Goal: Download file/media

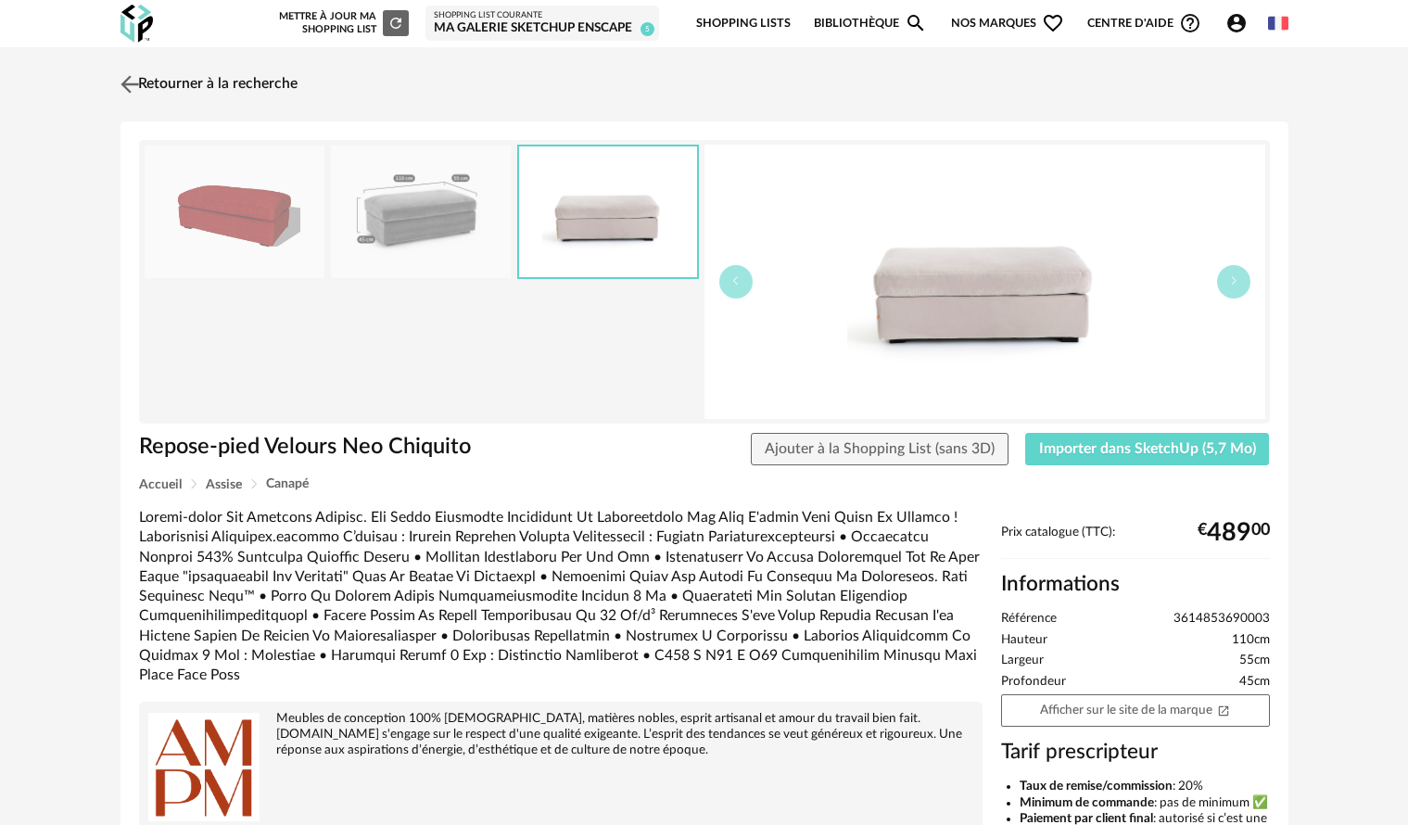
click at [238, 87] on link "Retourner à la recherche" at bounding box center [207, 84] width 182 height 41
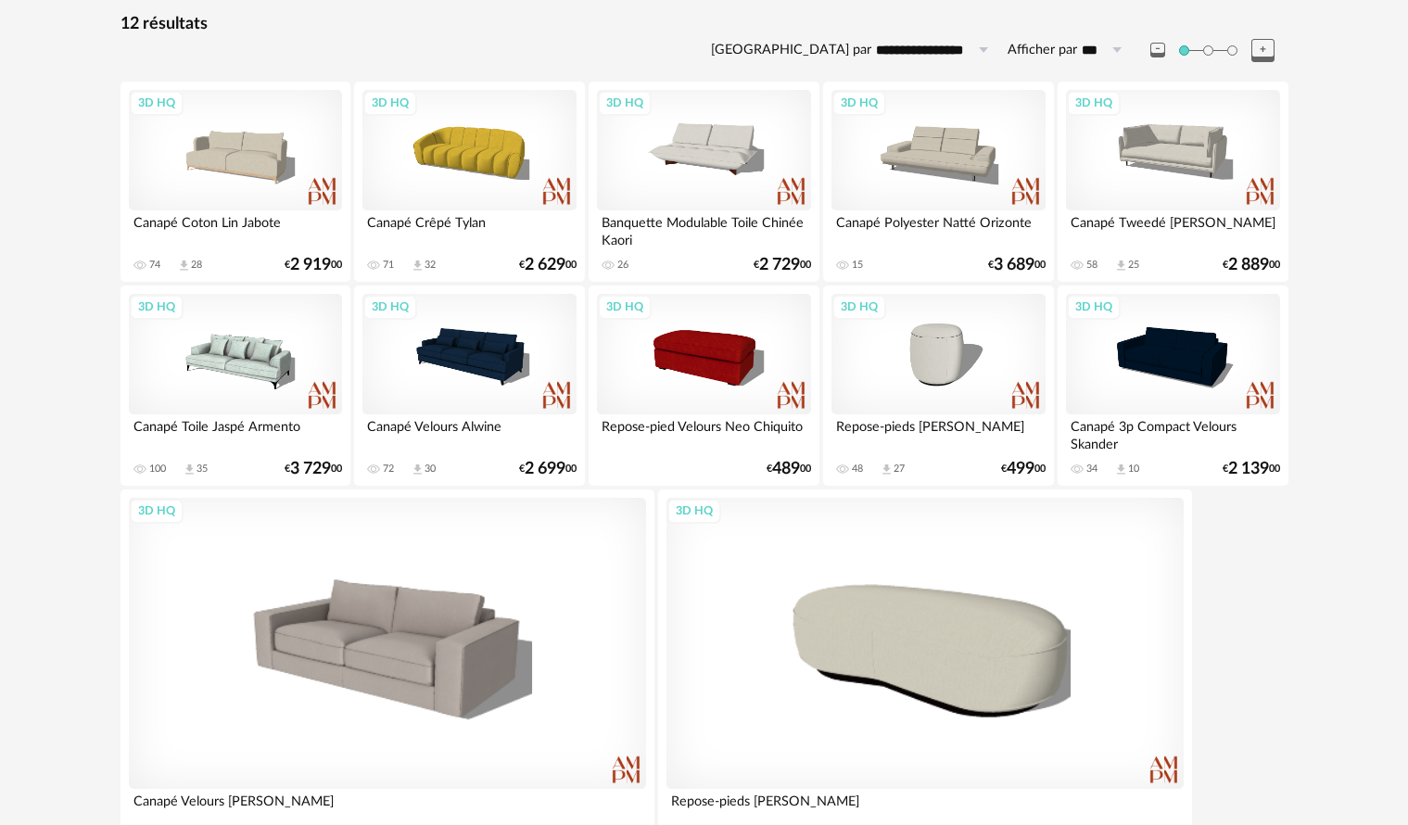
scroll to position [278, 0]
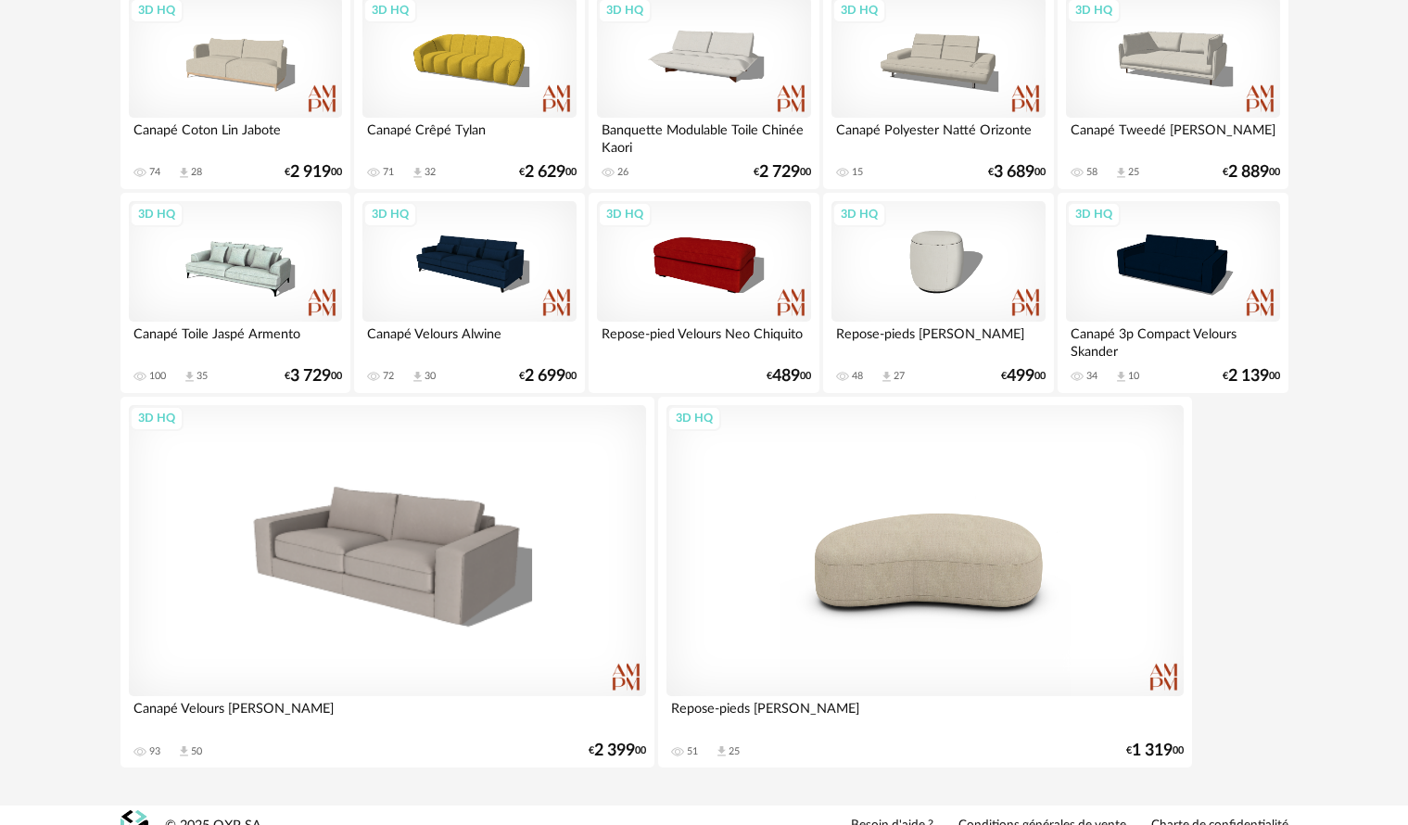
click at [898, 579] on div "3D HQ" at bounding box center [924, 550] width 517 height 291
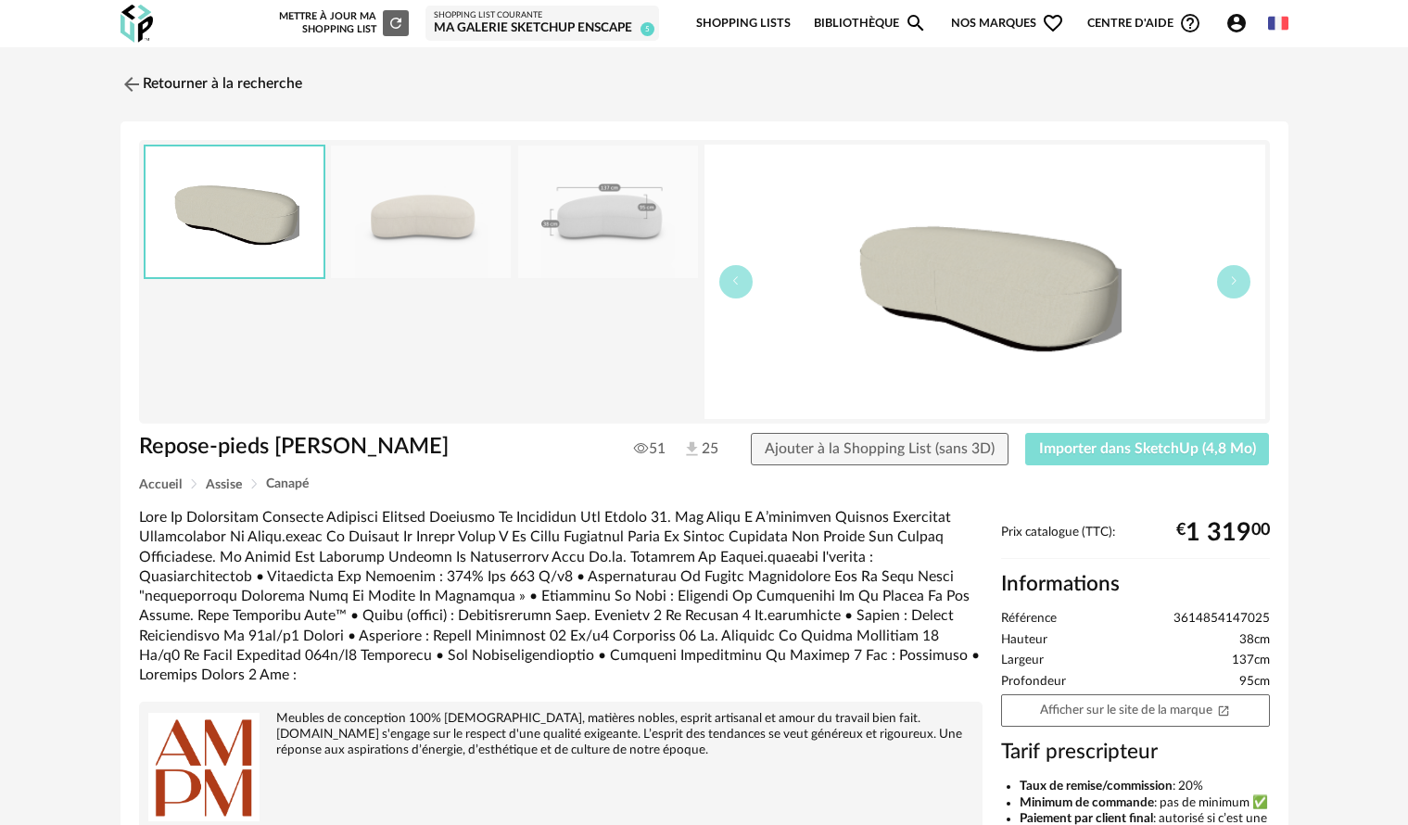
click at [1158, 455] on span "Importer dans SketchUp (4,8 Mo)" at bounding box center [1147, 448] width 217 height 15
click at [183, 87] on link "Retourner à la recherche" at bounding box center [207, 84] width 182 height 41
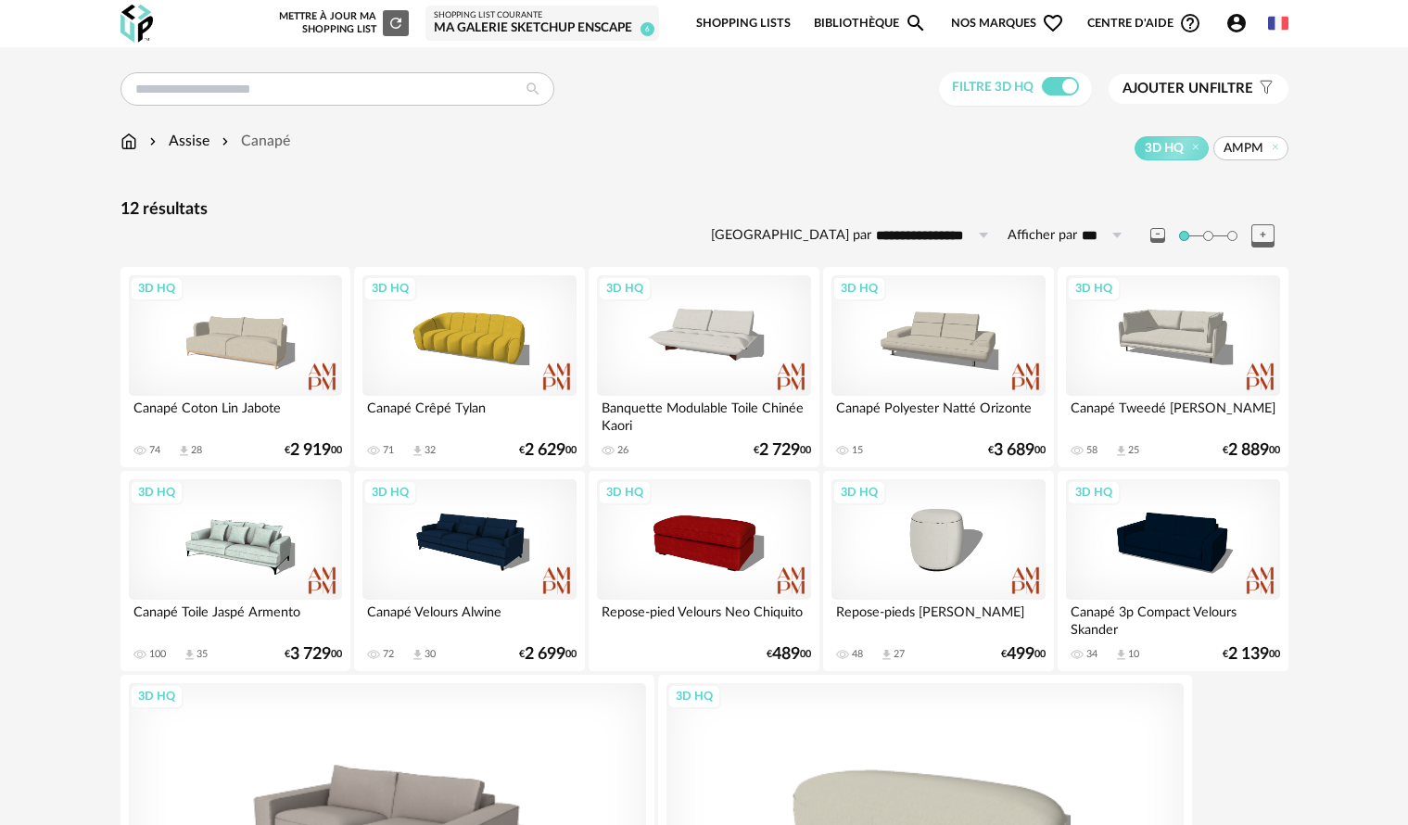
click at [1188, 91] on span "Ajouter un" at bounding box center [1165, 89] width 87 height 14
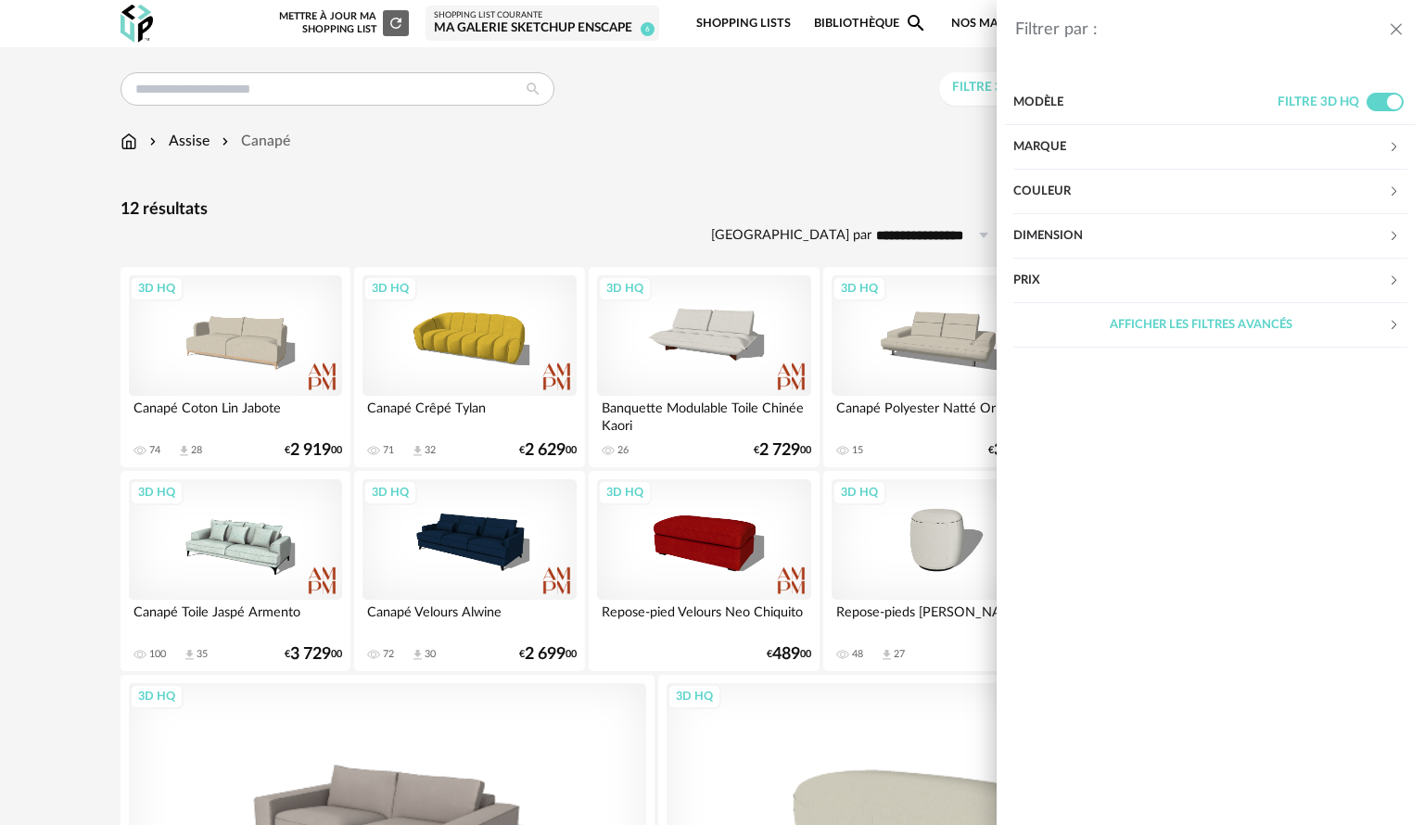
click at [1121, 149] on div "Marque" at bounding box center [1200, 147] width 374 height 44
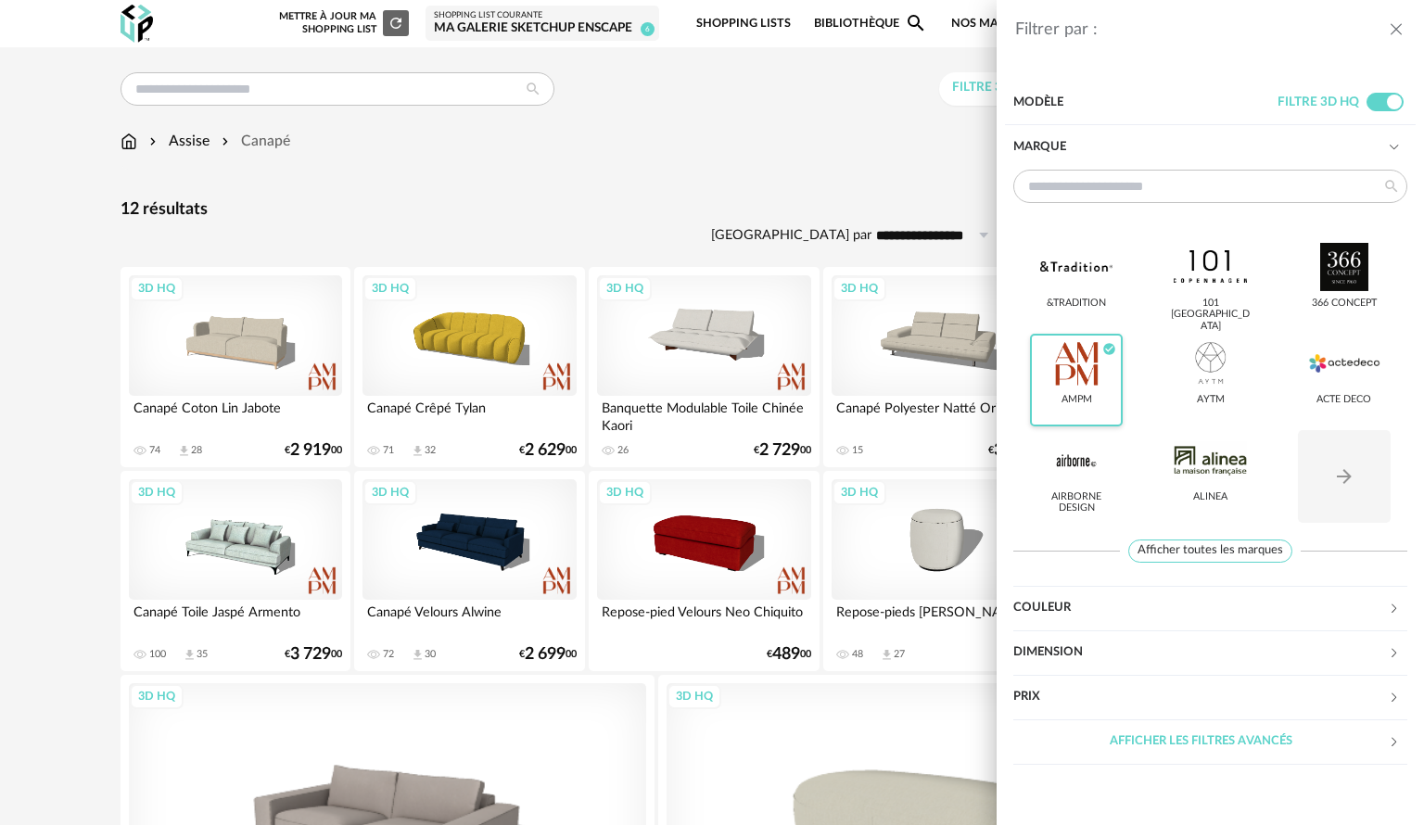
click at [1109, 351] on icon "Check Circle icon" at bounding box center [1109, 350] width 12 height 12
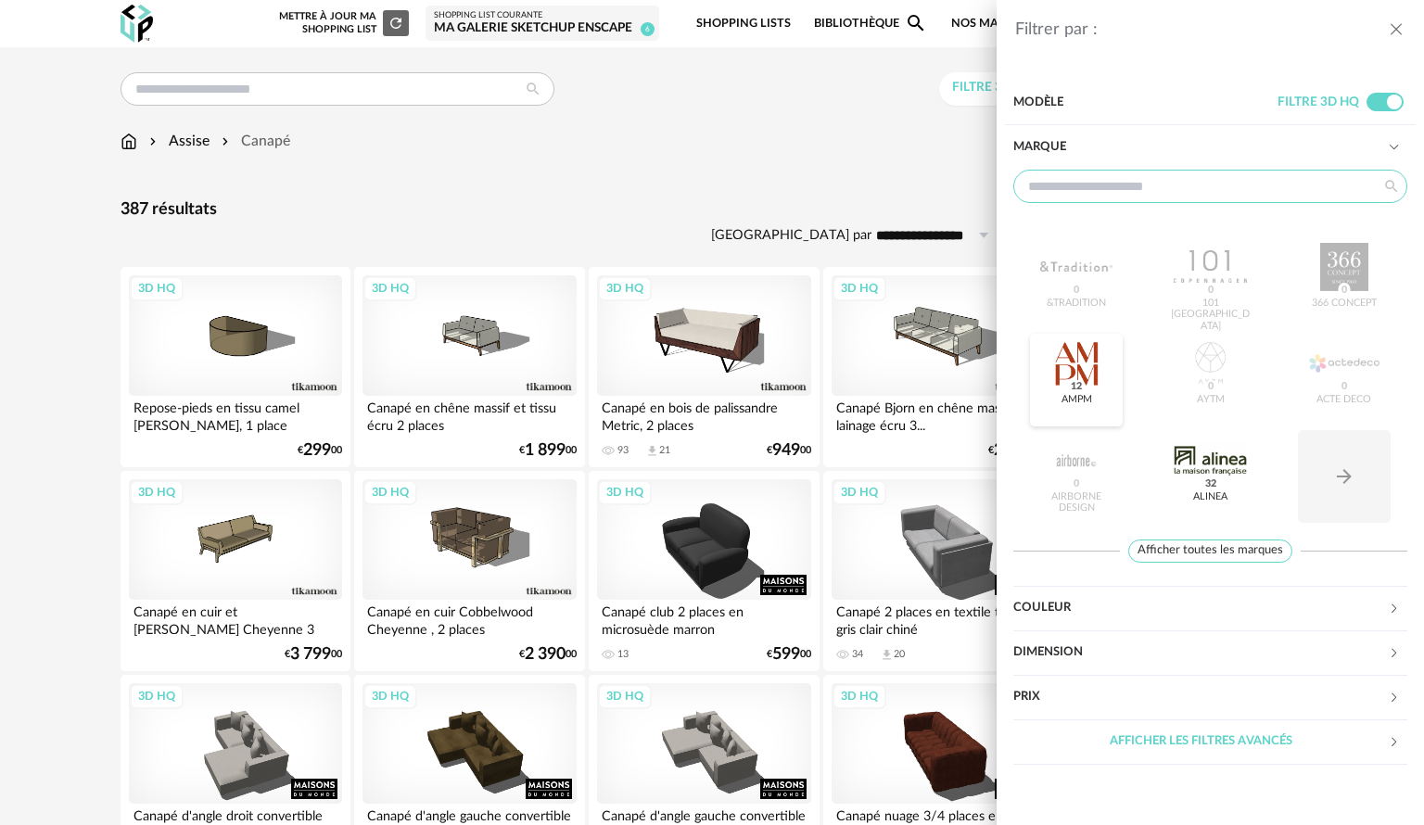
click at [1111, 190] on input "text" at bounding box center [1210, 186] width 394 height 33
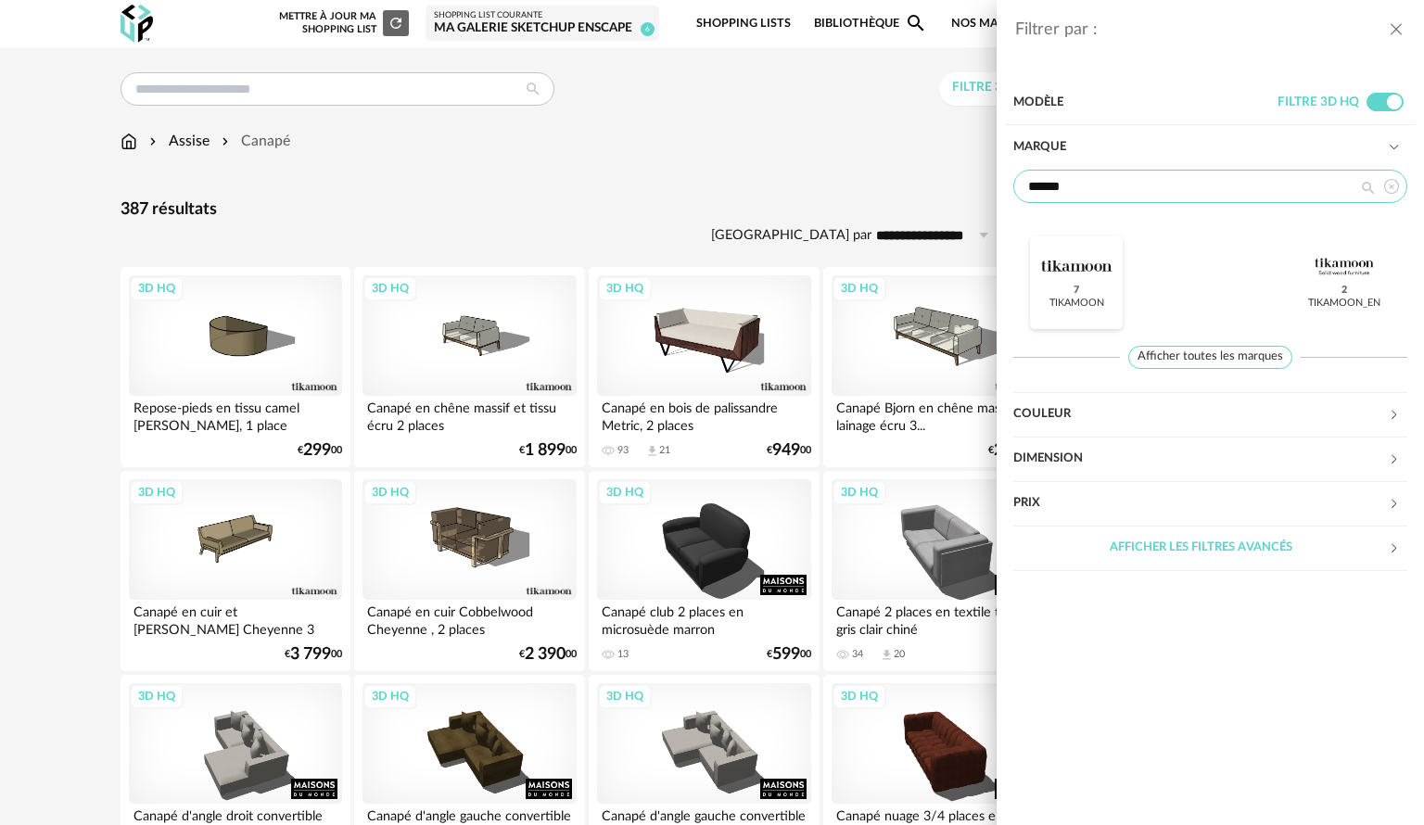
type input "******"
click at [1070, 287] on span "7" at bounding box center [1076, 290] width 12 height 15
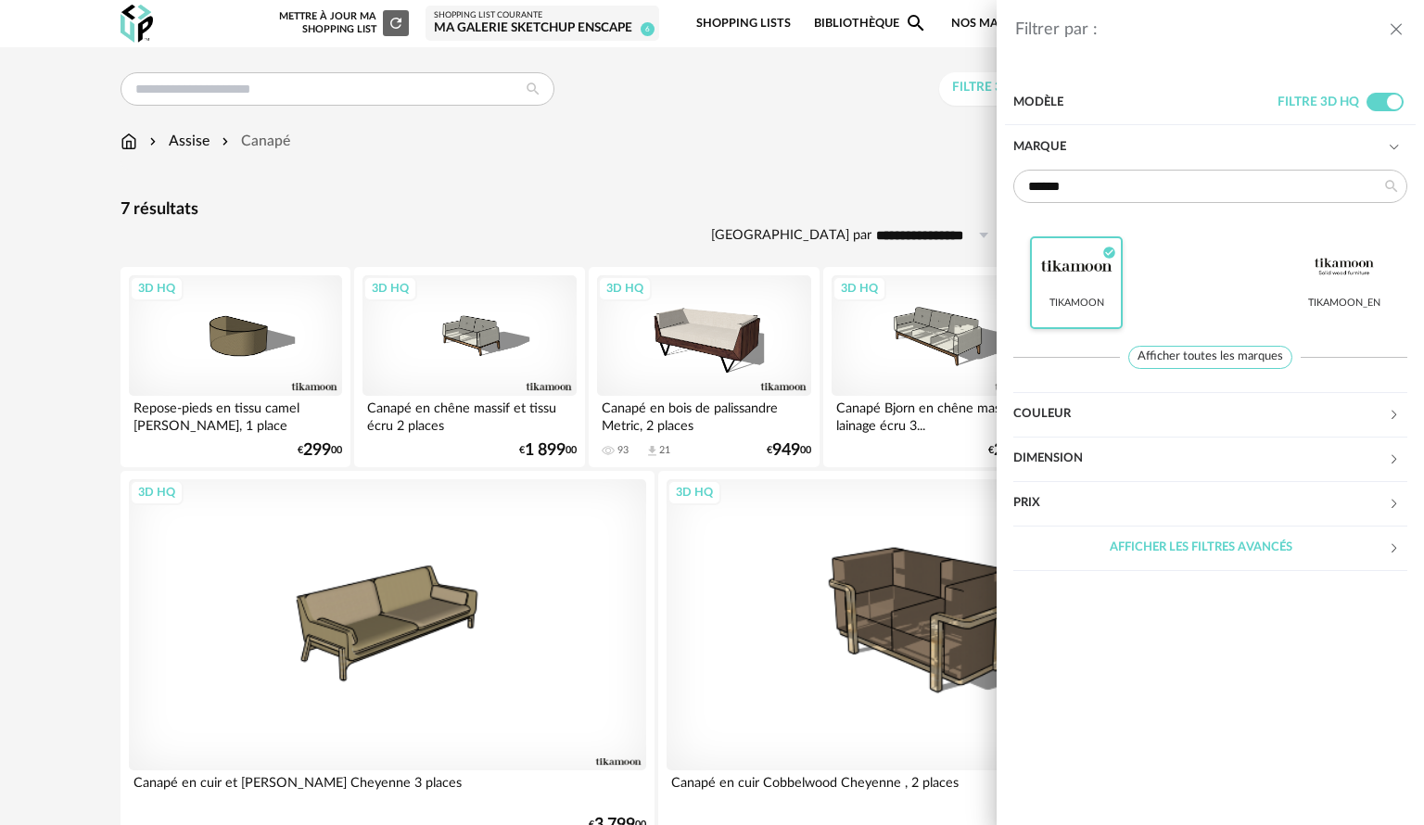
click at [807, 199] on div "Filtrer par : Modèle Filtre 3D HQ Marque ****** Tikamoon Check Circle icon Tika…" at bounding box center [712, 412] width 1424 height 825
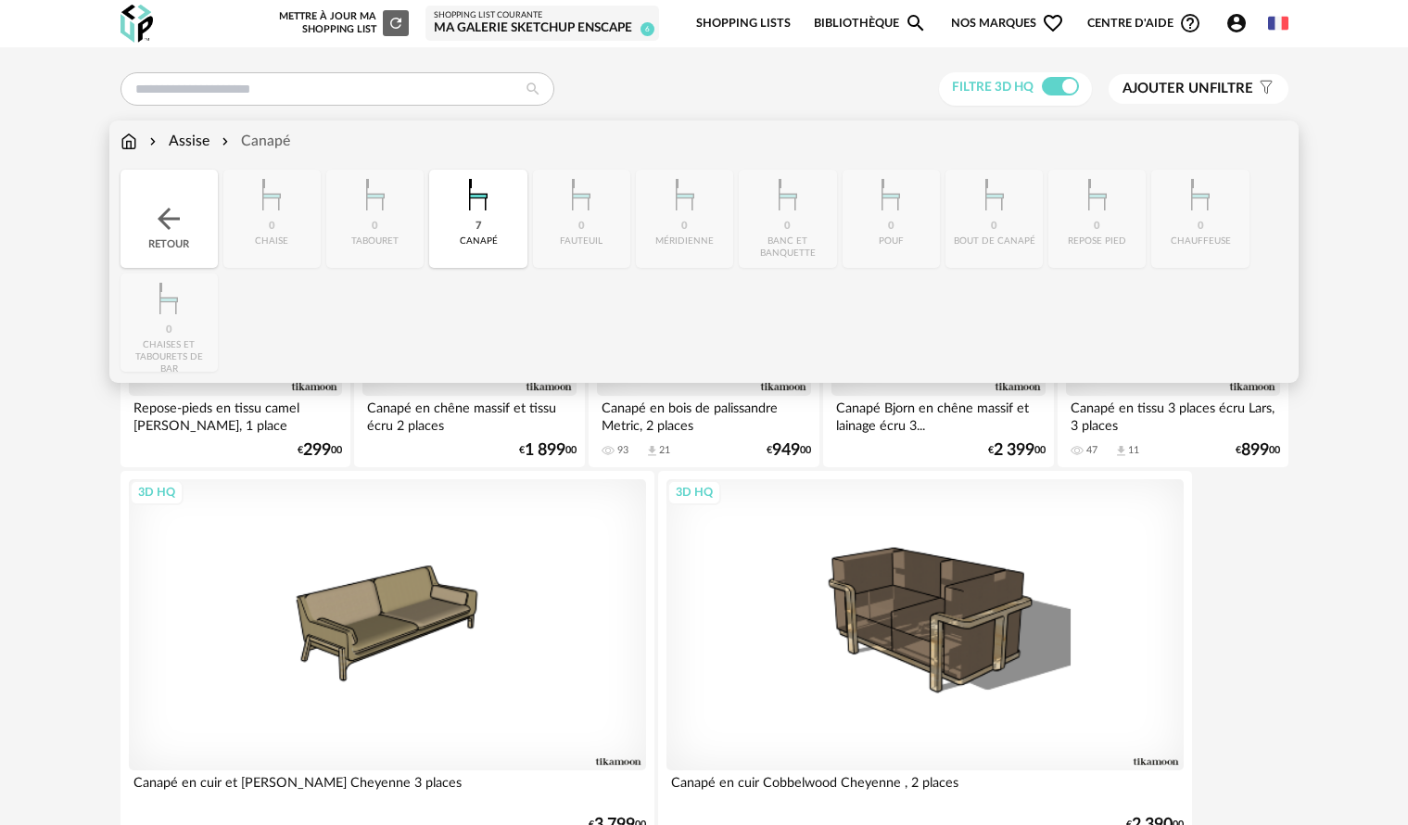
click at [191, 144] on div "Assise" at bounding box center [178, 141] width 64 height 21
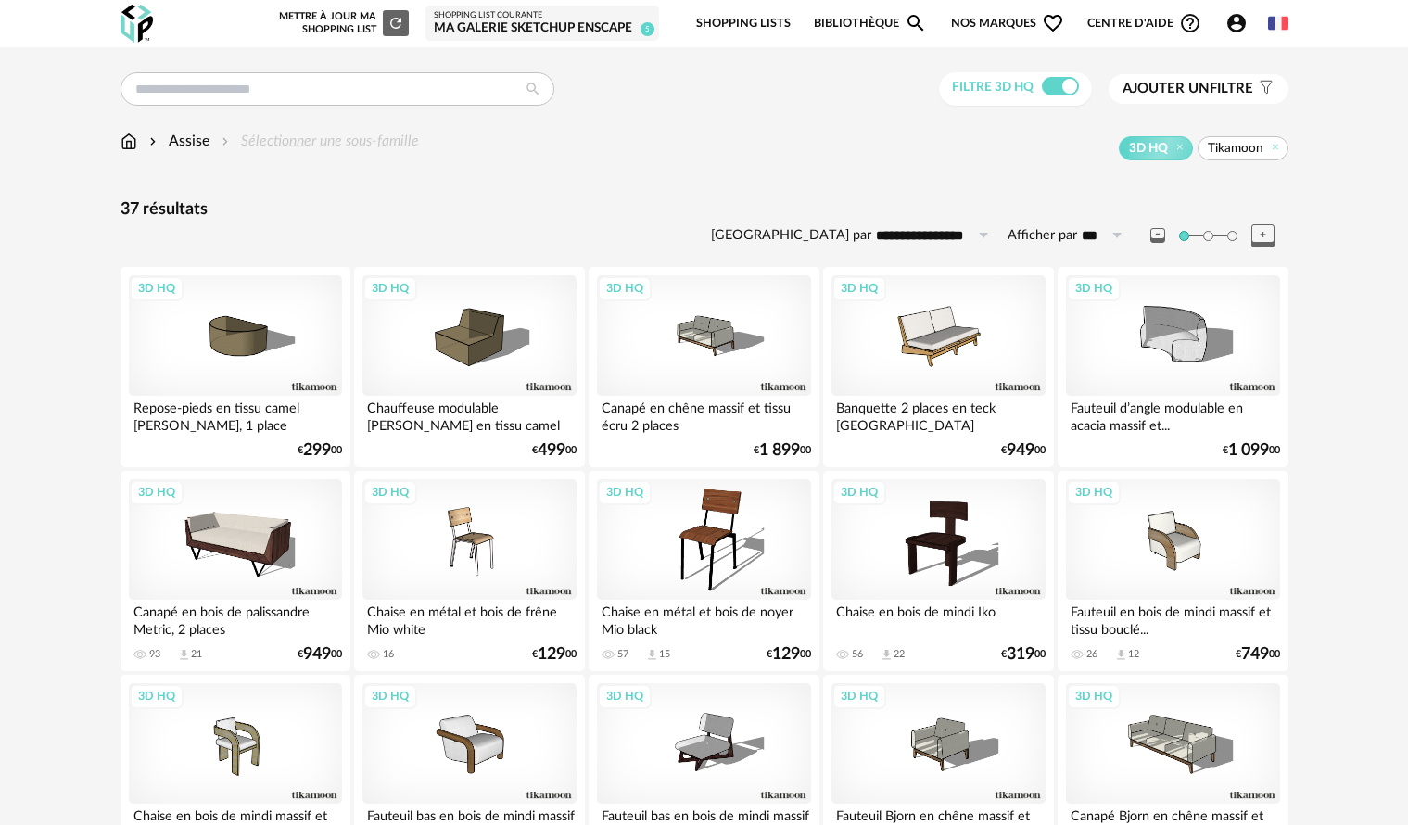
drag, startPoint x: 1351, startPoint y: 1, endPoint x: 70, endPoint y: 816, distance: 1518.7
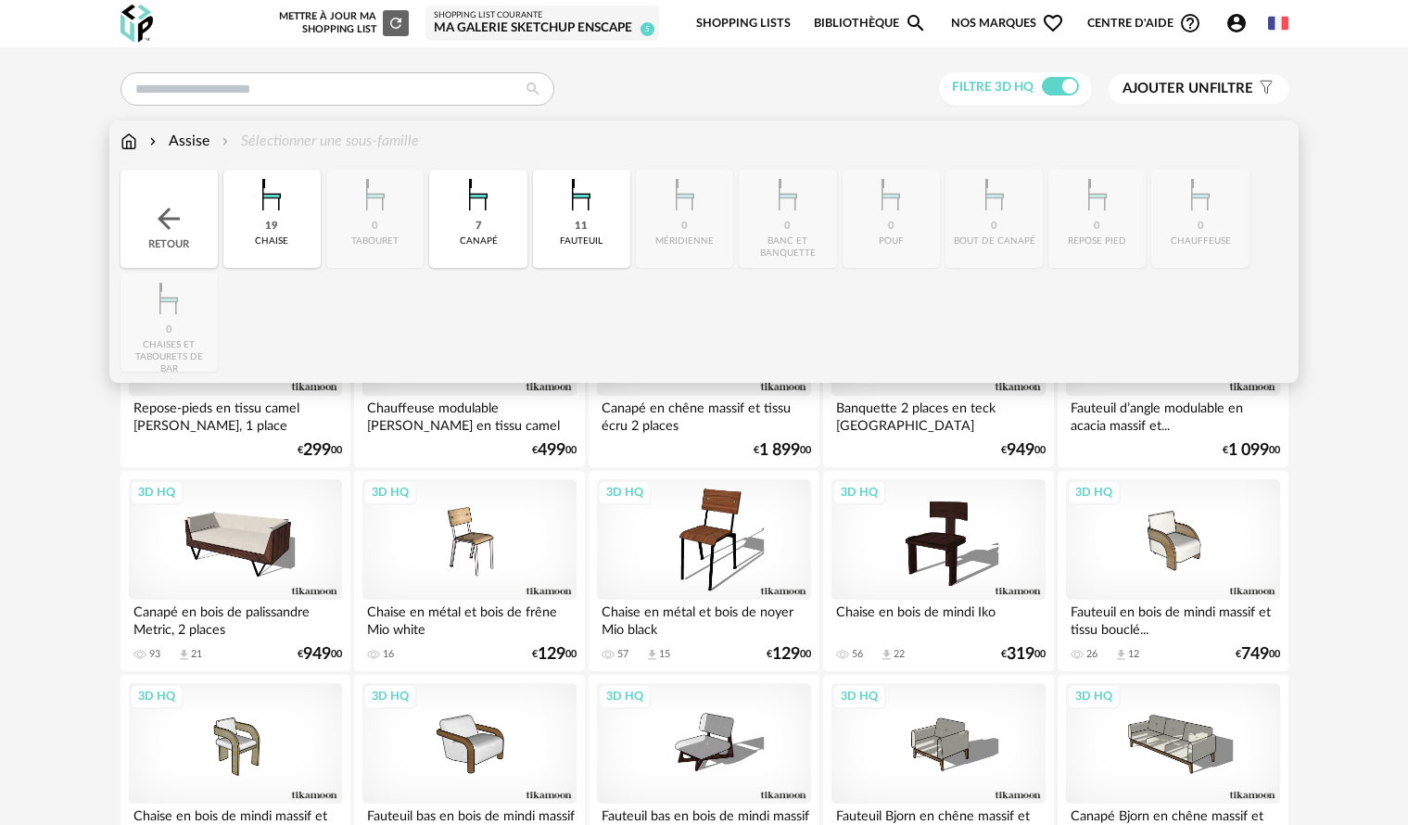
click at [126, 140] on img at bounding box center [128, 141] width 17 height 21
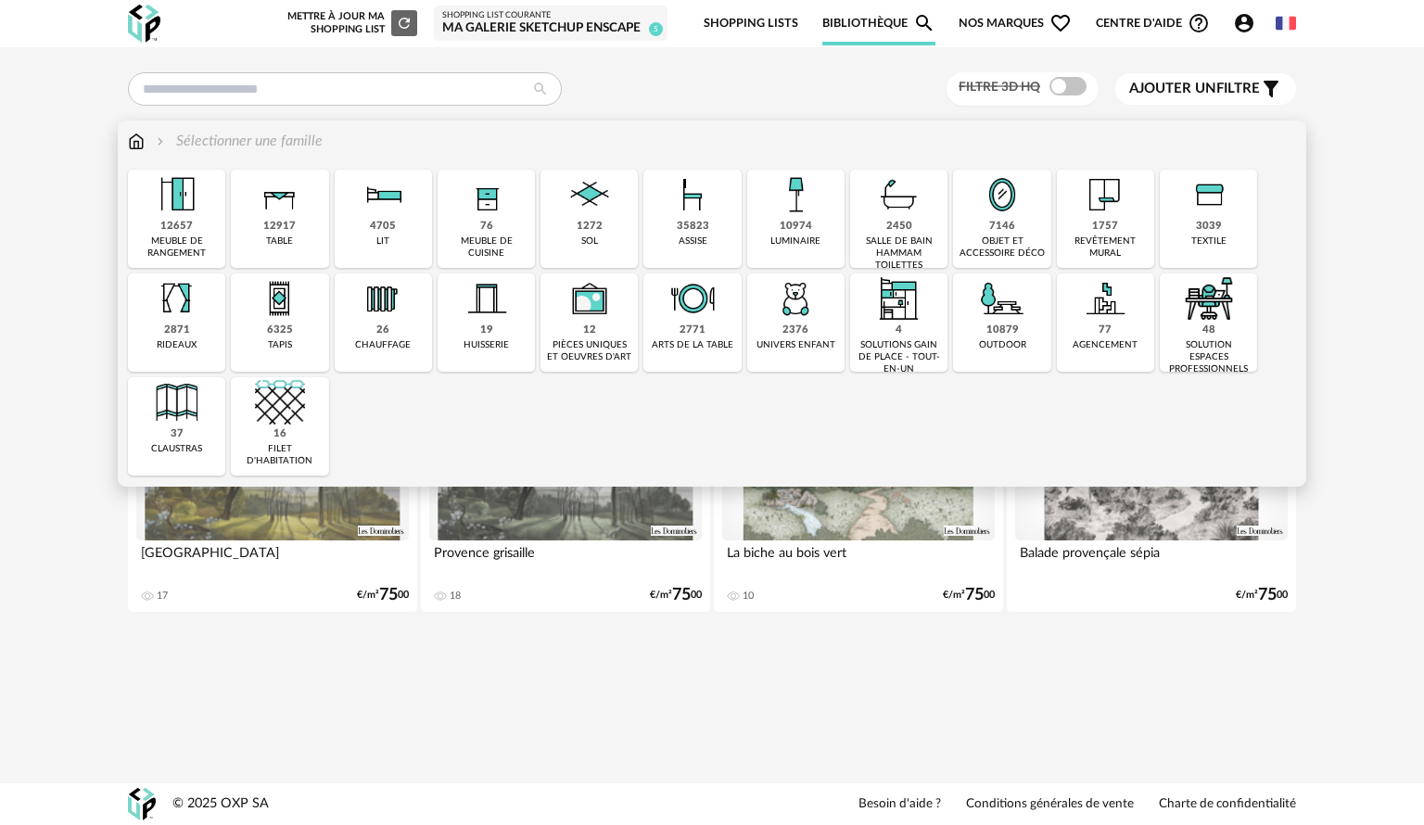
click at [141, 144] on img at bounding box center [136, 141] width 17 height 21
click at [1200, 209] on img at bounding box center [1208, 195] width 50 height 50
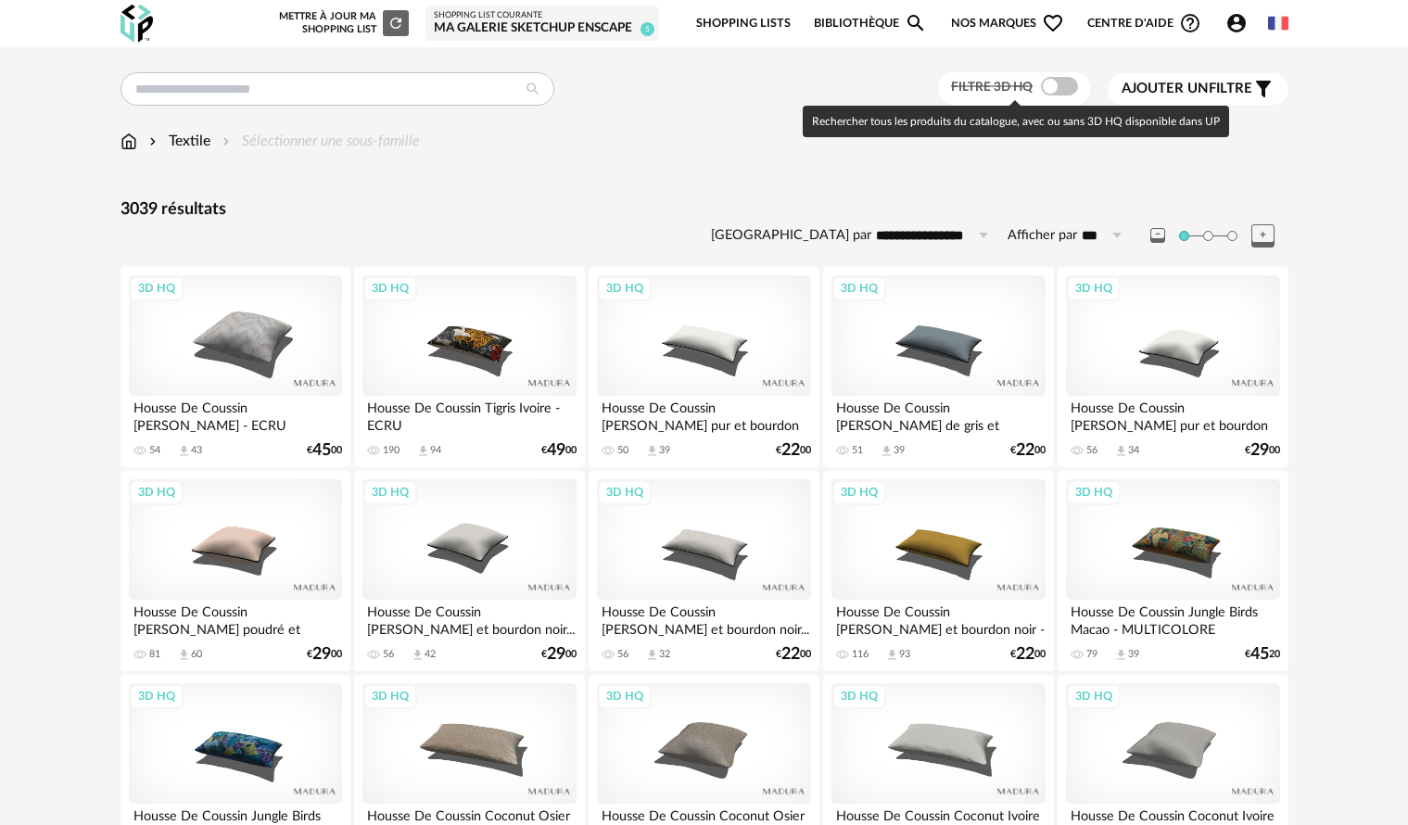
click at [1071, 85] on span at bounding box center [1059, 86] width 37 height 19
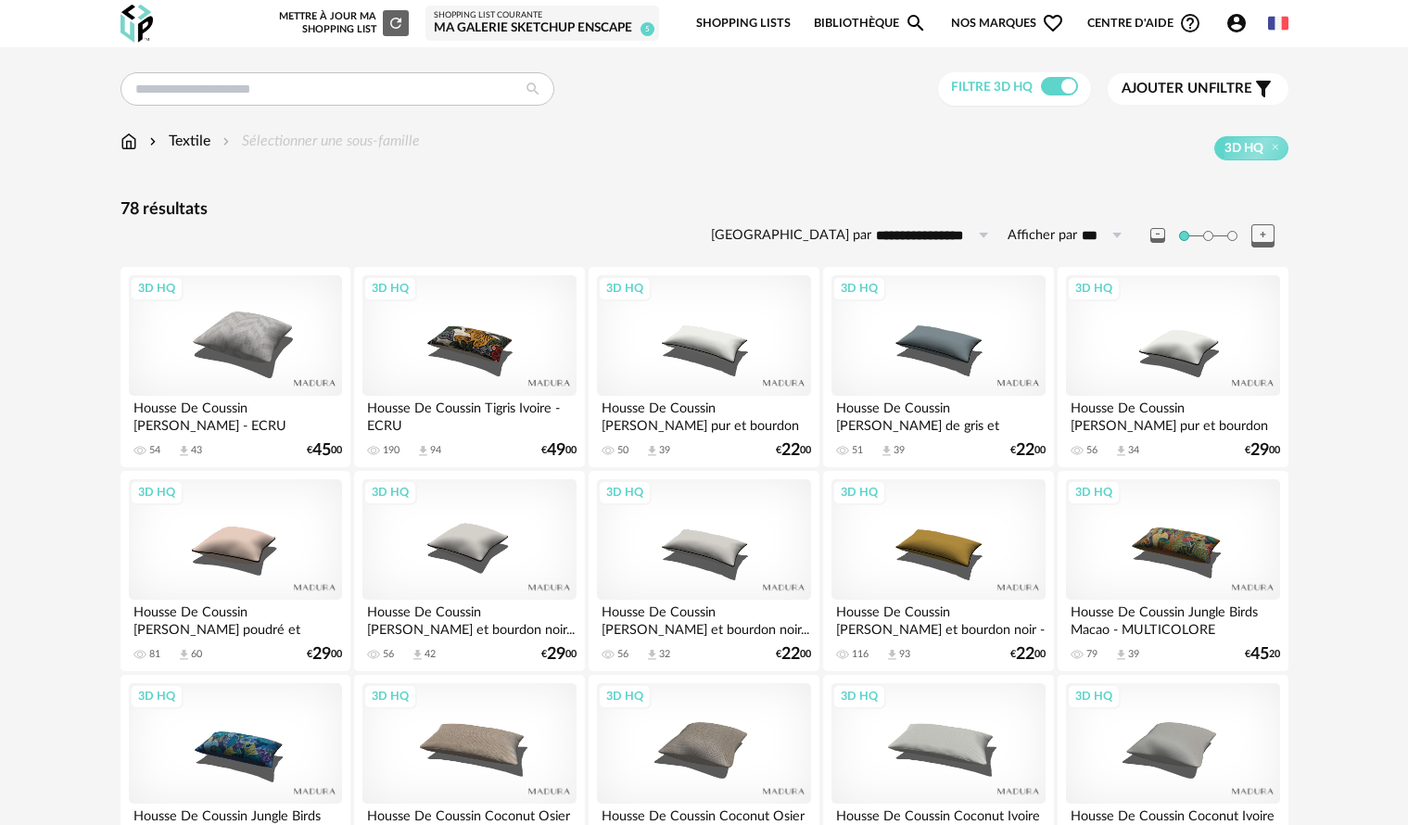
click at [1209, 95] on span "Ajouter un filtre" at bounding box center [1186, 89] width 131 height 19
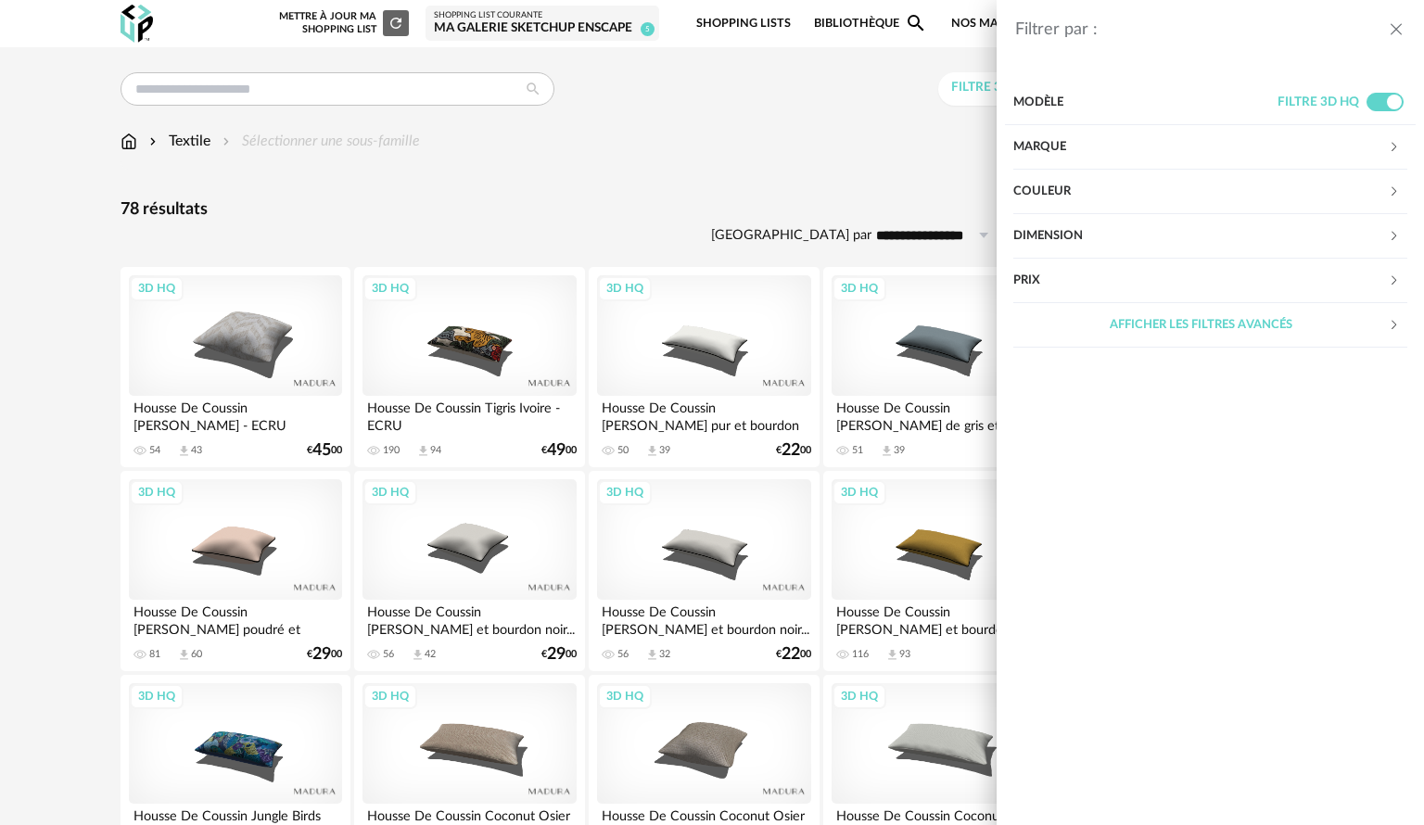
click at [1106, 141] on div "Marque" at bounding box center [1200, 147] width 374 height 44
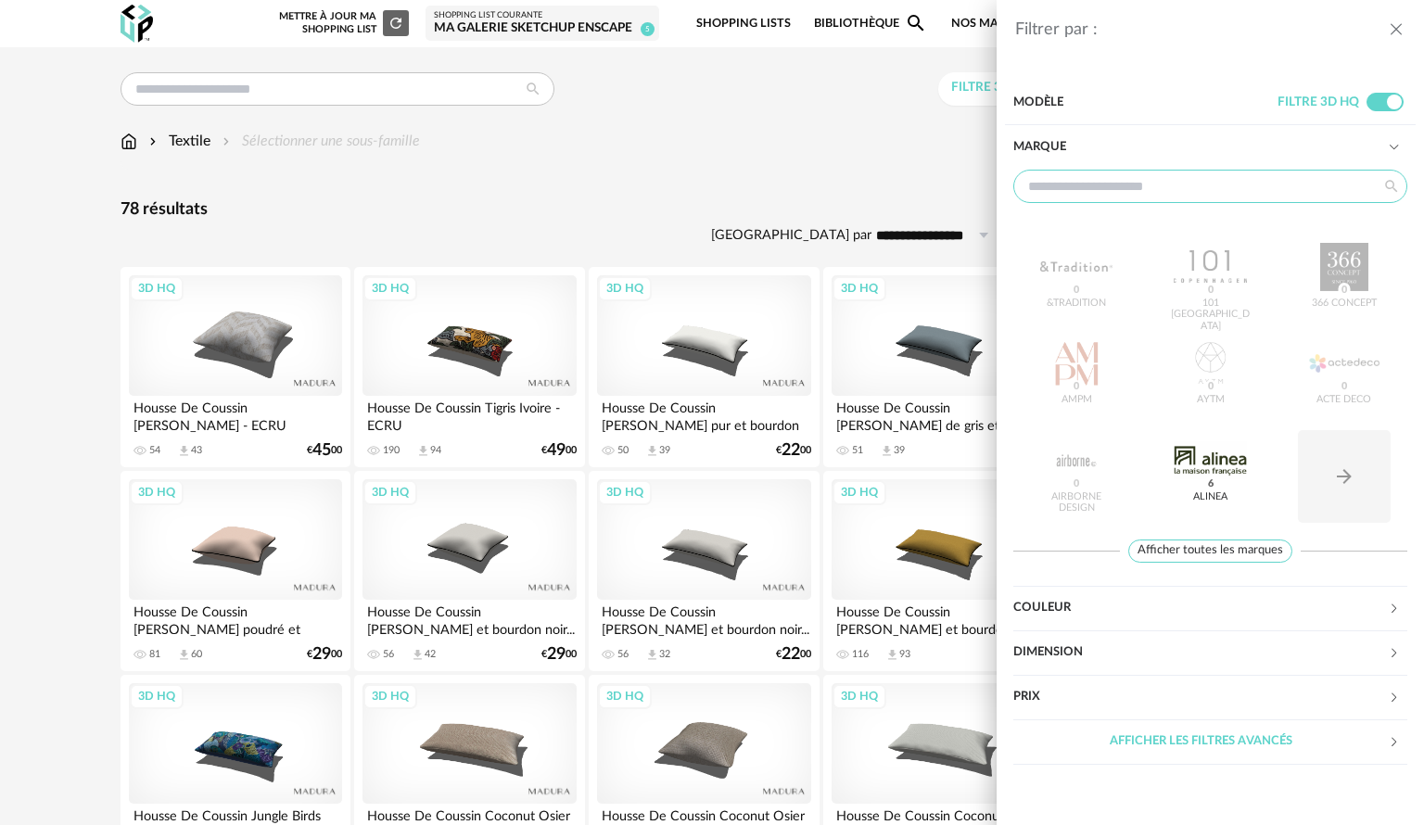
click at [1084, 184] on input "text" at bounding box center [1210, 186] width 394 height 33
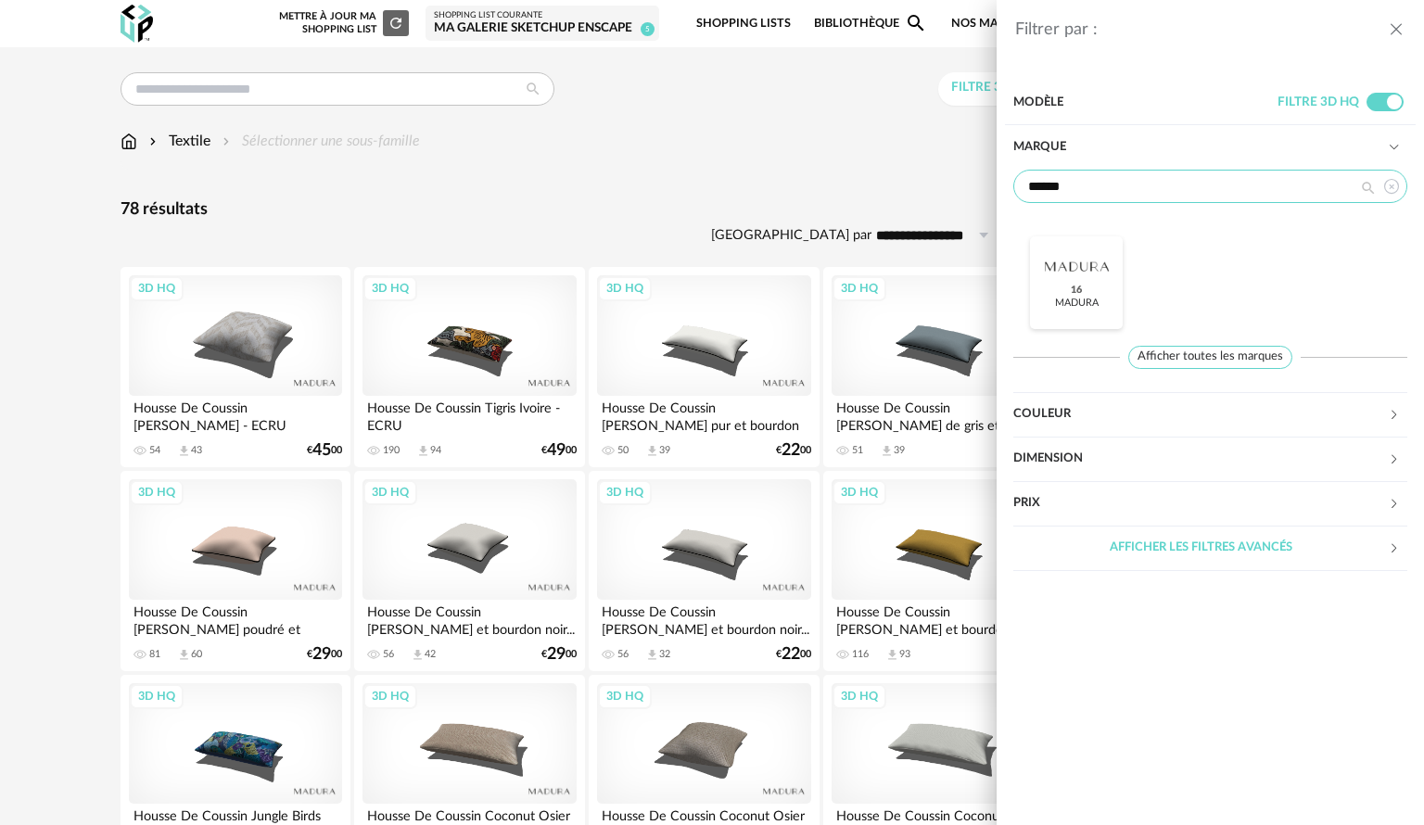
type input "******"
click at [1078, 272] on div at bounding box center [1076, 267] width 72 height 48
click at [894, 180] on div "Filtrer par : Modèle Filtre 3D HQ Marque ****** Madura Check Circle icon Affich…" at bounding box center [712, 412] width 1424 height 825
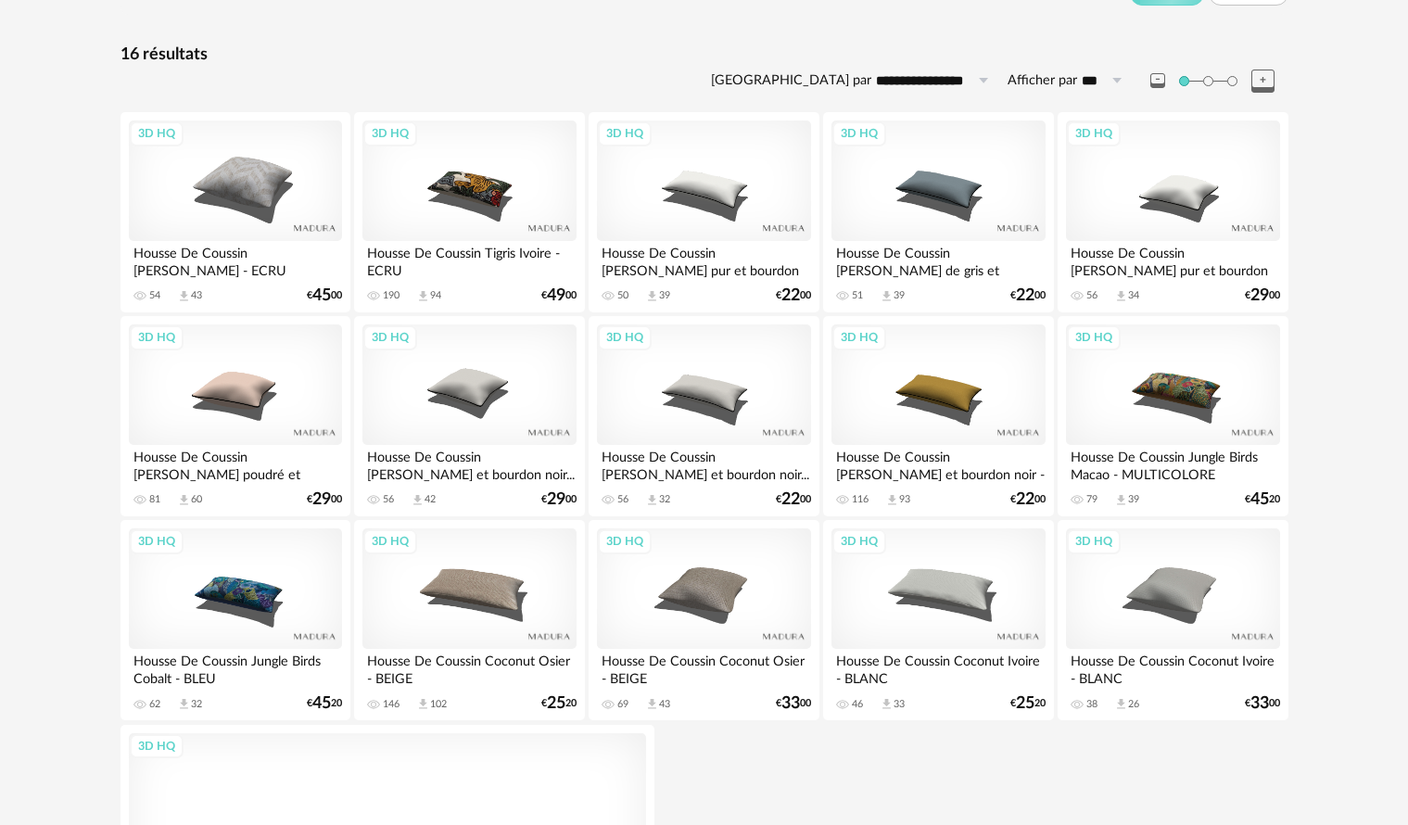
scroll to position [133, 0]
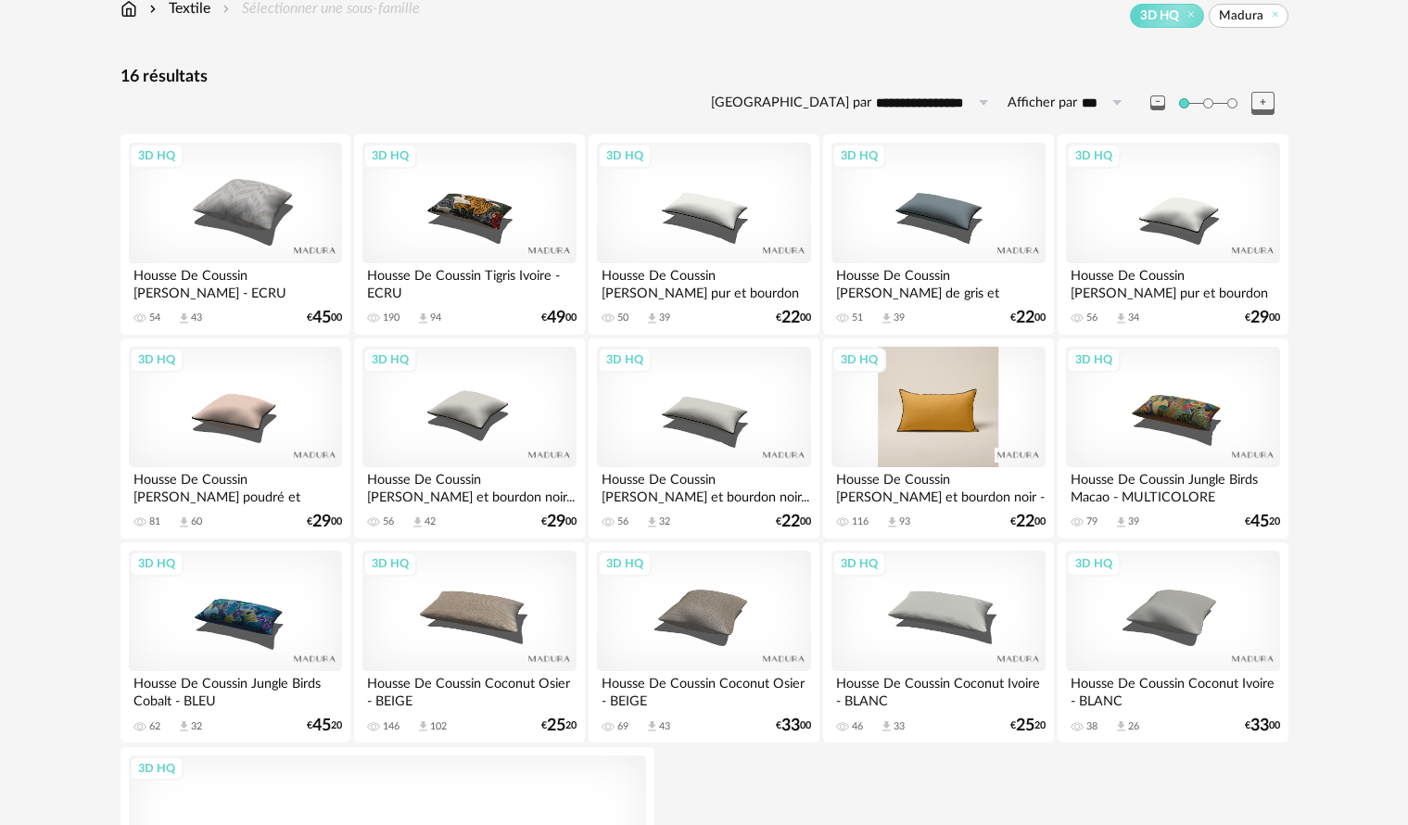
click at [928, 411] on div "3D HQ" at bounding box center [937, 407] width 213 height 120
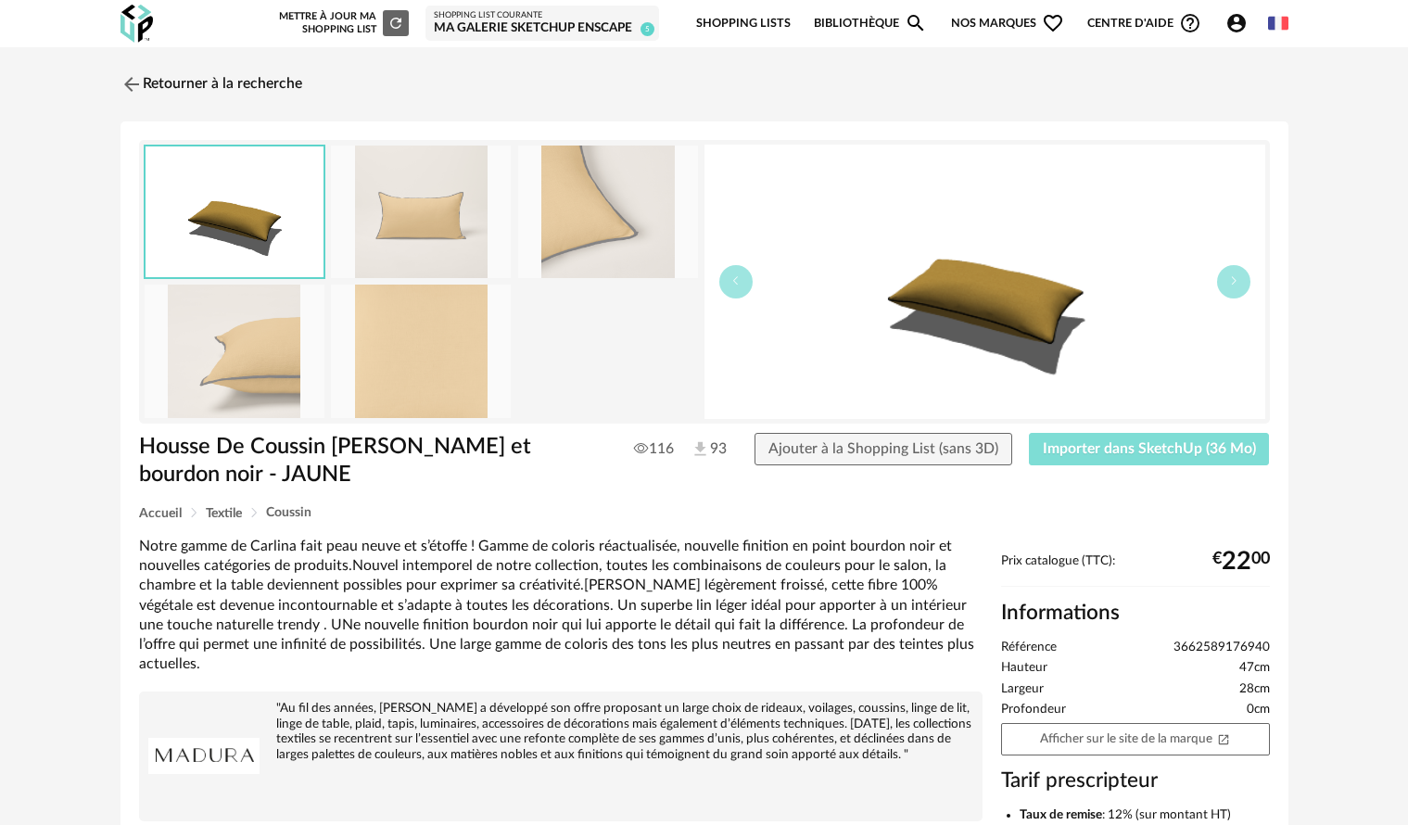
click at [1086, 449] on span "Importer dans SketchUp (36 Mo)" at bounding box center [1149, 448] width 213 height 15
click at [225, 82] on link "Retourner à la recherche" at bounding box center [207, 84] width 182 height 41
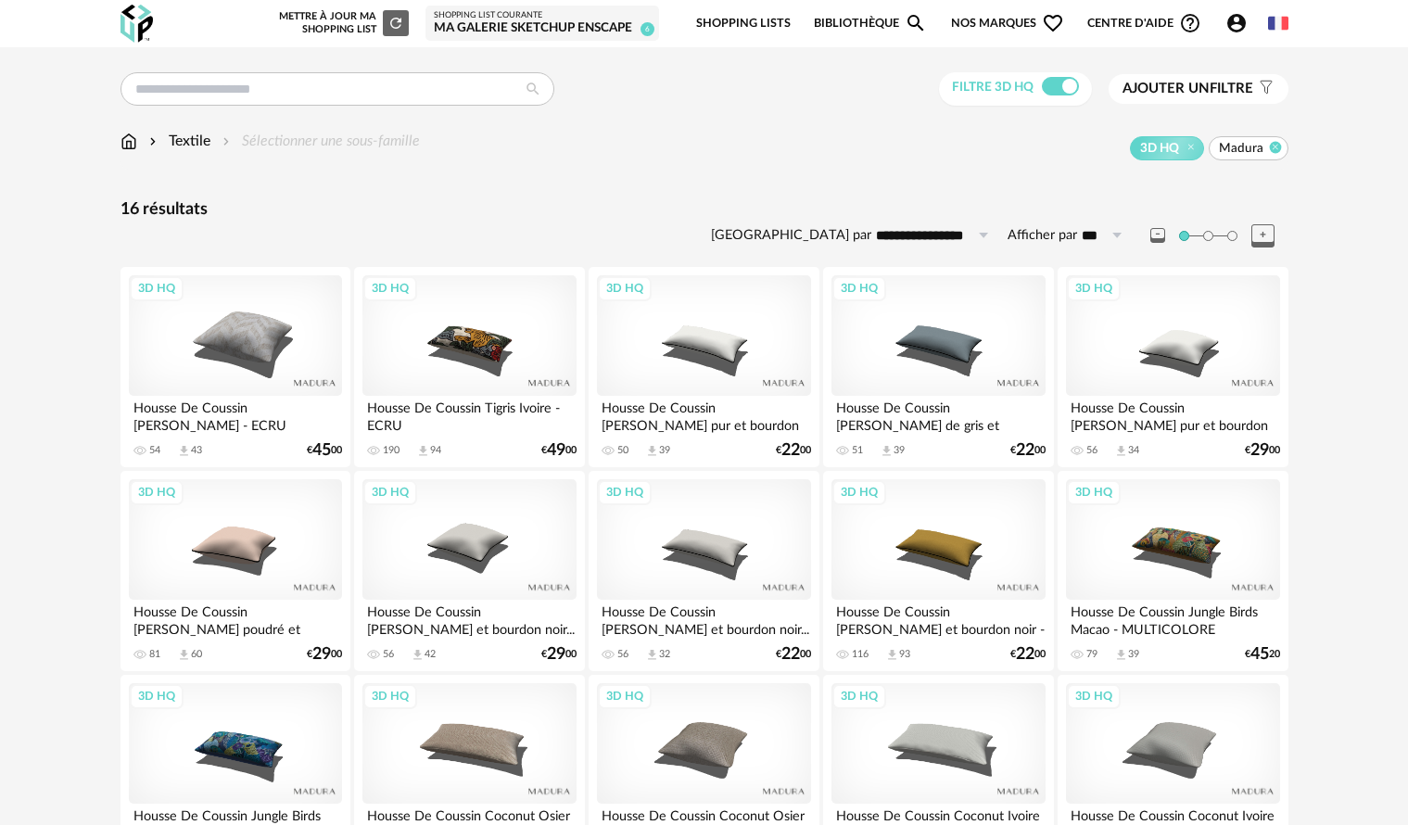
click at [1275, 146] on icon at bounding box center [1275, 147] width 12 height 12
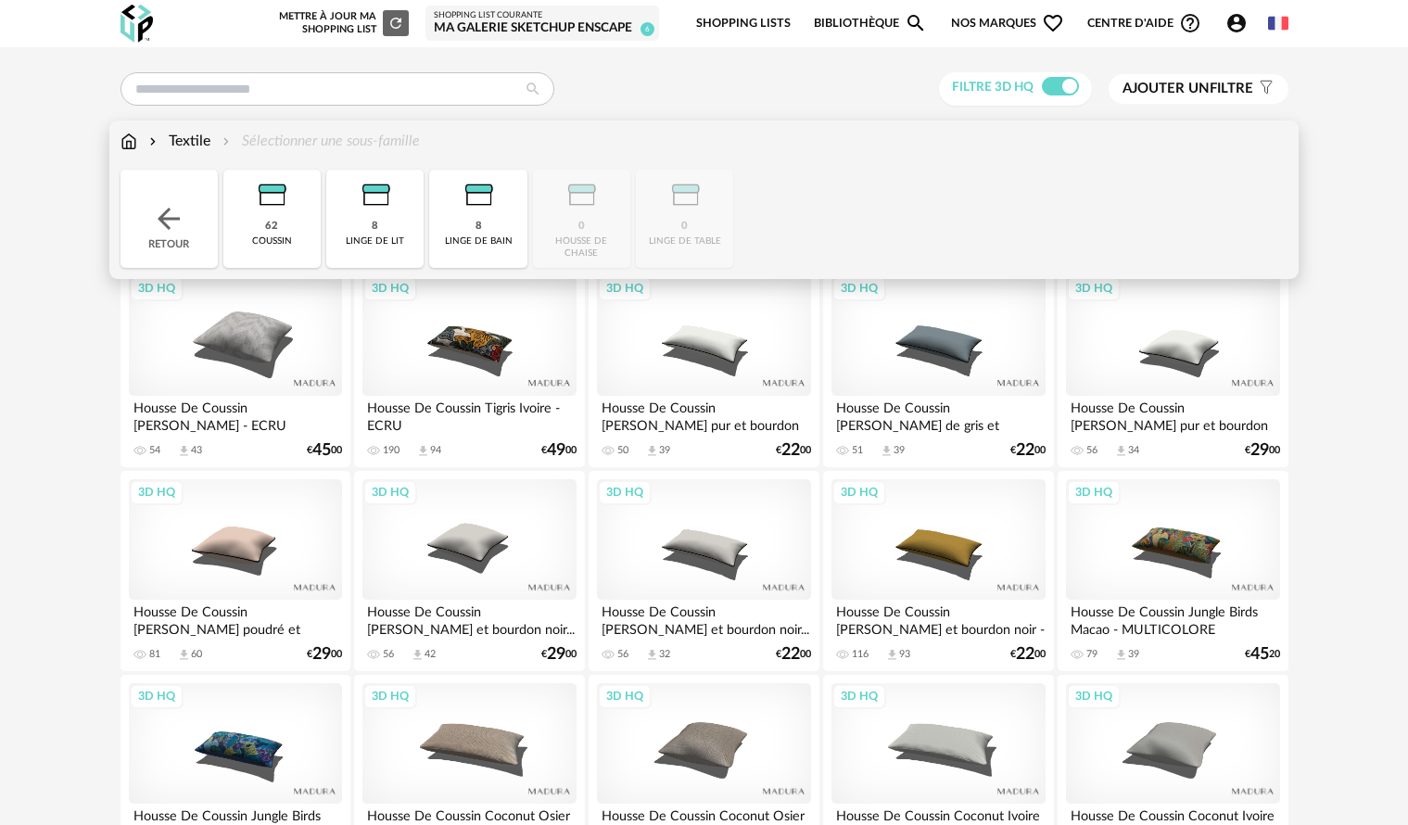
click at [133, 145] on img at bounding box center [128, 141] width 17 height 21
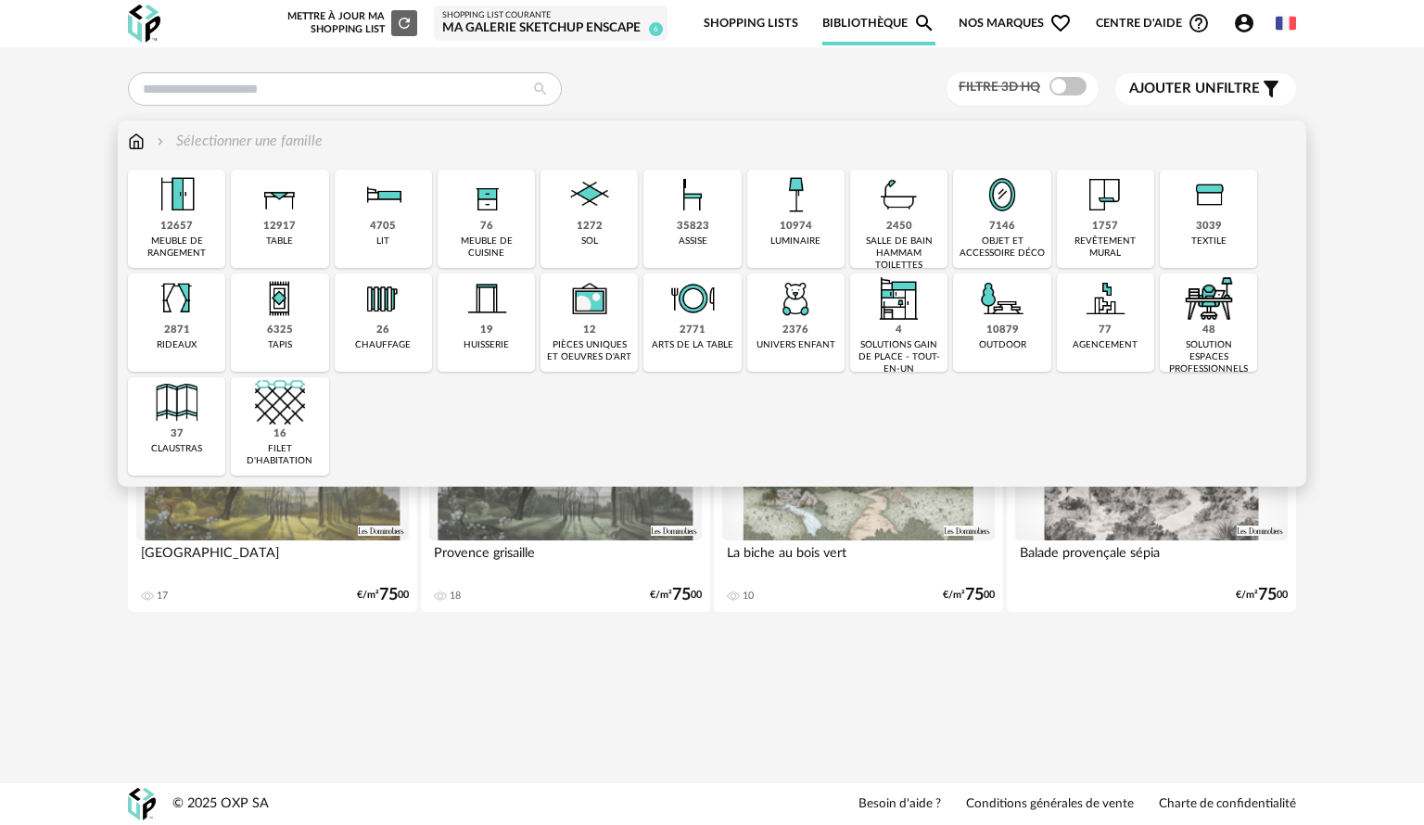
click at [135, 144] on img at bounding box center [136, 141] width 17 height 21
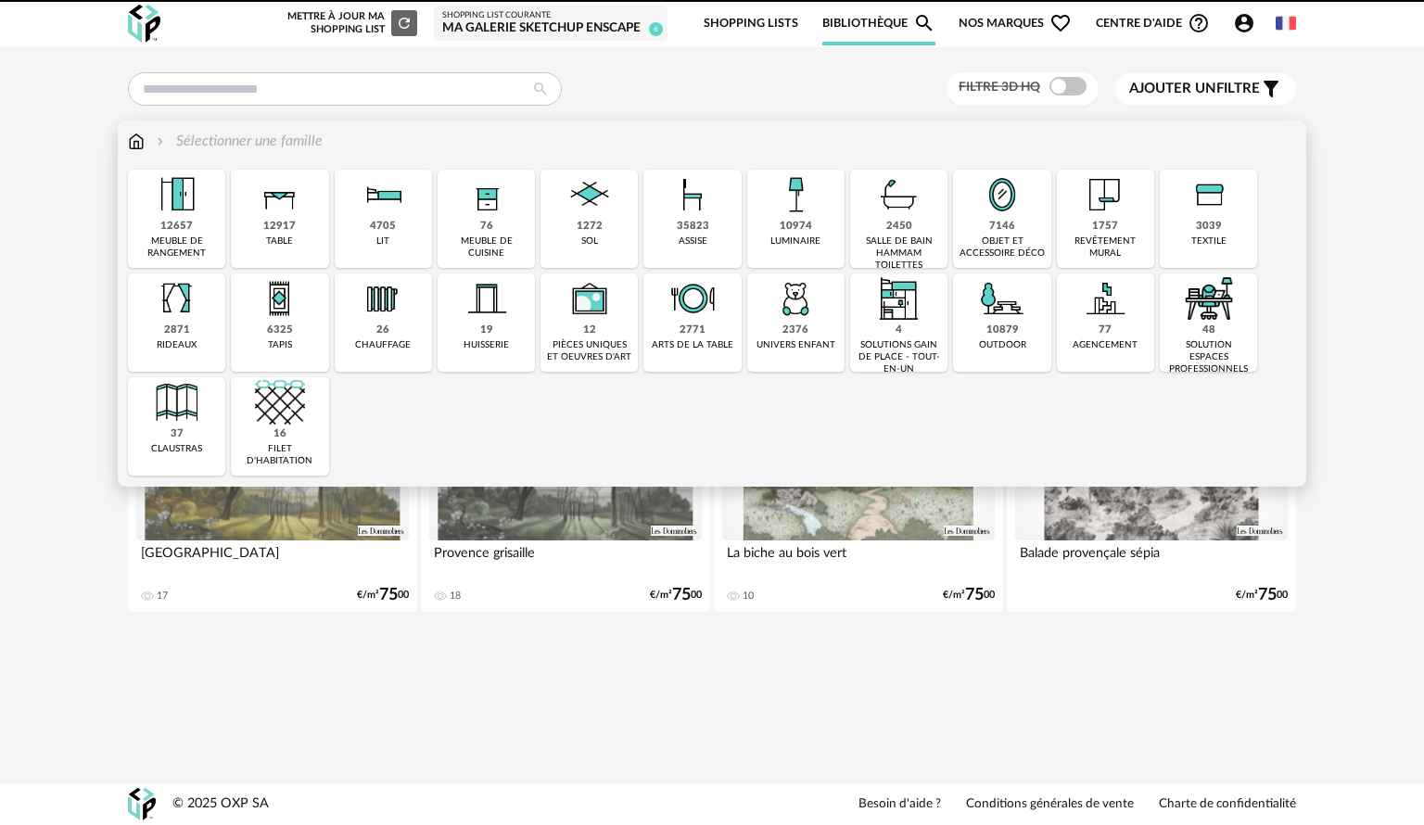
click at [279, 205] on img at bounding box center [280, 195] width 50 height 50
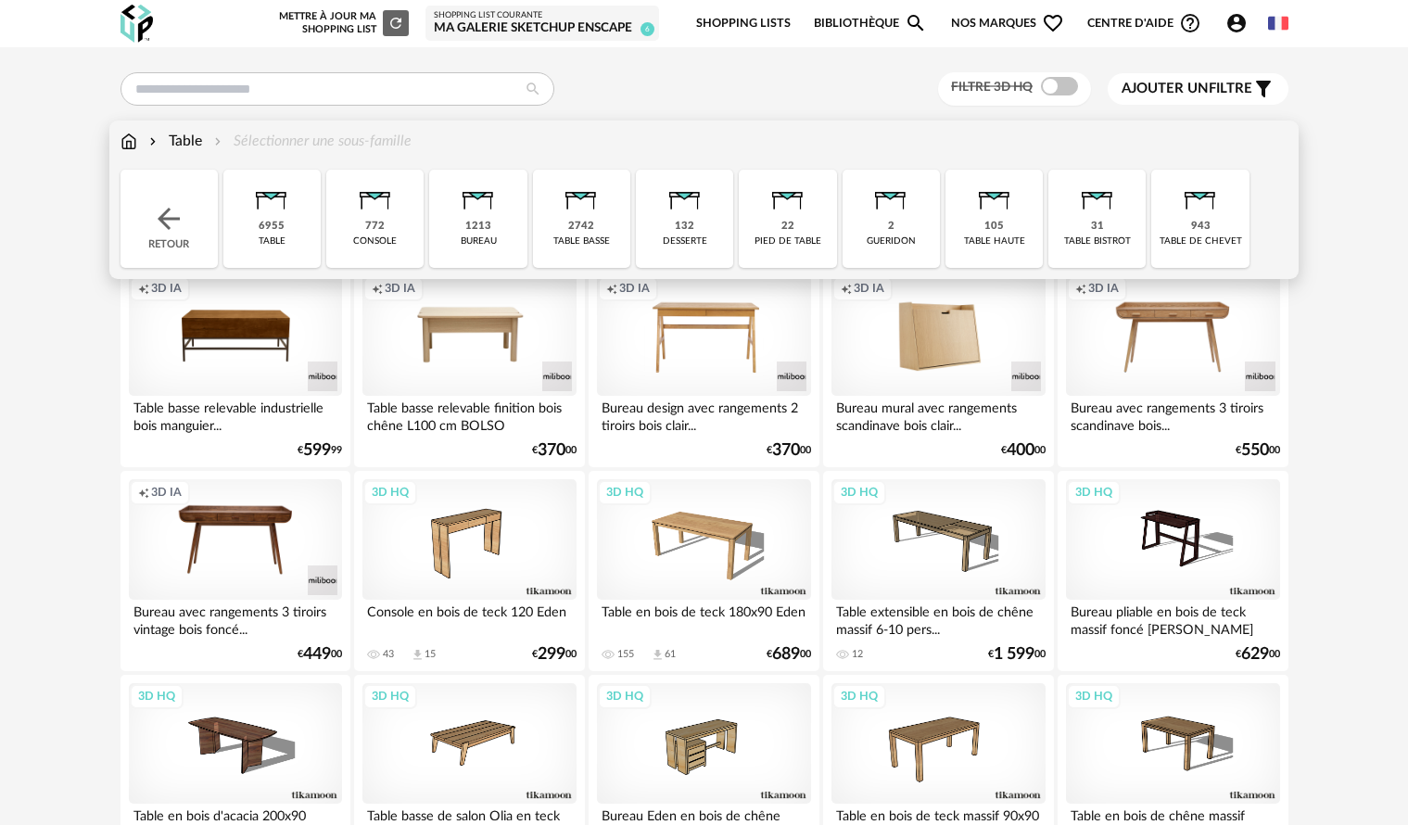
click at [568, 211] on img at bounding box center [581, 195] width 50 height 50
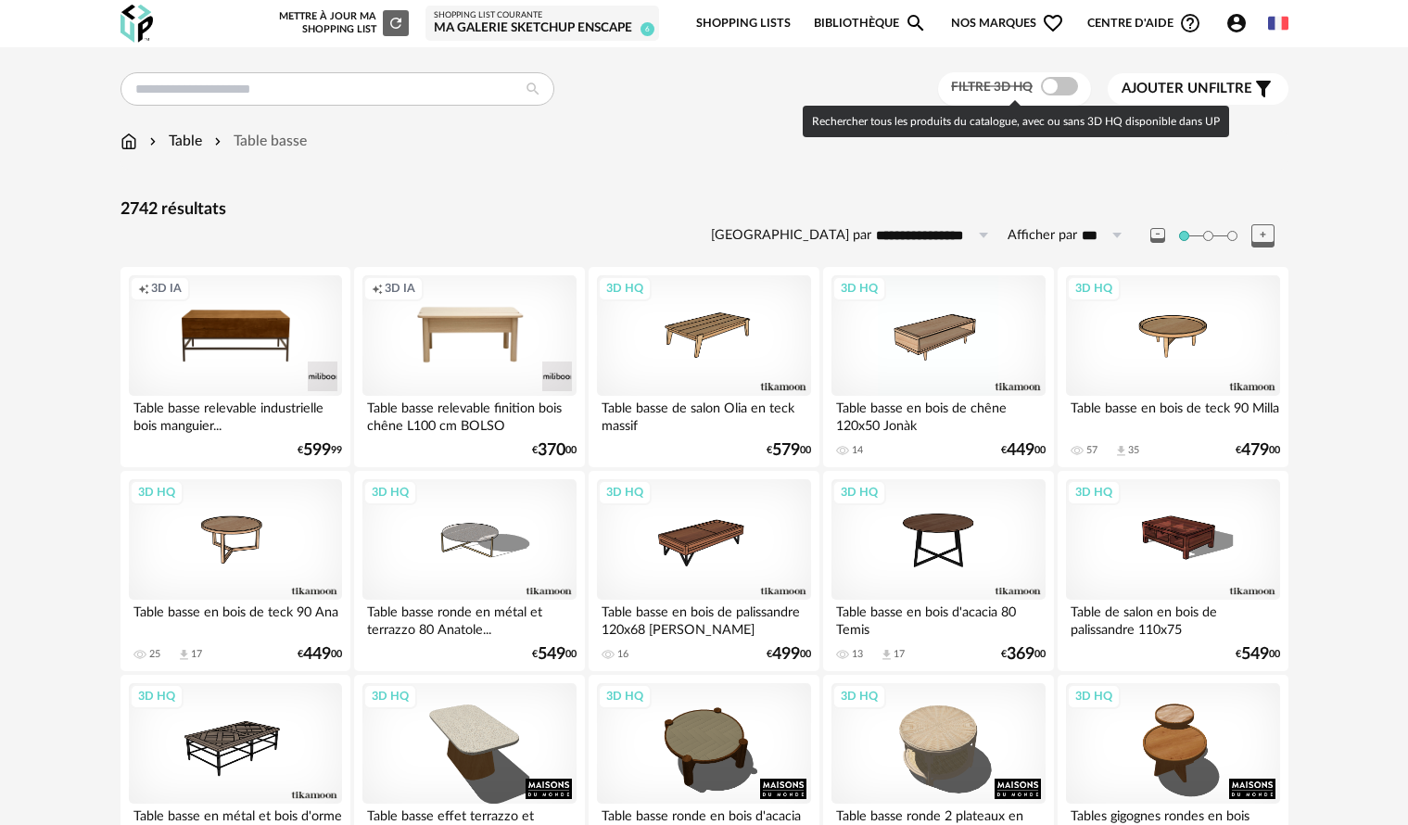
click at [1069, 89] on span at bounding box center [1059, 86] width 37 height 19
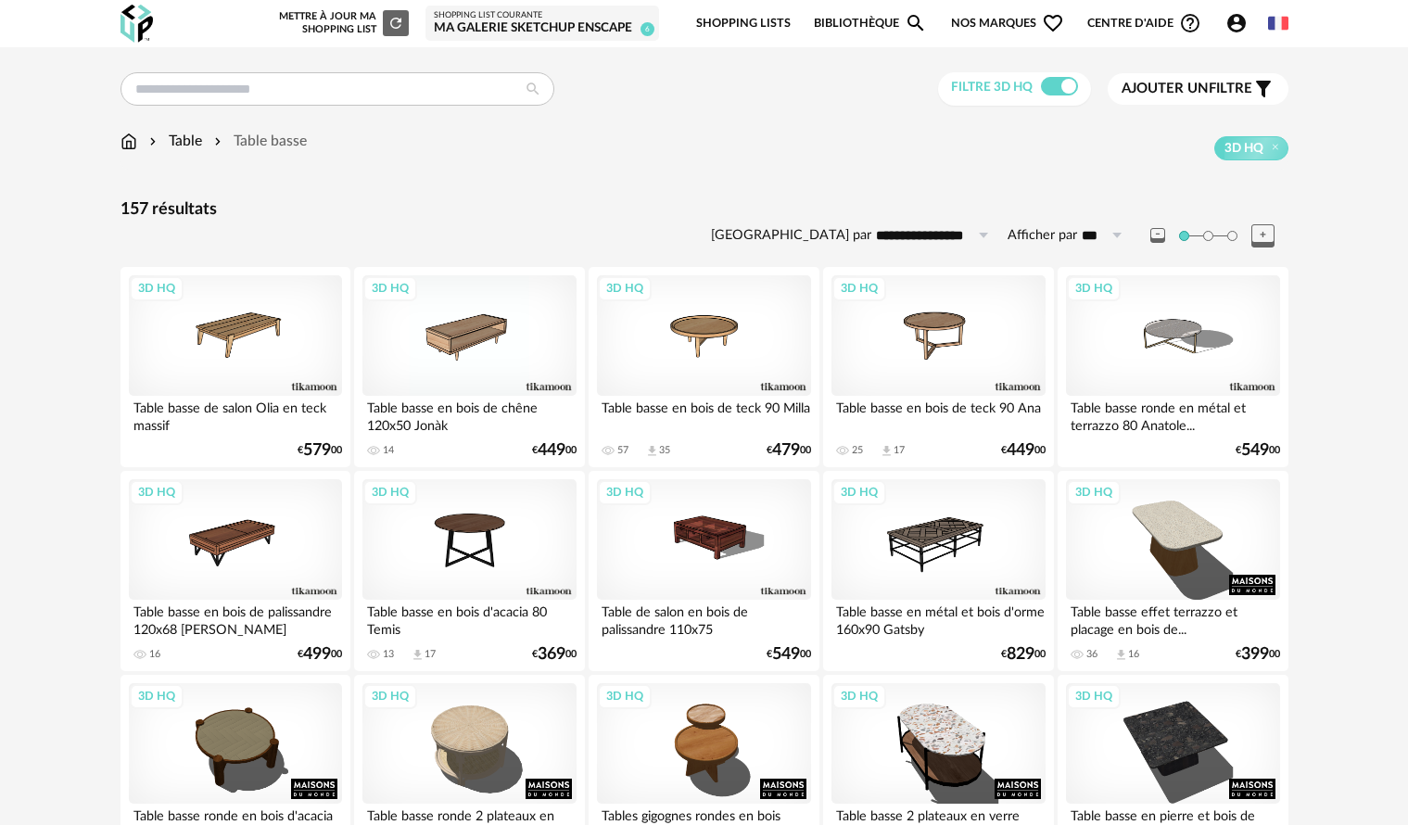
click at [1218, 95] on span "Ajouter un filtre" at bounding box center [1186, 89] width 131 height 19
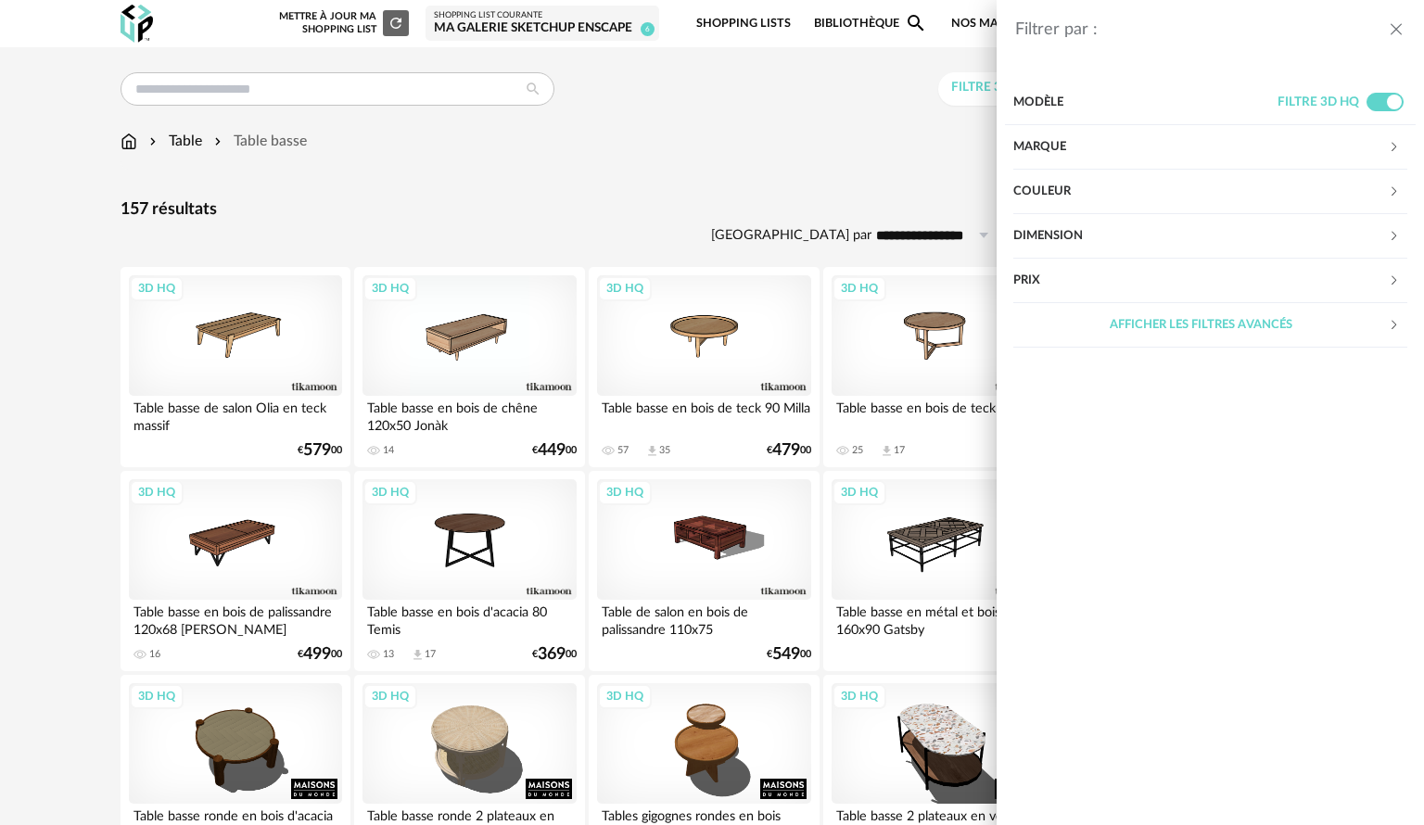
click at [1097, 144] on div "Marque" at bounding box center [1200, 147] width 374 height 44
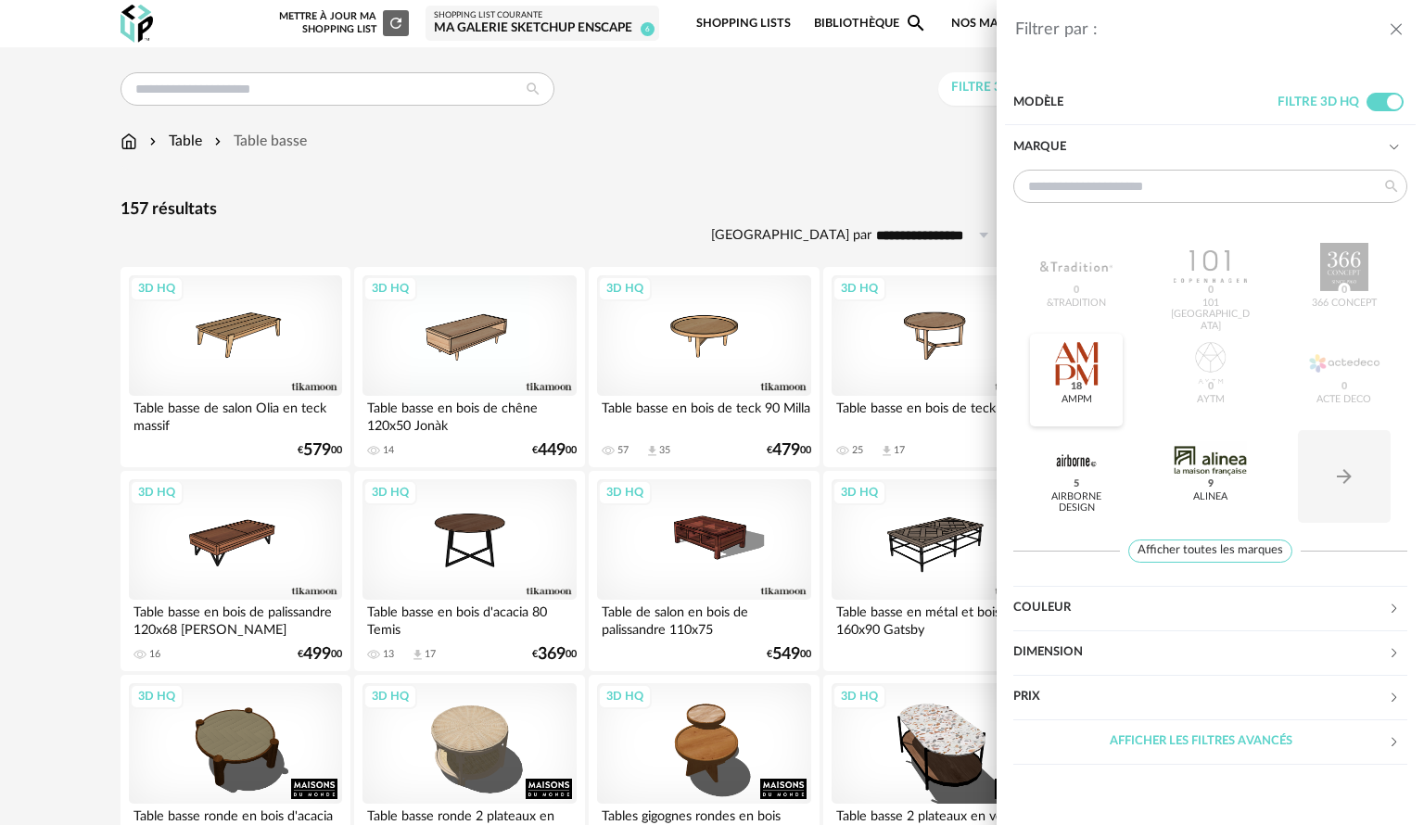
click at [1082, 349] on div at bounding box center [1076, 363] width 72 height 48
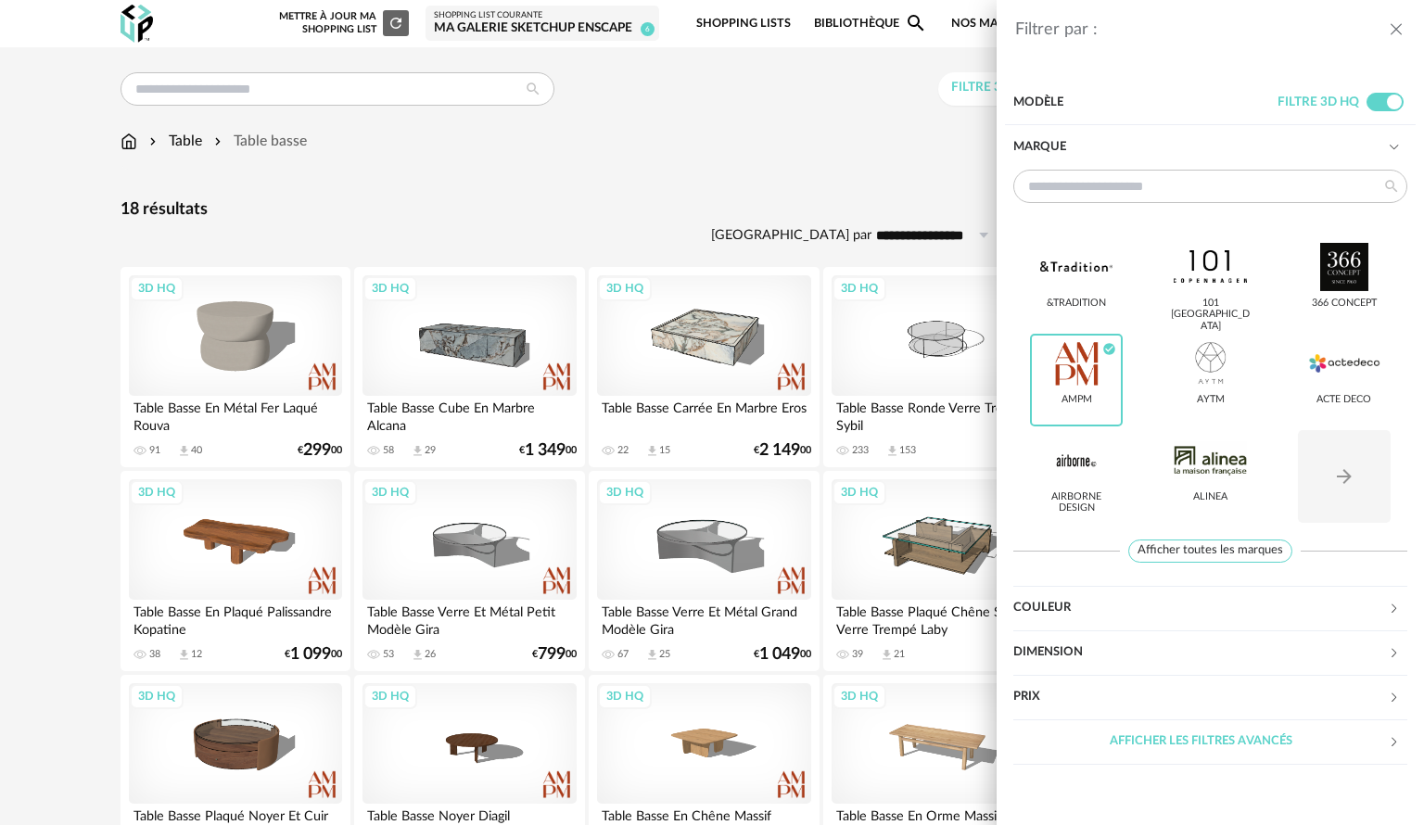
click at [794, 157] on div "Filtrer par : Modèle Filtre 3D HQ Marque &tradition 101 [GEOGRAPHIC_DATA] 366 C…" at bounding box center [712, 412] width 1424 height 825
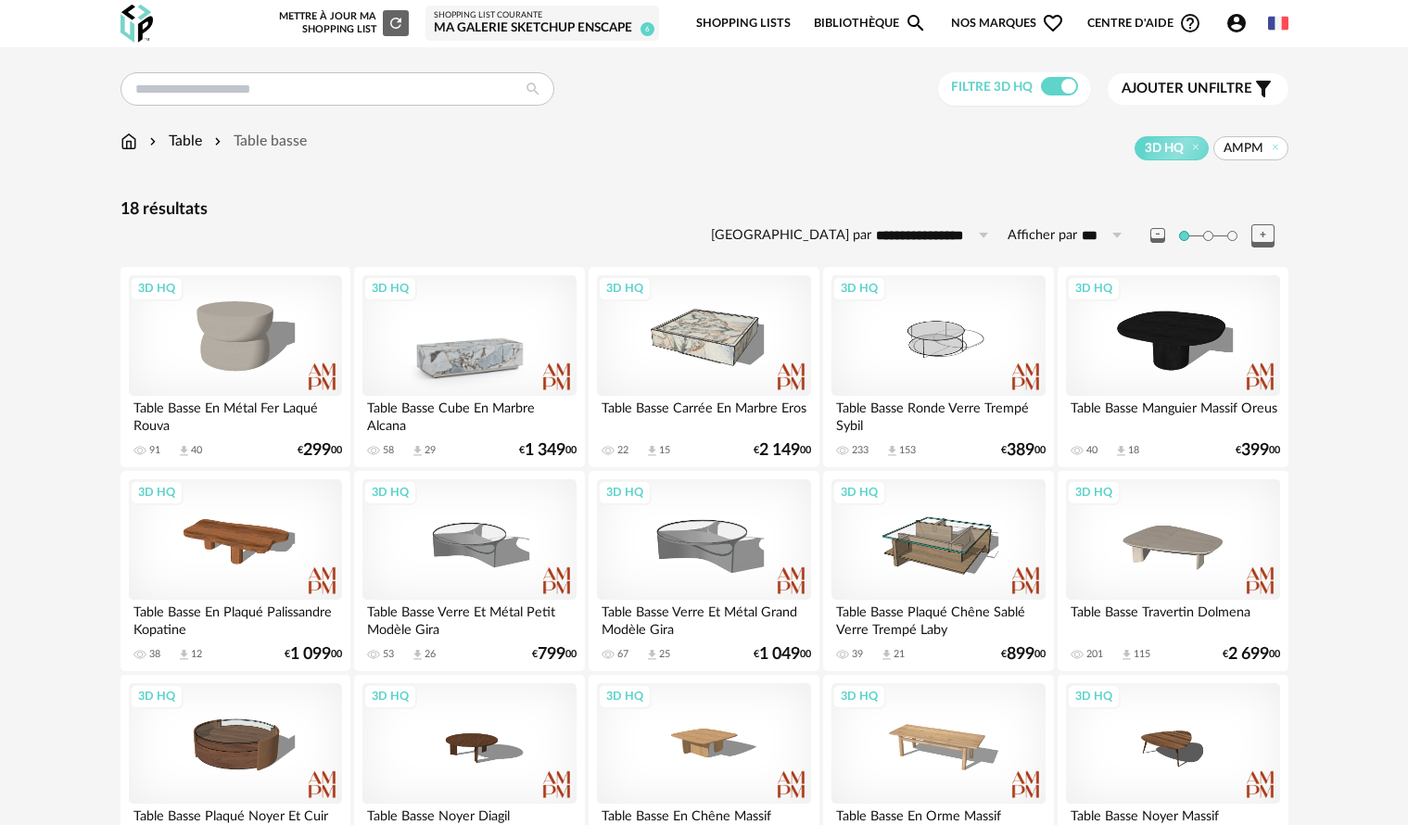
click at [506, 358] on div "3D HQ" at bounding box center [468, 335] width 213 height 120
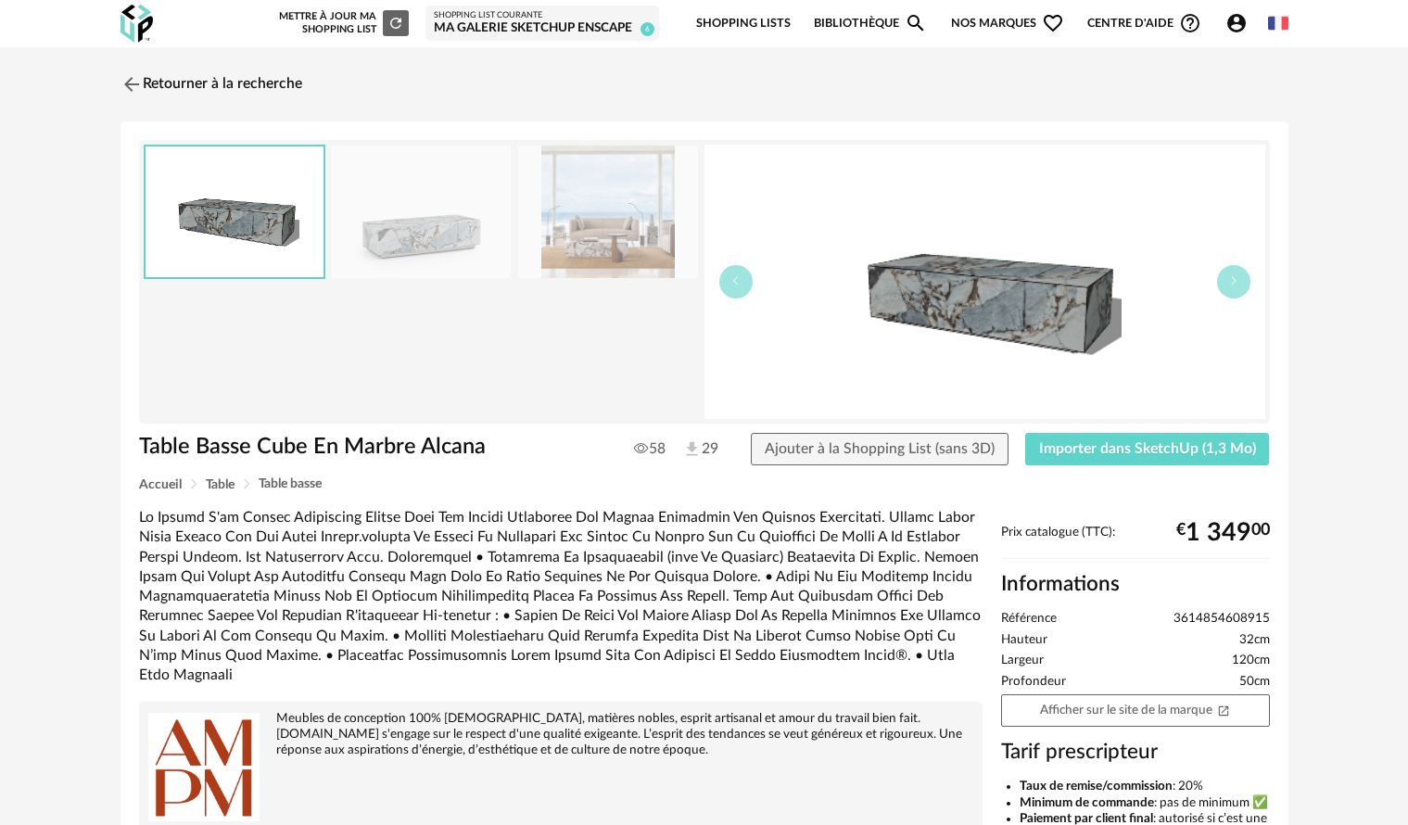
click at [591, 245] on img at bounding box center [608, 212] width 180 height 133
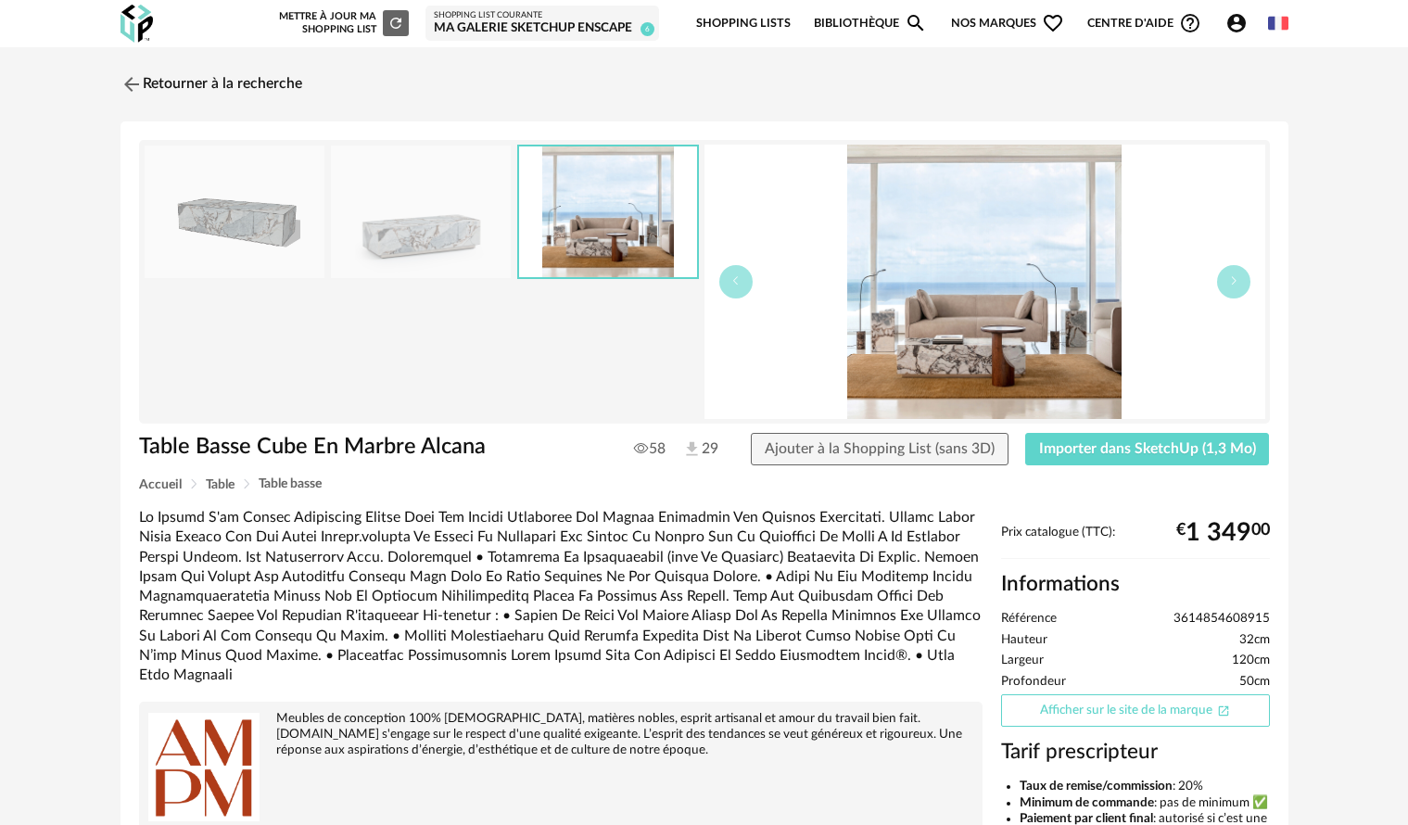
click at [1103, 713] on link "Afficher sur le site de la marque Open In New icon" at bounding box center [1135, 710] width 269 height 32
click at [221, 85] on link "Retourner à la recherche" at bounding box center [207, 84] width 182 height 41
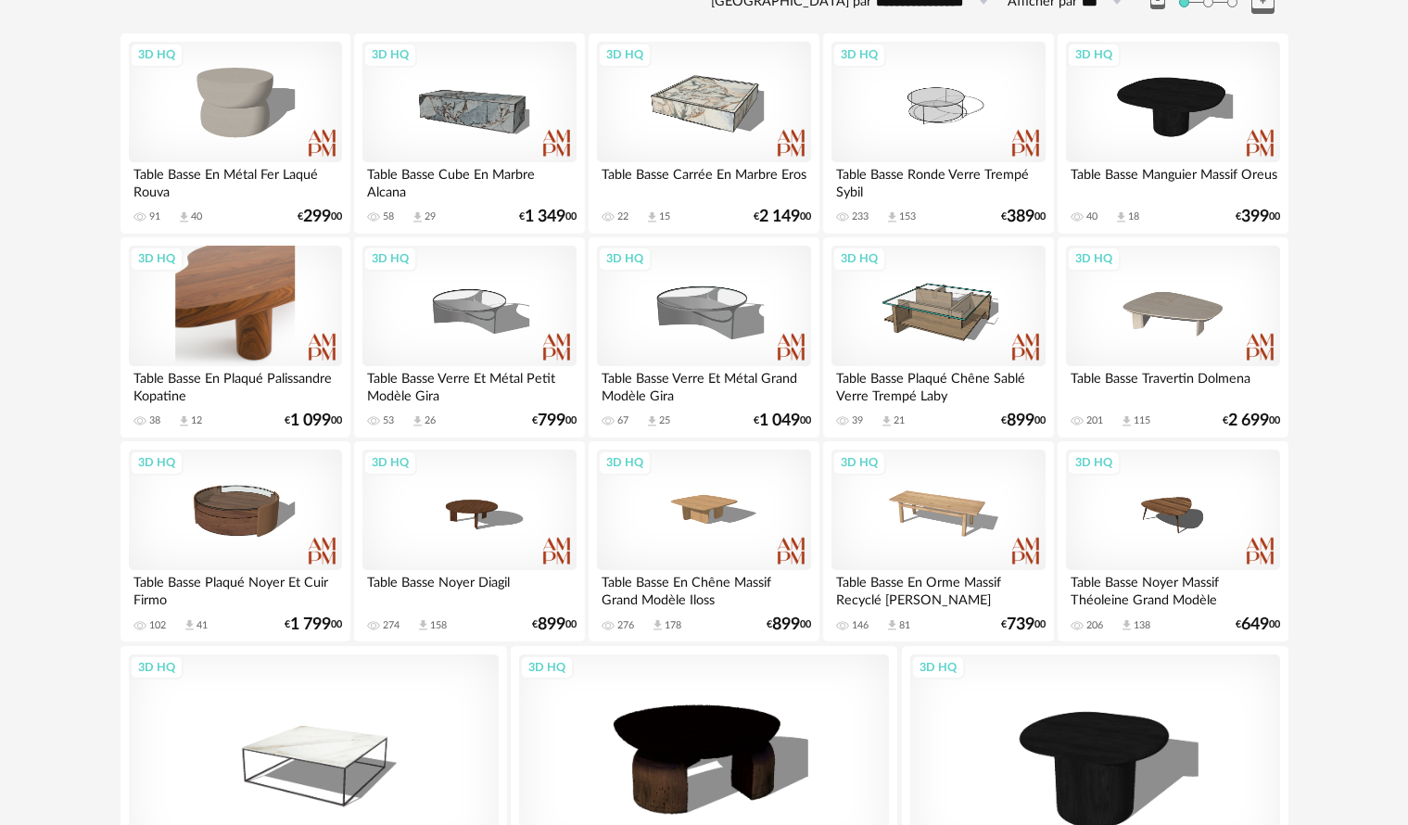
scroll to position [143, 0]
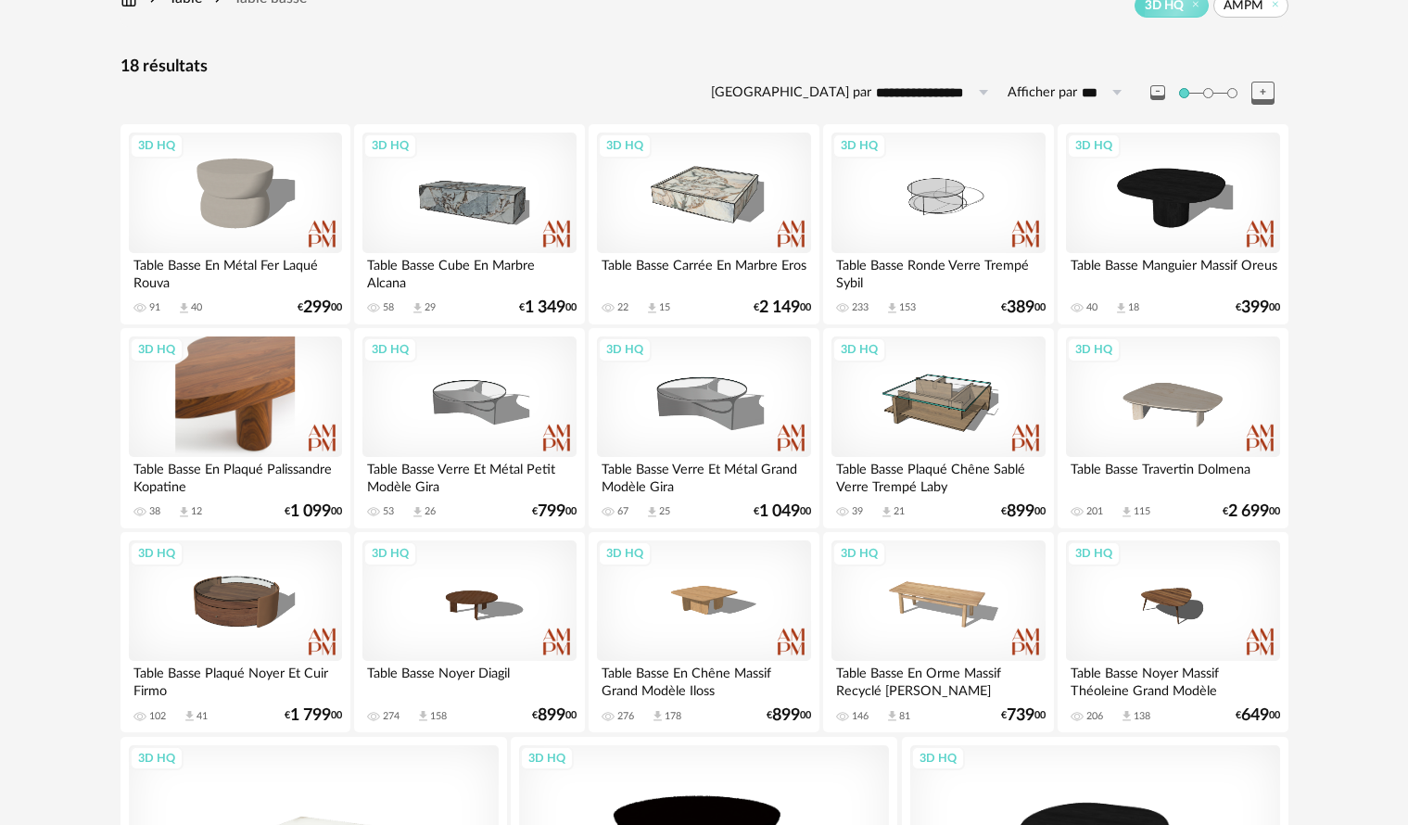
click at [297, 399] on div "3D HQ" at bounding box center [235, 396] width 213 height 120
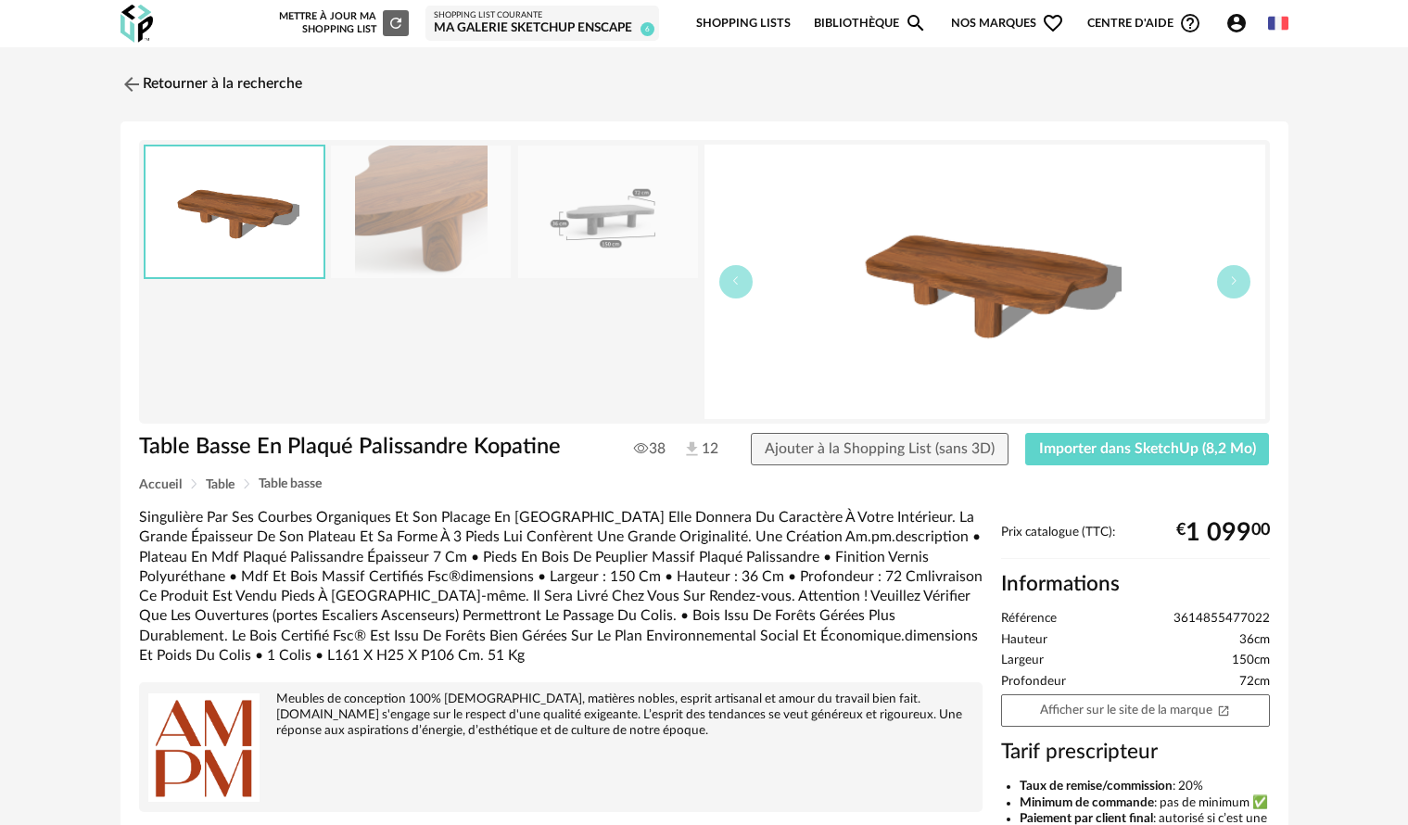
click at [598, 241] on img at bounding box center [608, 212] width 180 height 133
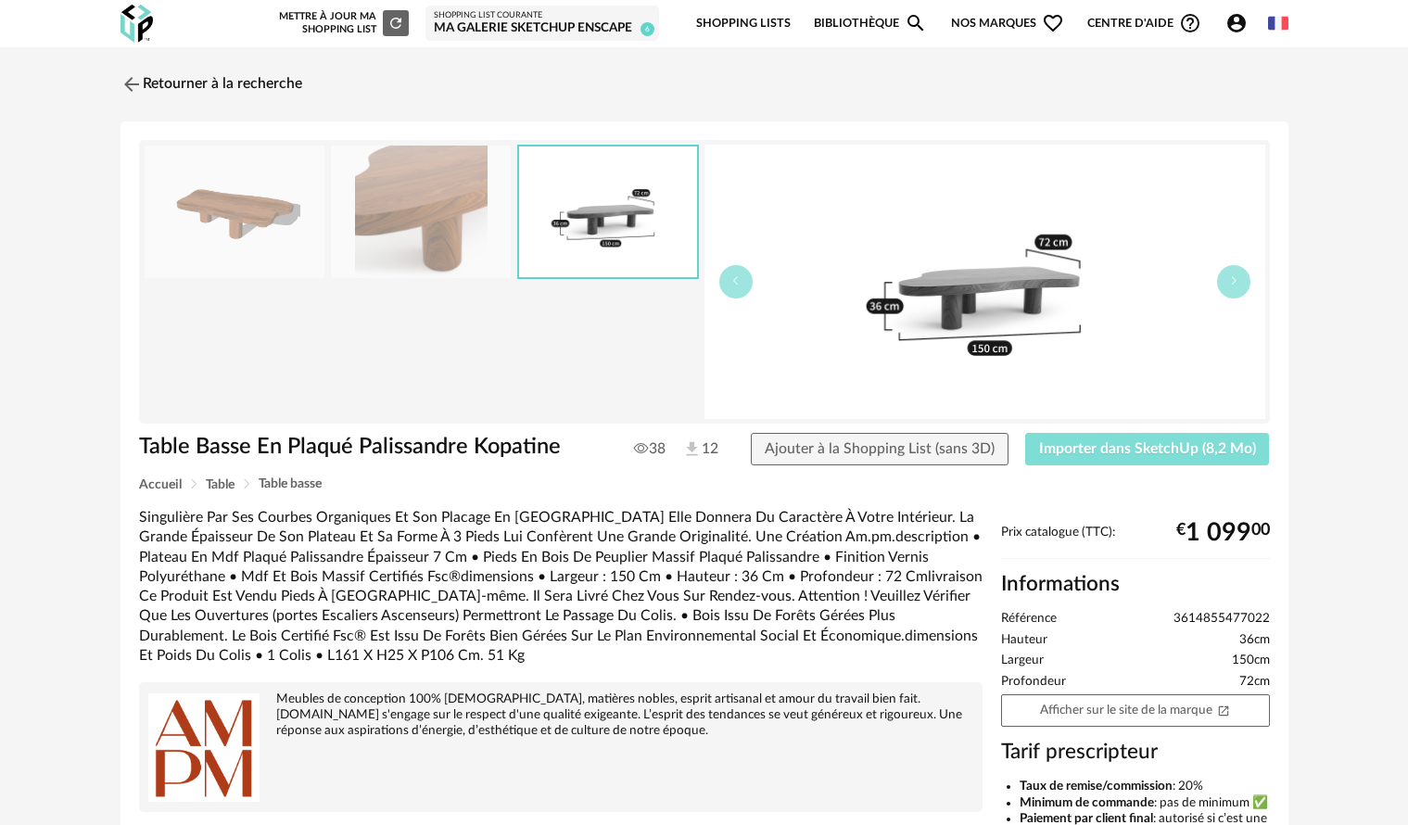
click at [1093, 449] on span "Importer dans SketchUp (8,2 Mo)" at bounding box center [1147, 448] width 217 height 15
click at [192, 85] on link "Retourner à la recherche" at bounding box center [207, 84] width 182 height 41
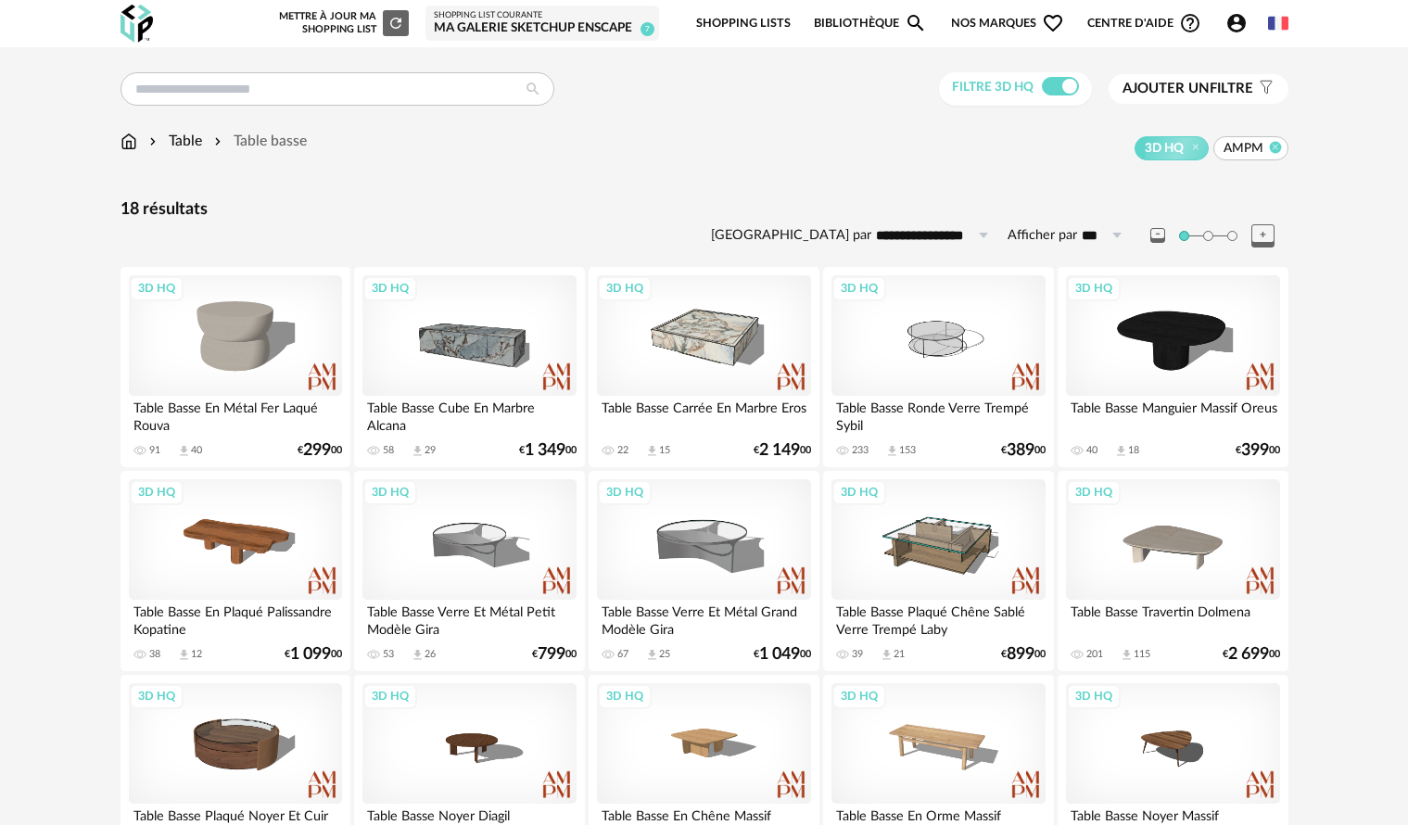
click at [1276, 146] on icon at bounding box center [1275, 147] width 12 height 12
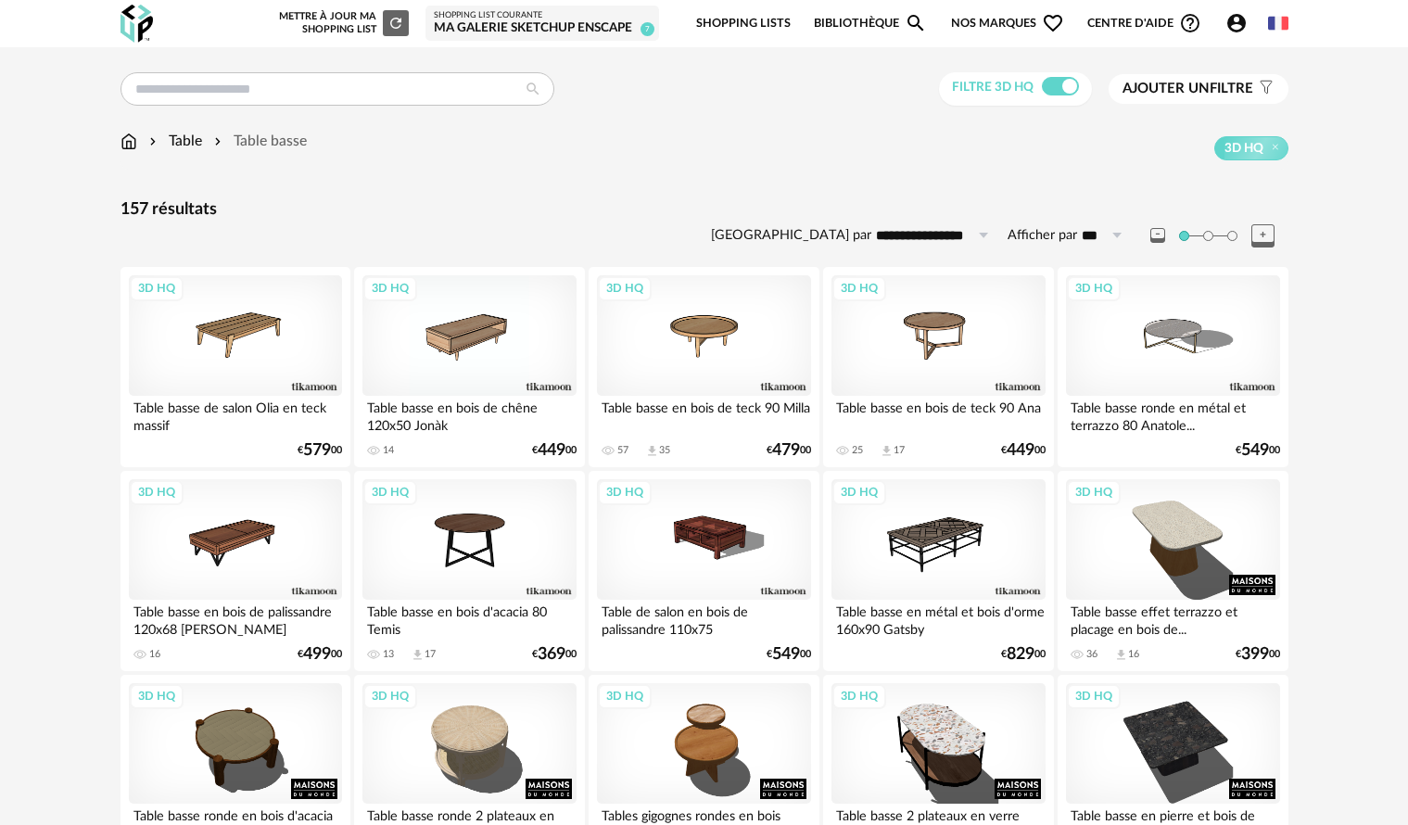
click at [1179, 88] on span "Ajouter un" at bounding box center [1165, 89] width 87 height 14
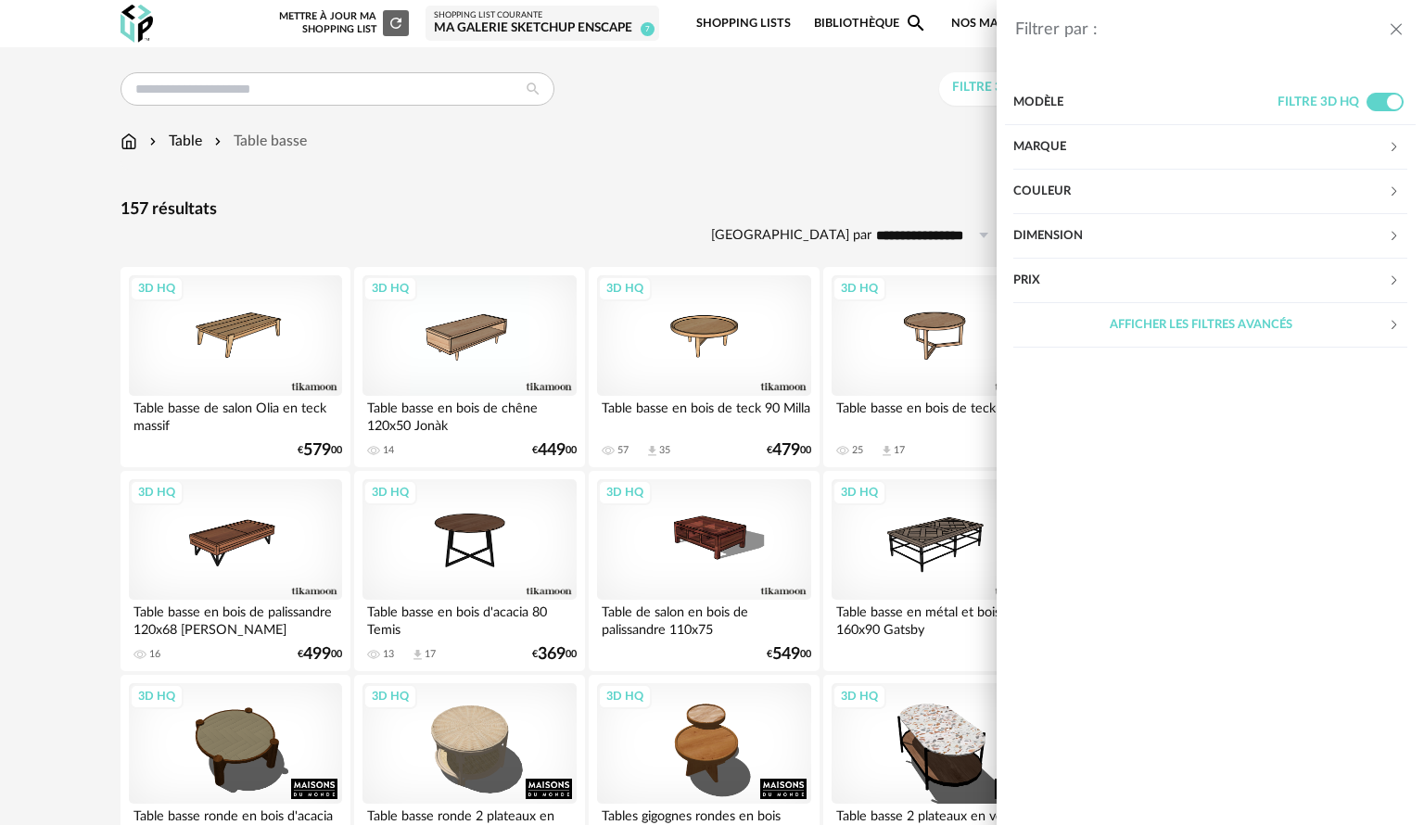
click at [1075, 143] on div "Marque" at bounding box center [1200, 147] width 374 height 44
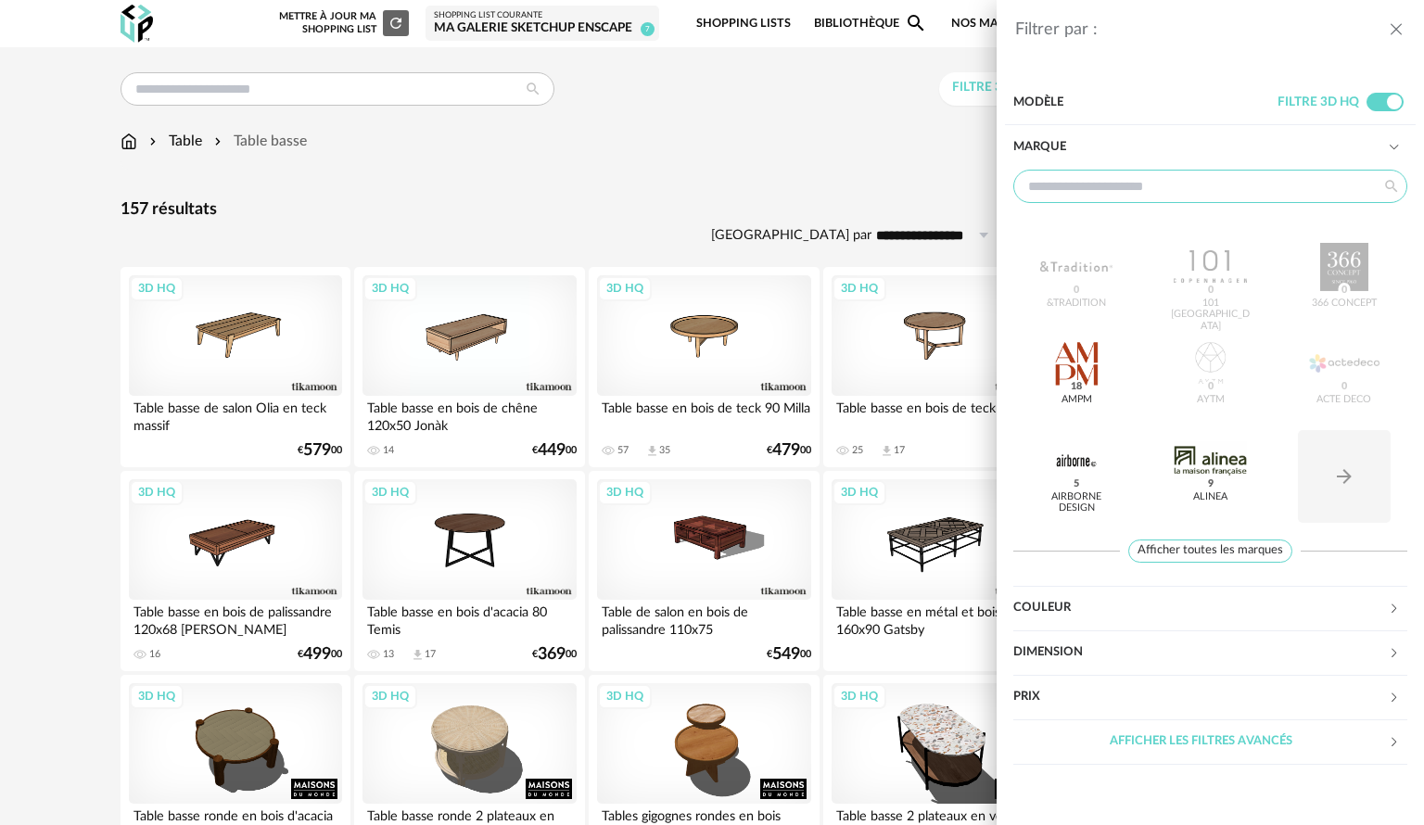
click at [1094, 177] on input "text" at bounding box center [1210, 186] width 394 height 33
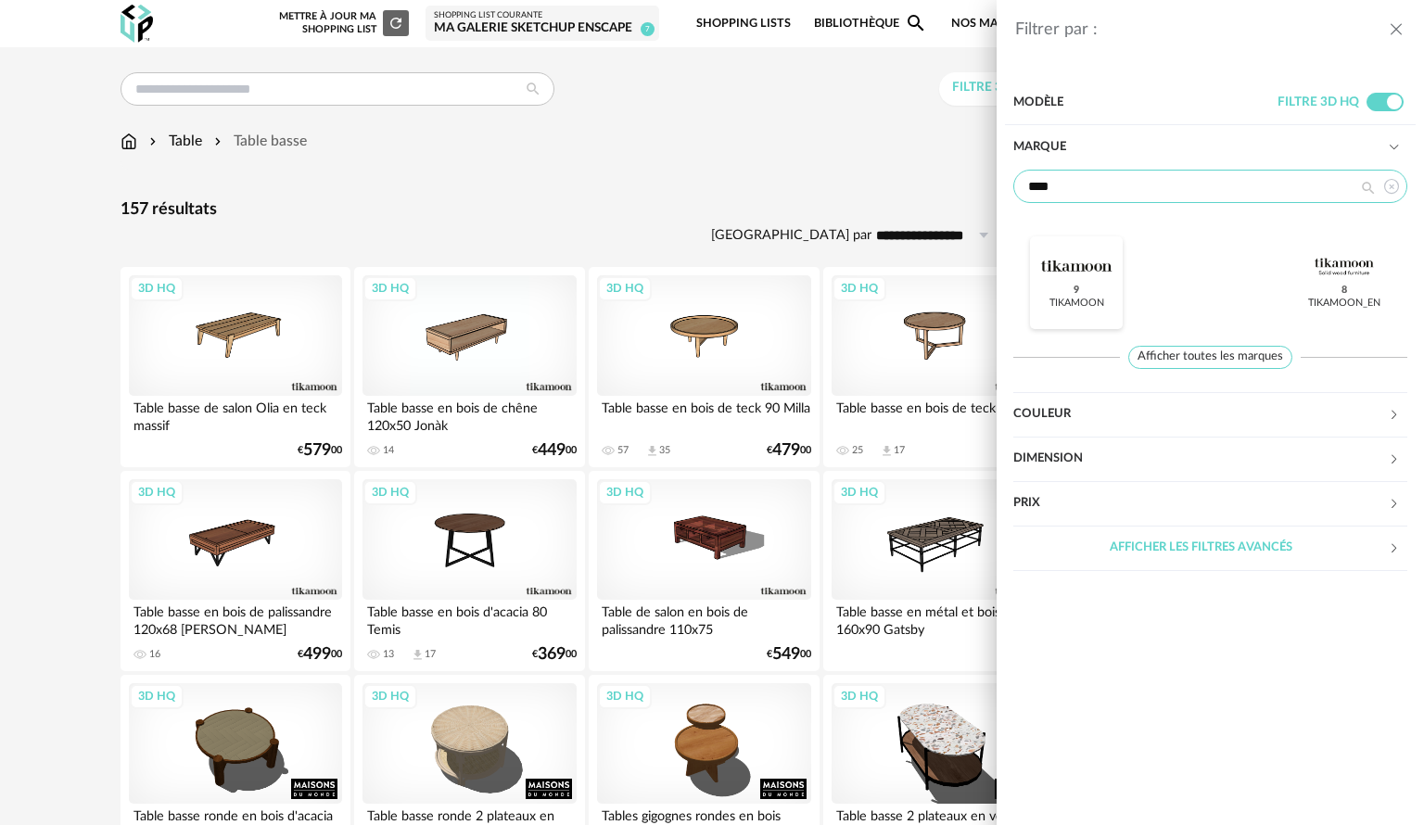
type input "****"
click at [1060, 279] on div at bounding box center [1076, 267] width 72 height 48
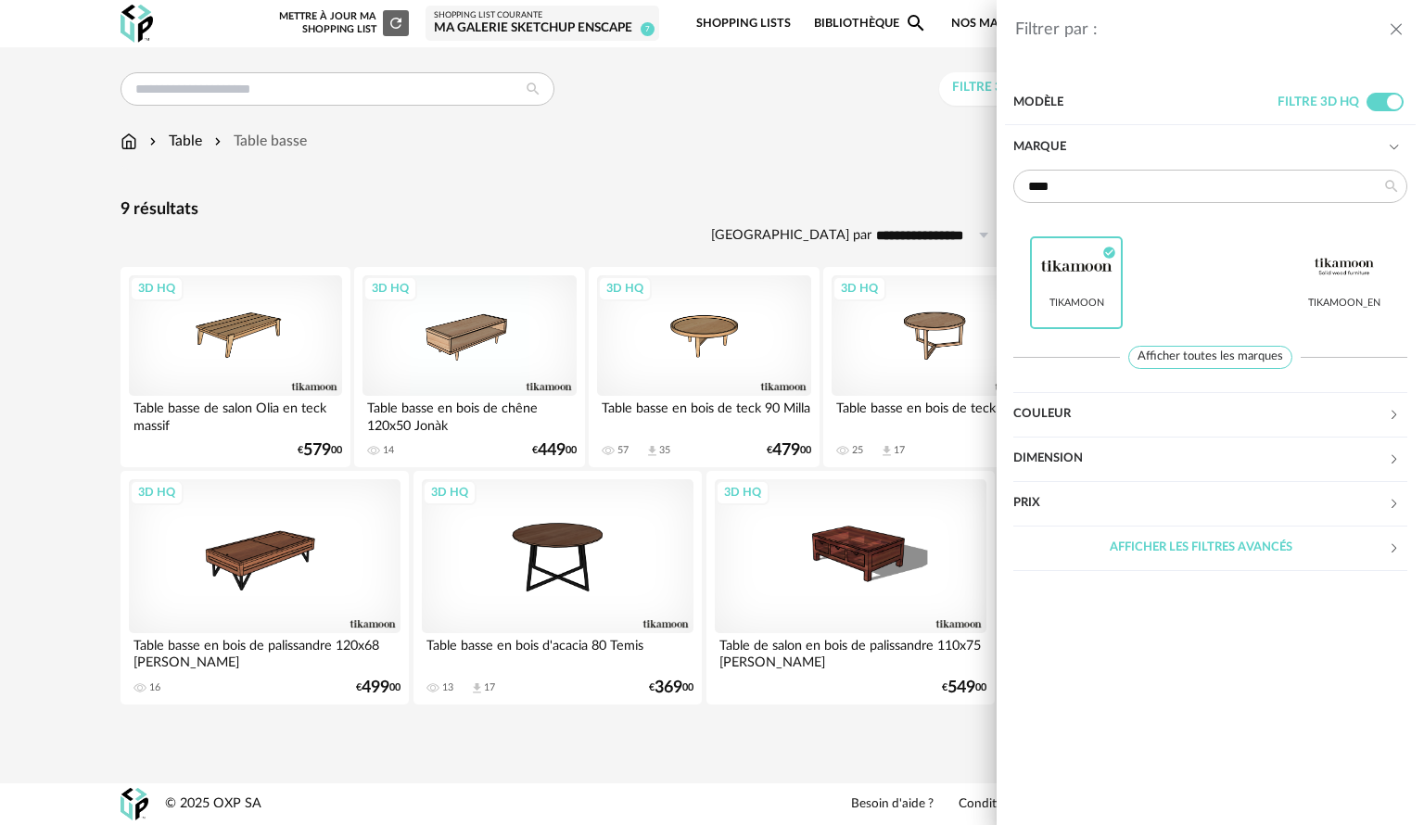
click at [753, 140] on div "Filtrer par : Modèle Filtre 3D HQ Marque **** Tikamoon Check Circle icon Tikamo…" at bounding box center [712, 412] width 1424 height 825
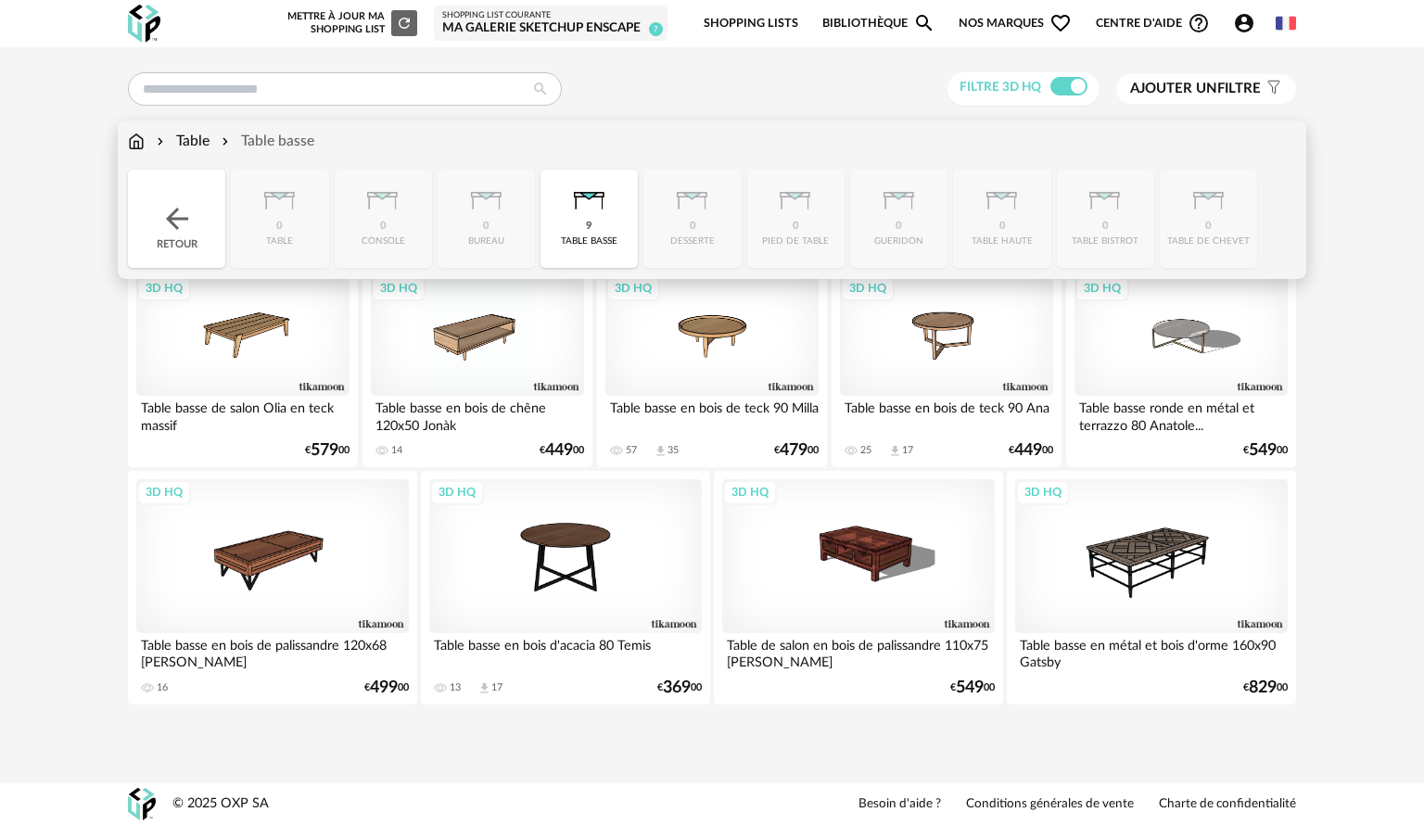
click at [189, 142] on div "Table" at bounding box center [181, 141] width 57 height 21
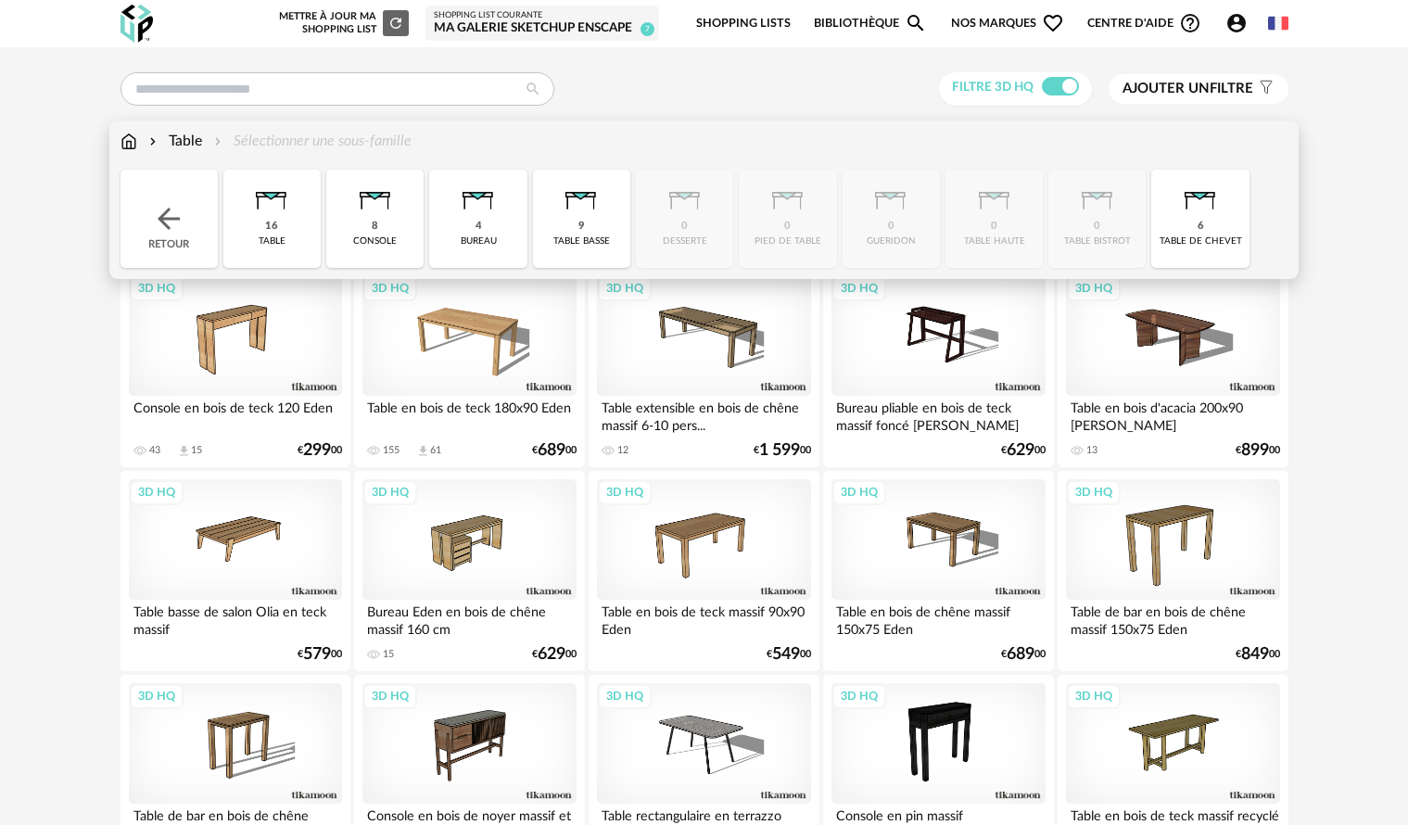
click at [124, 143] on img at bounding box center [128, 141] width 17 height 21
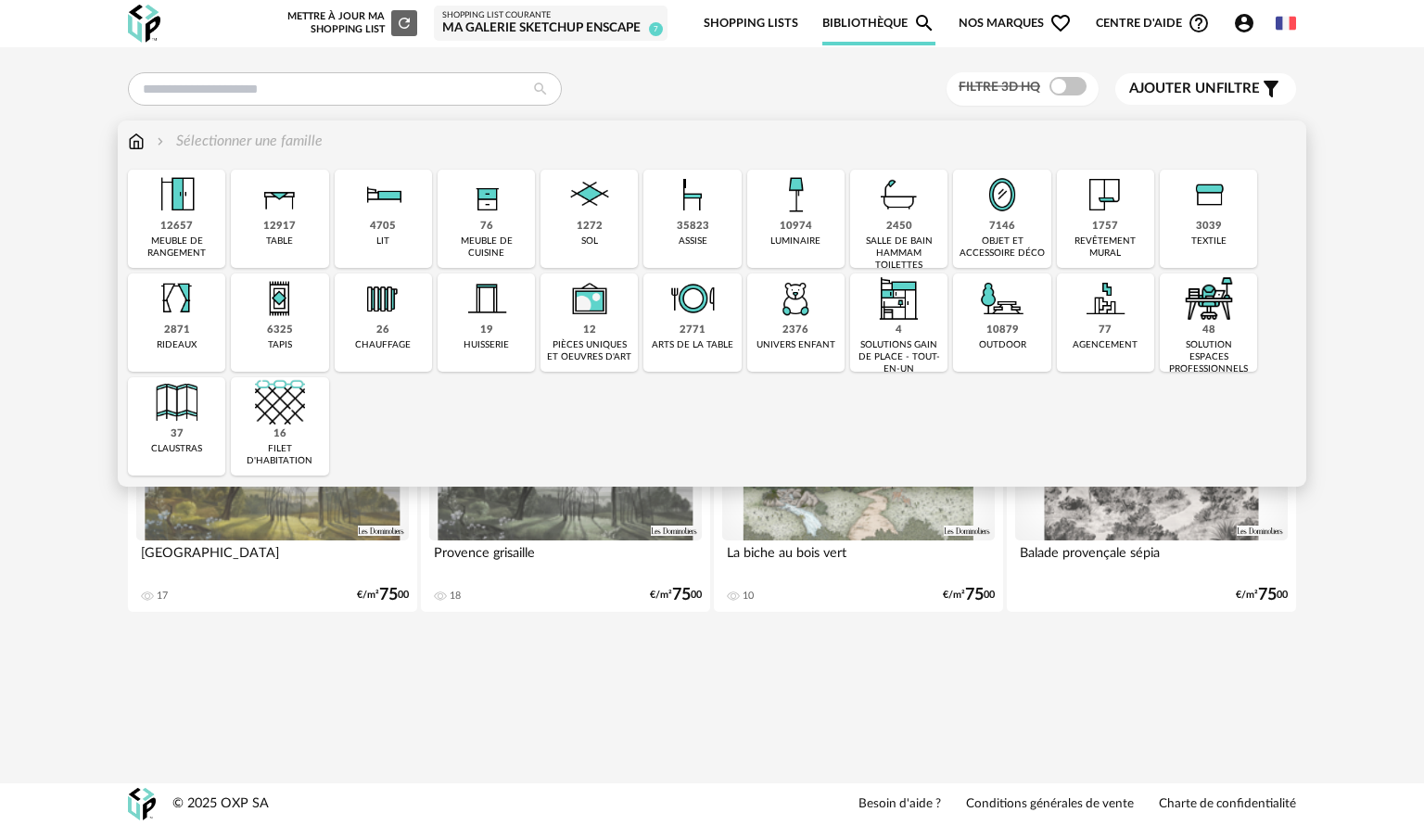
click at [699, 210] on img at bounding box center [692, 195] width 50 height 50
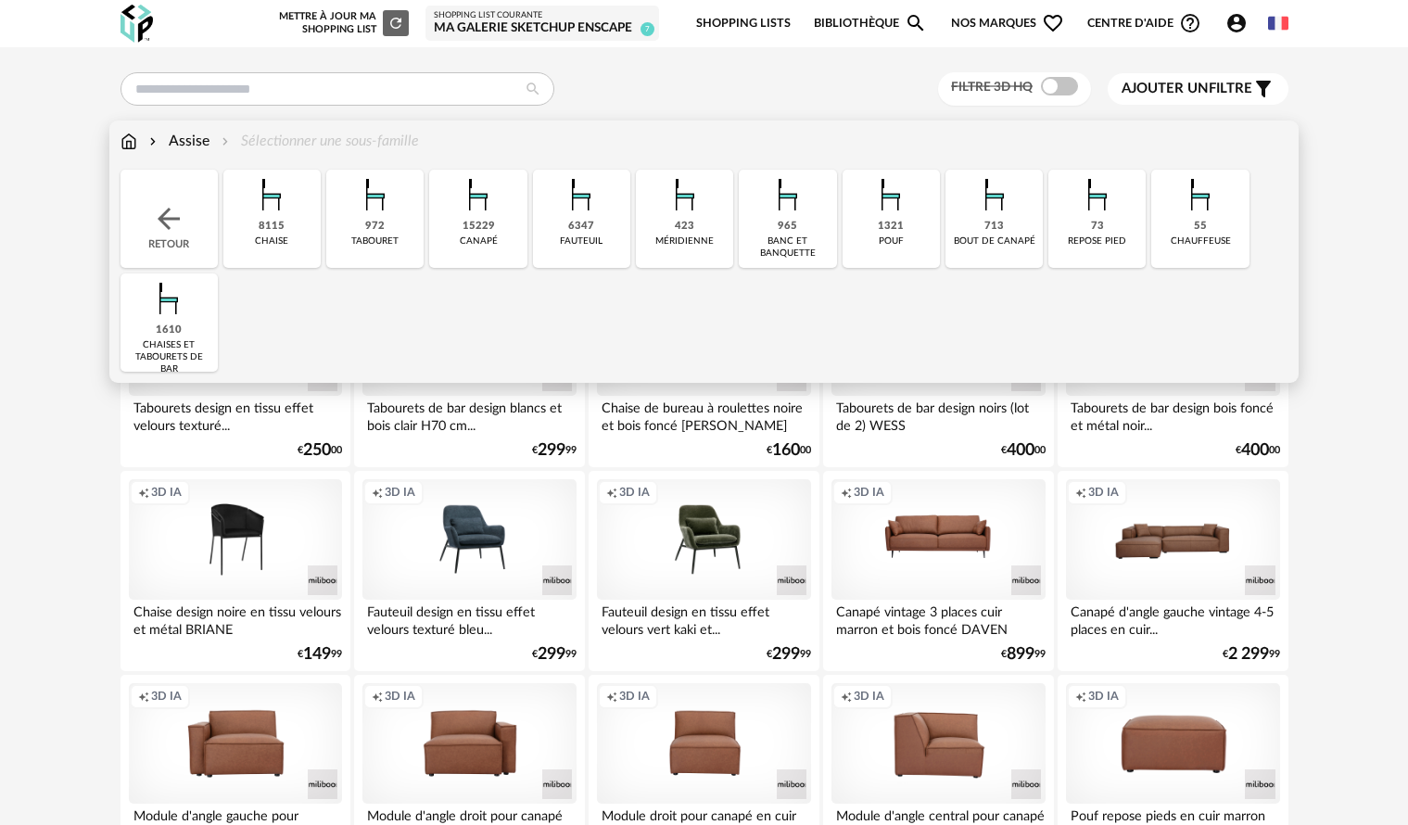
click at [578, 219] on div "6347 fauteuil" at bounding box center [581, 219] width 97 height 98
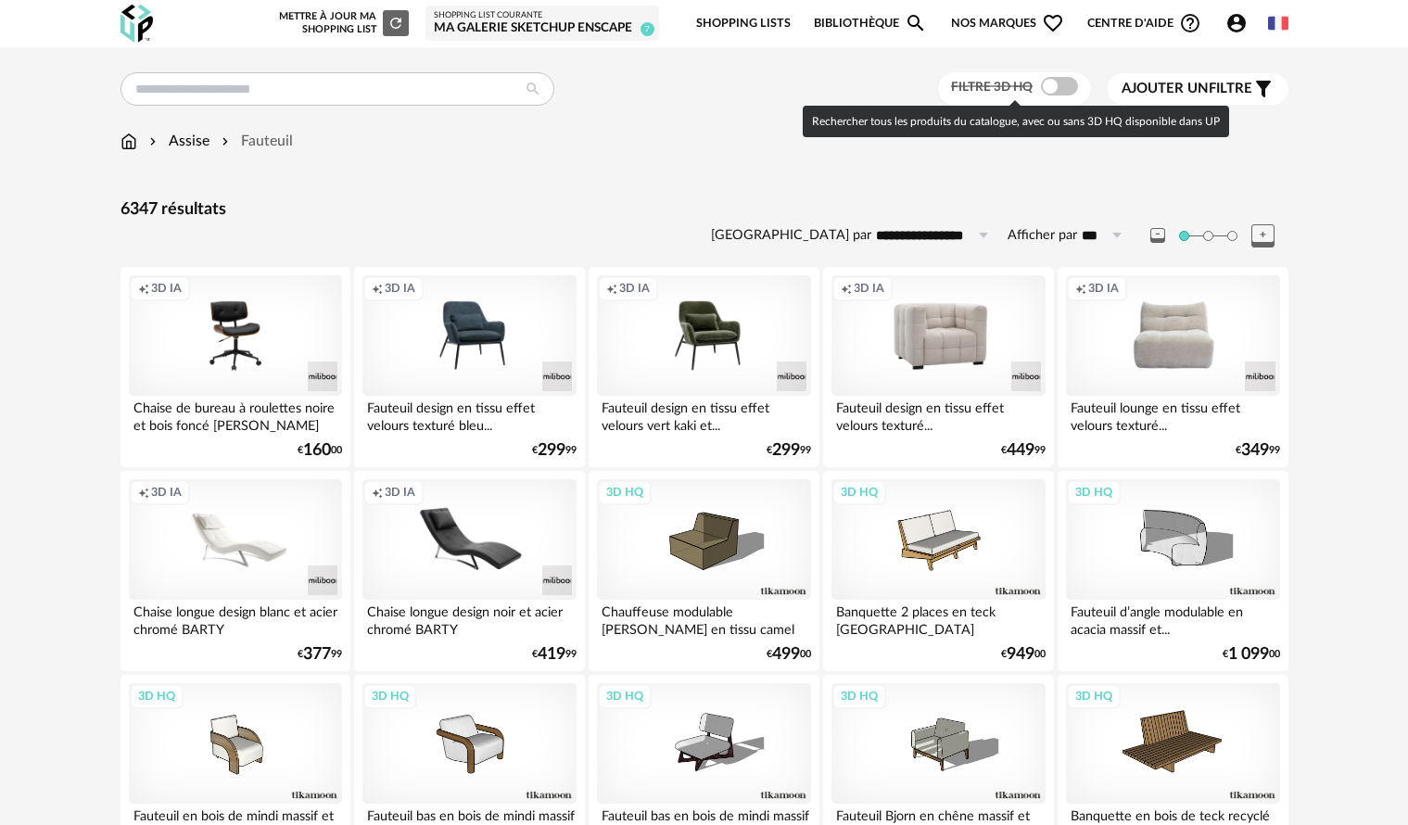
click at [1068, 87] on span at bounding box center [1059, 86] width 37 height 19
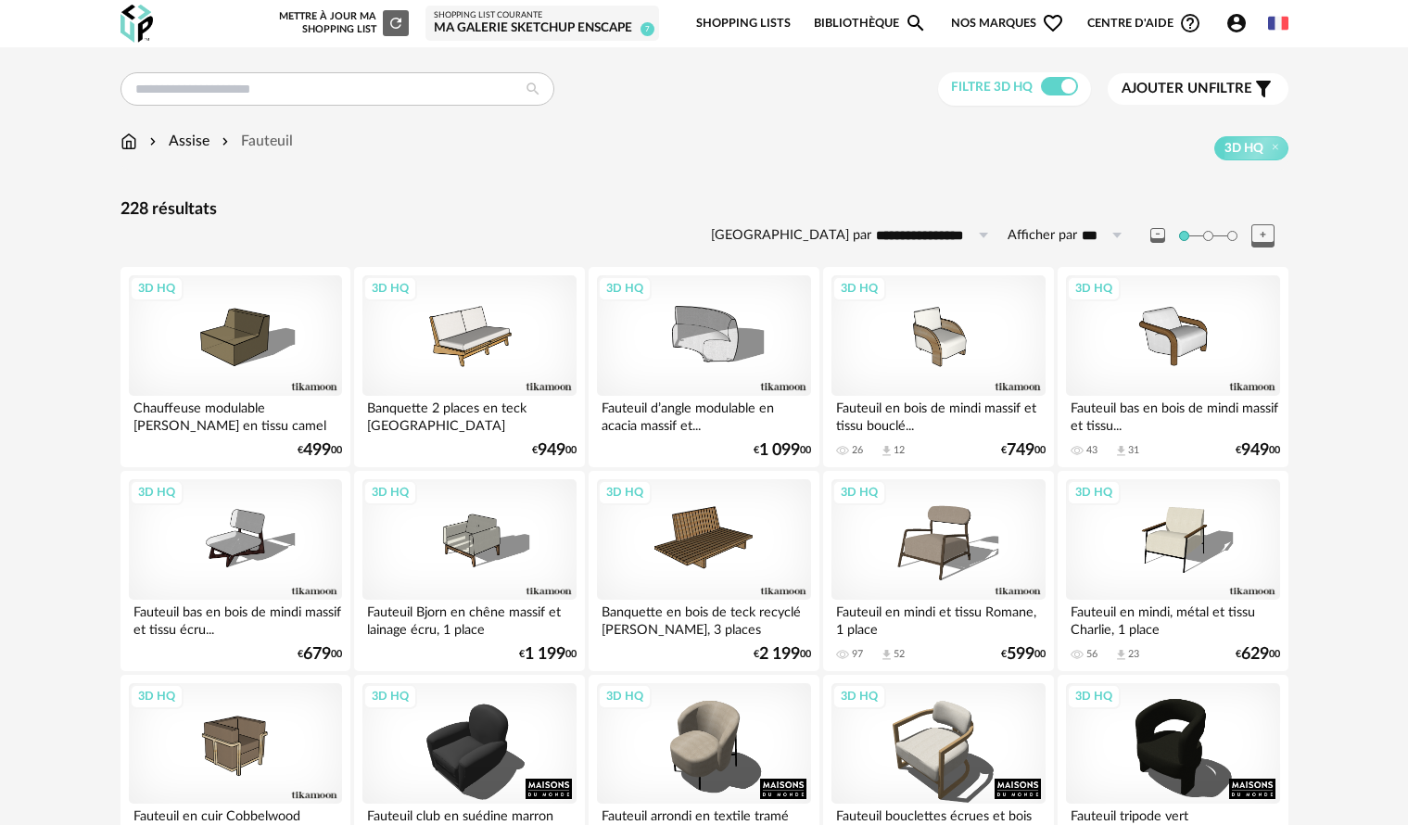
click at [1192, 87] on span "Ajouter un" at bounding box center [1164, 89] width 87 height 14
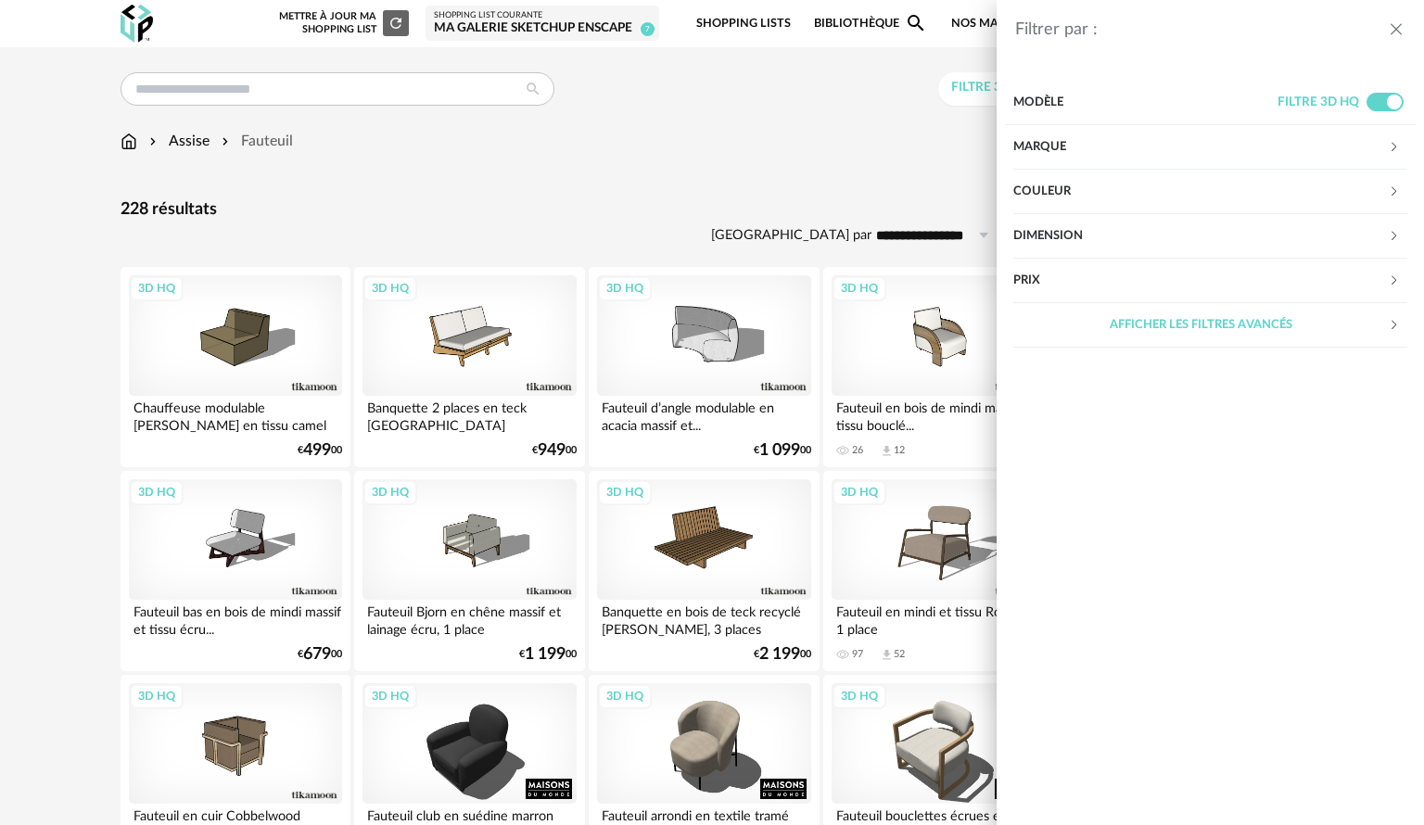
click at [1099, 151] on div "Marque" at bounding box center [1200, 147] width 374 height 44
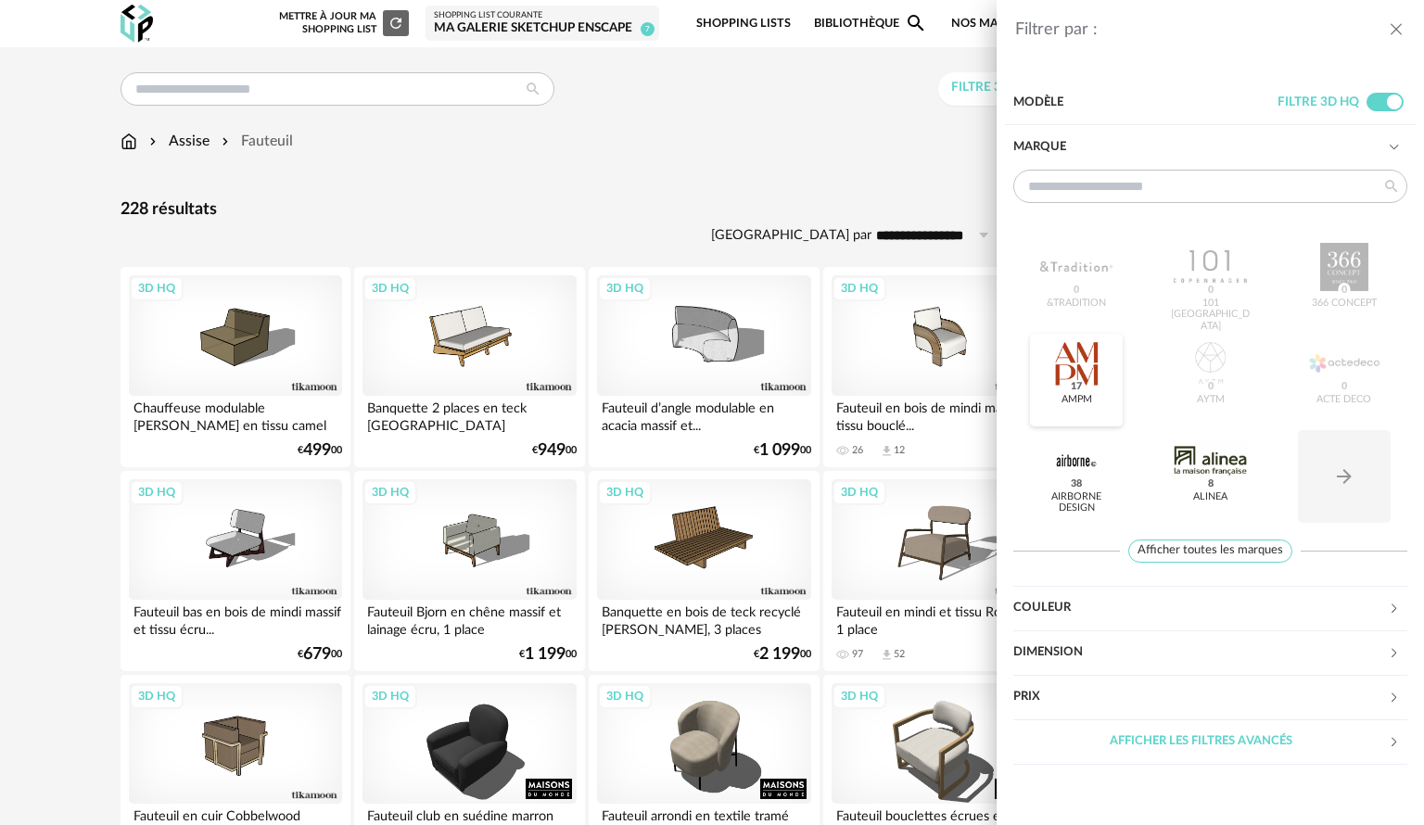
click at [1080, 369] on div at bounding box center [1076, 363] width 72 height 48
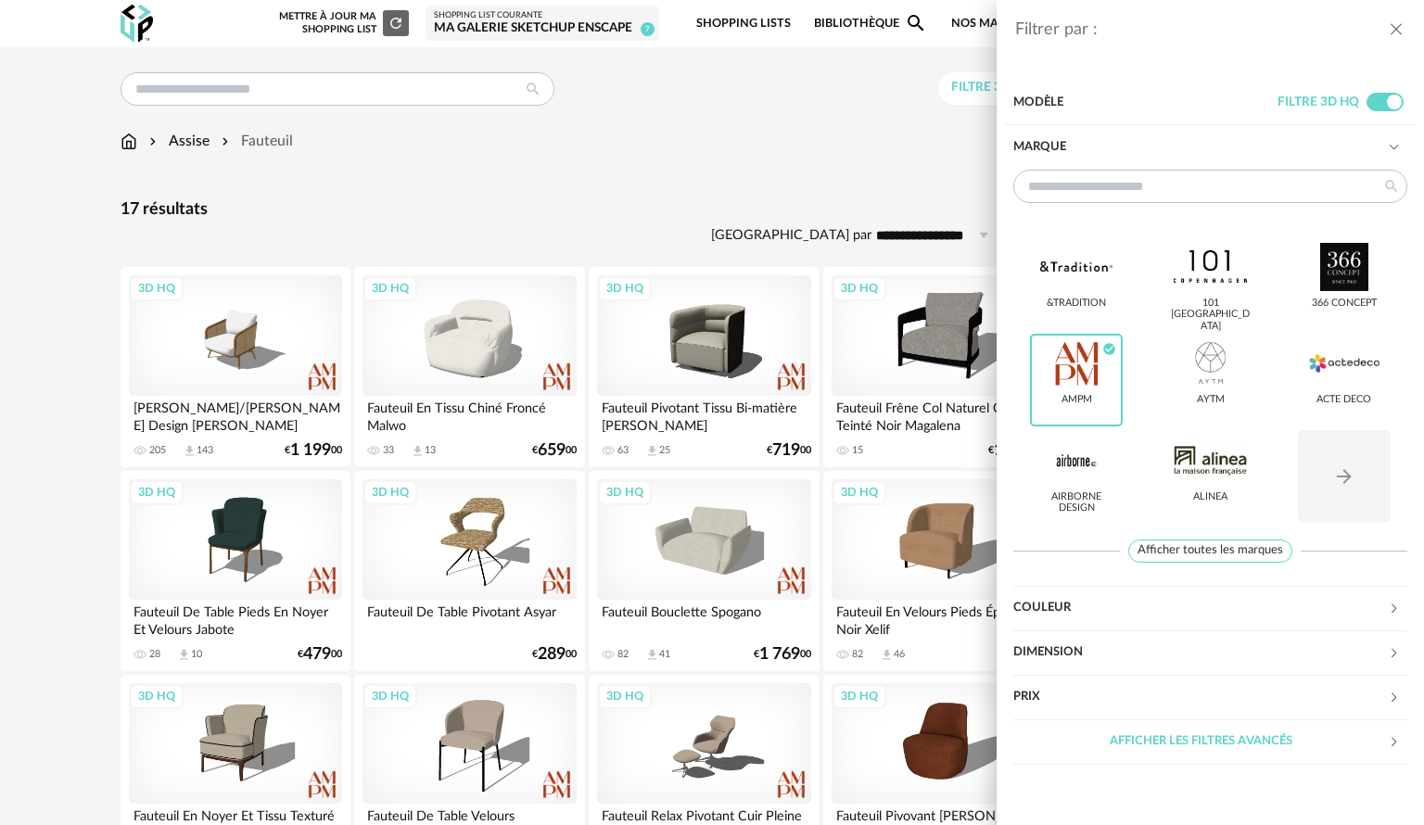
click at [859, 142] on div "Filtrer par : Modèle Filtre 3D HQ Marque &tradition 101 Copenhagen 366 Concept …" at bounding box center [712, 412] width 1424 height 825
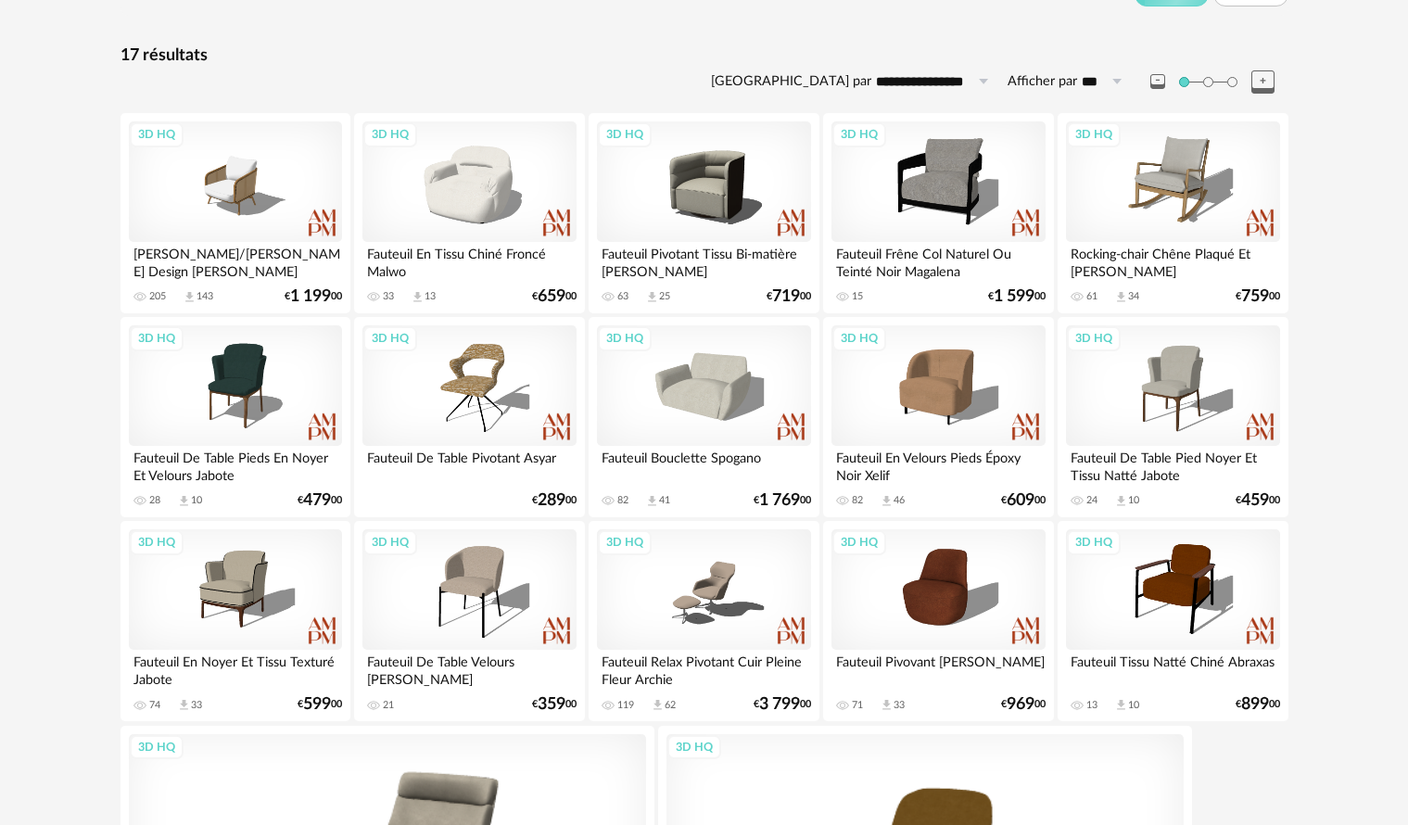
scroll to position [133, 0]
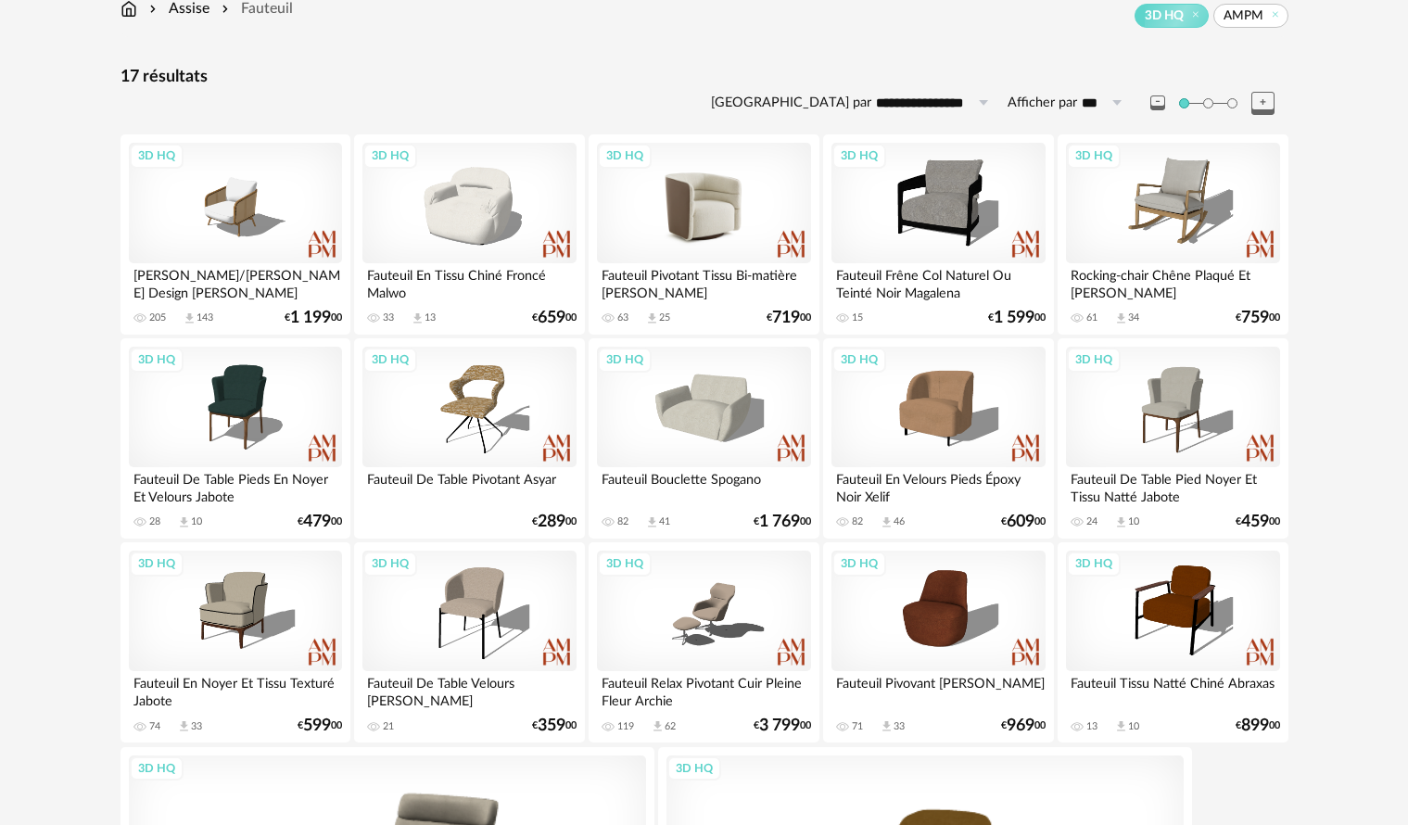
click at [705, 205] on div "3D HQ" at bounding box center [703, 203] width 213 height 120
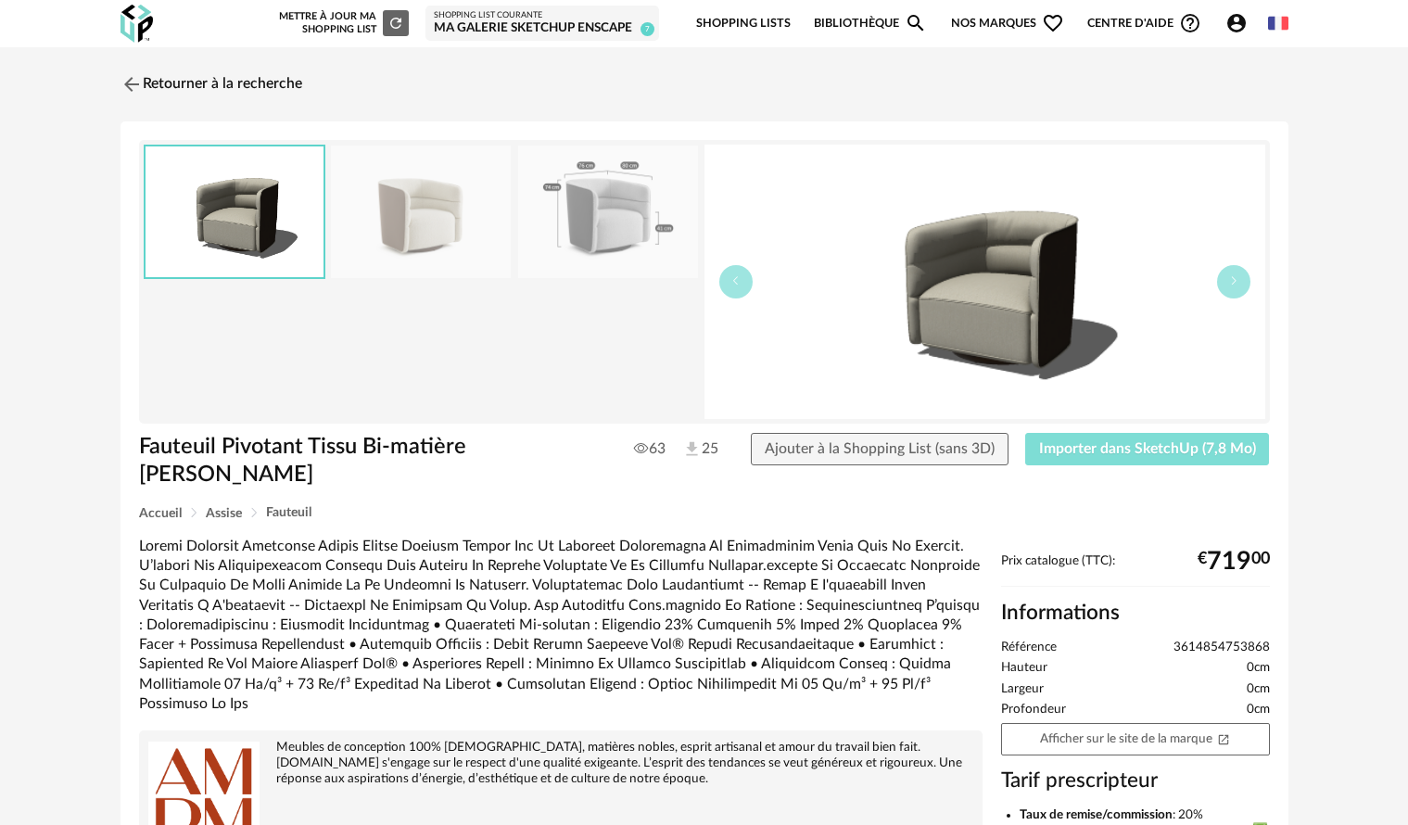
click at [1132, 449] on span "Importer dans SketchUp (7,8 Mo)" at bounding box center [1147, 448] width 217 height 15
click at [218, 83] on link "Retourner à la recherche" at bounding box center [207, 84] width 182 height 41
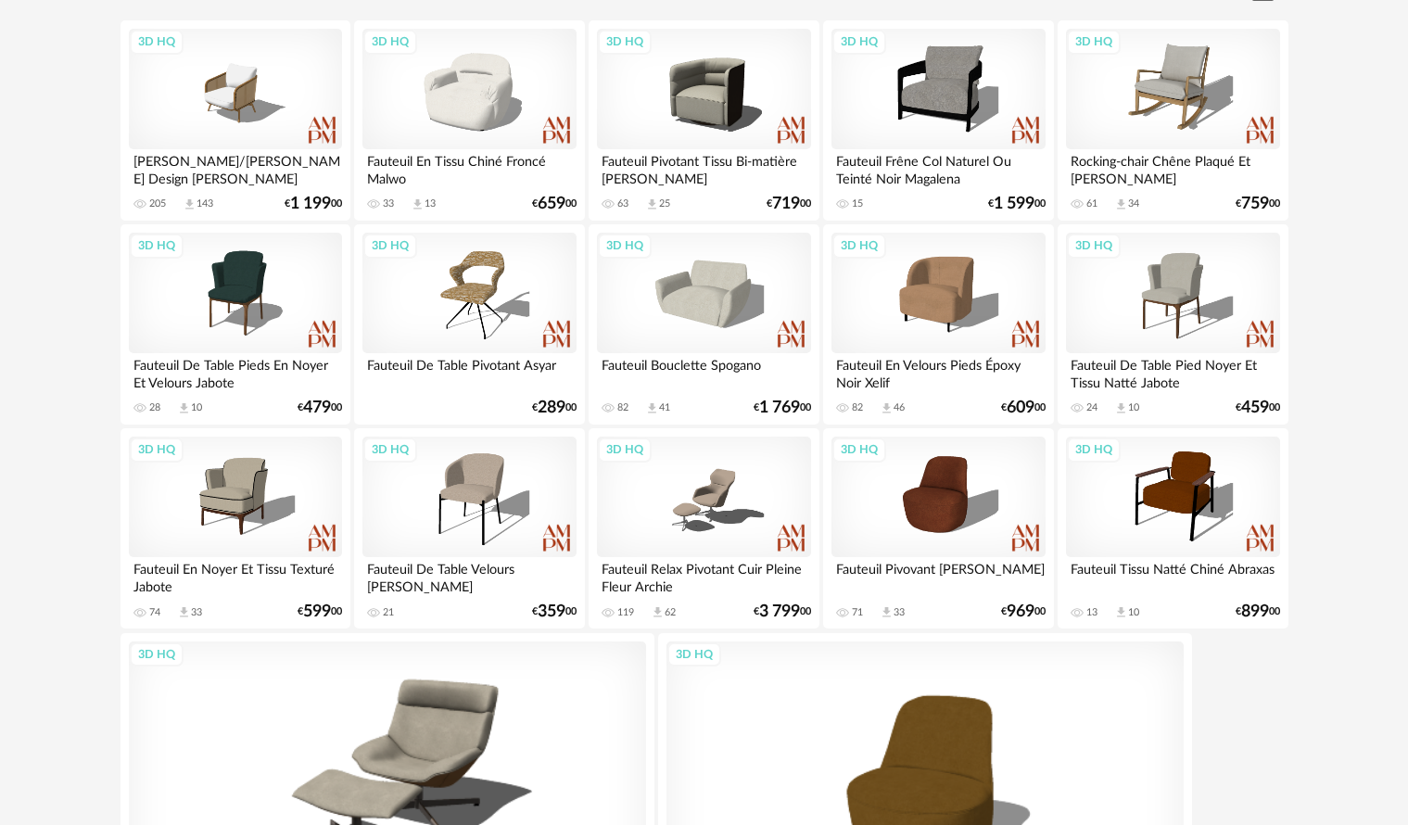
scroll to position [225, 0]
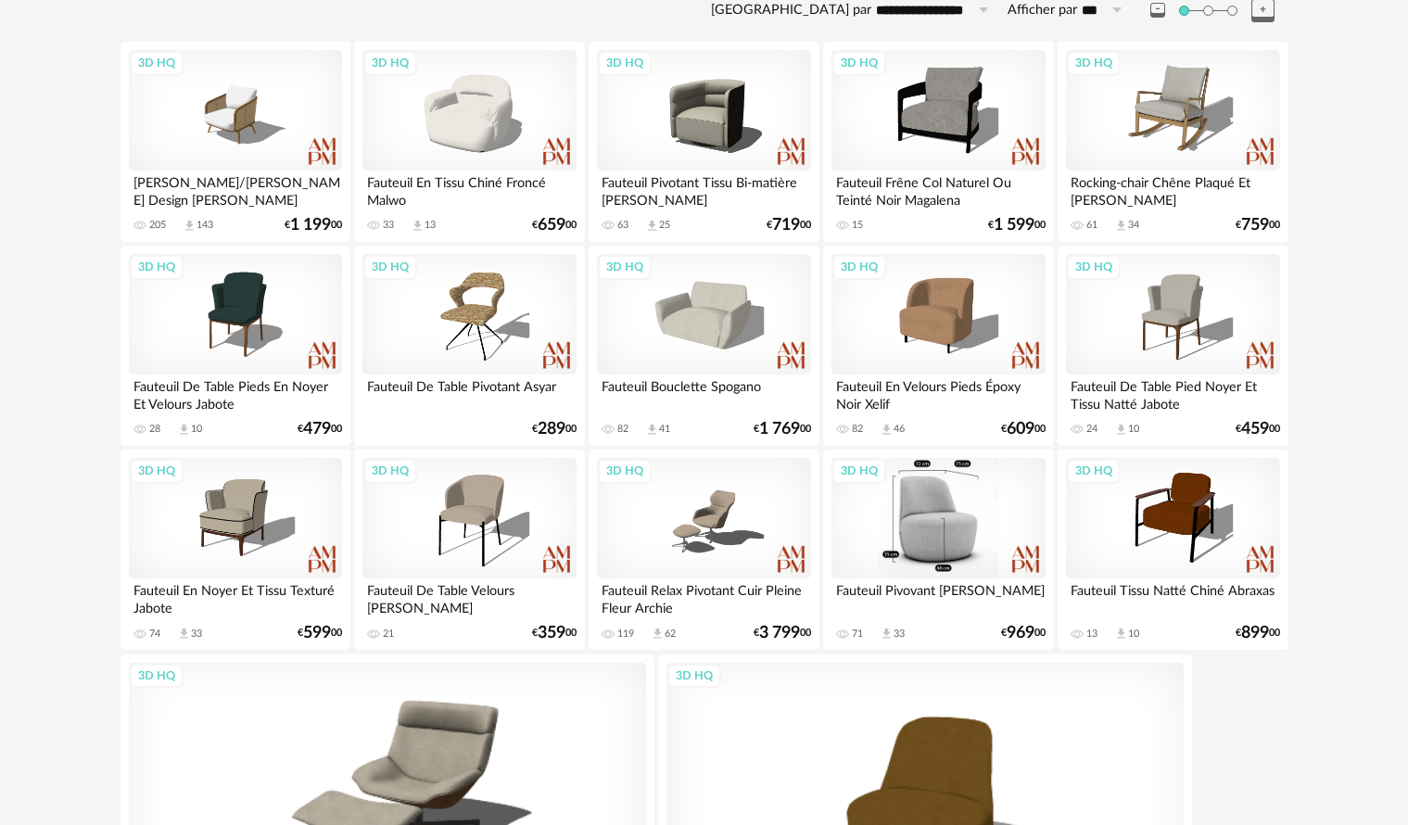
click at [949, 536] on div "3D HQ" at bounding box center [937, 518] width 213 height 120
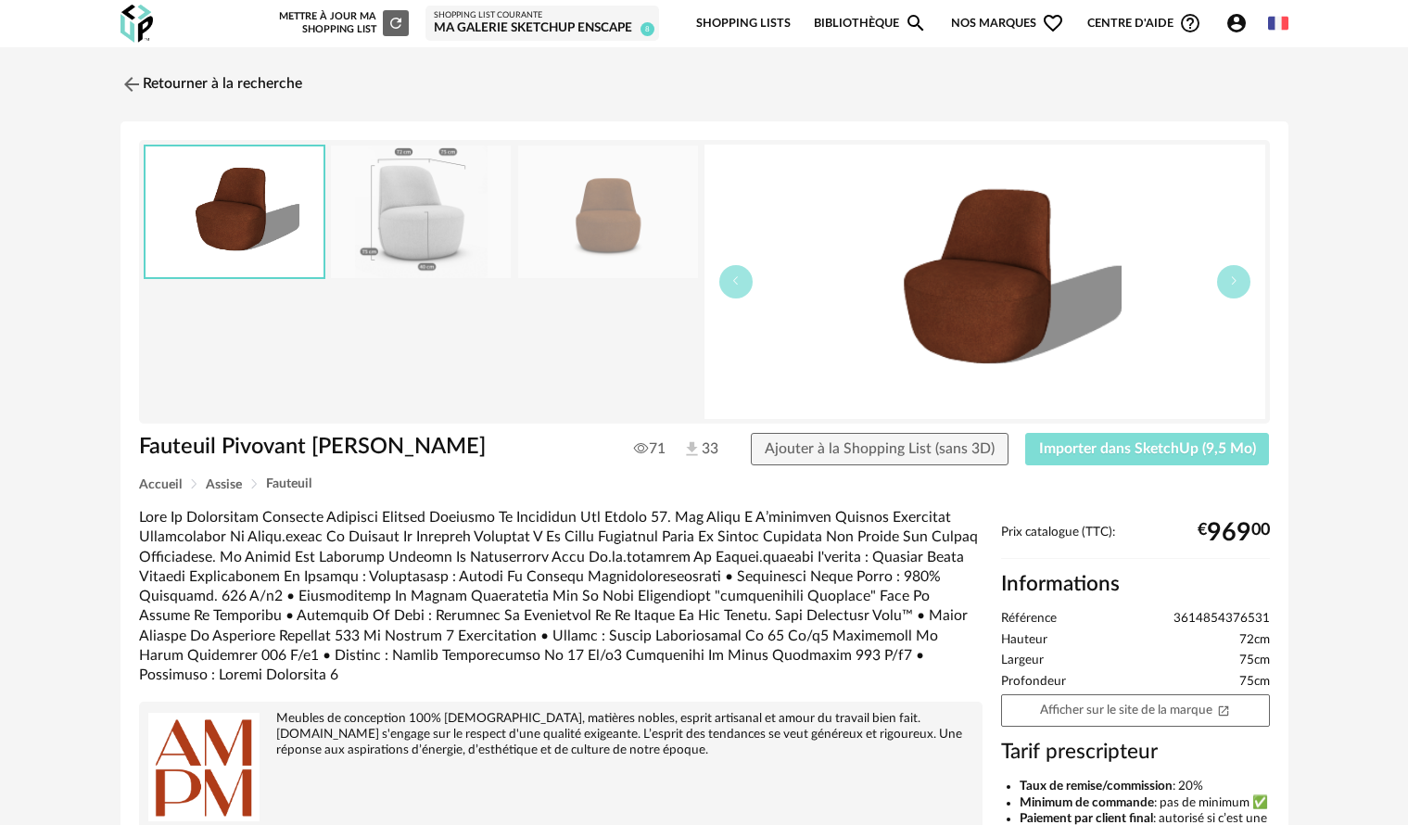
click at [1133, 449] on span "Importer dans SketchUp (9,5 Mo)" at bounding box center [1147, 448] width 217 height 15
click at [209, 78] on link "Retourner à la recherche" at bounding box center [207, 84] width 182 height 41
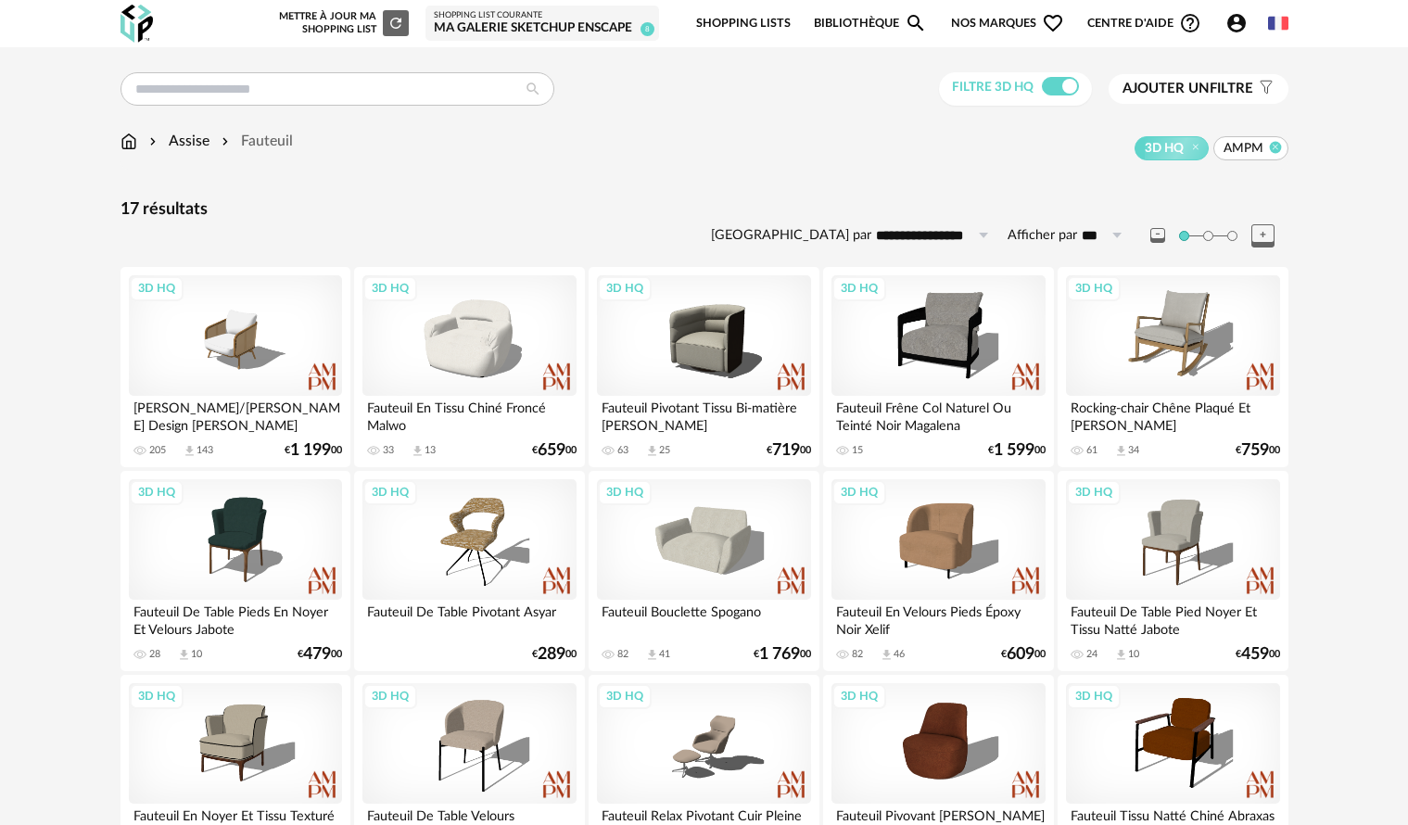
click at [1275, 148] on icon at bounding box center [1275, 147] width 12 height 12
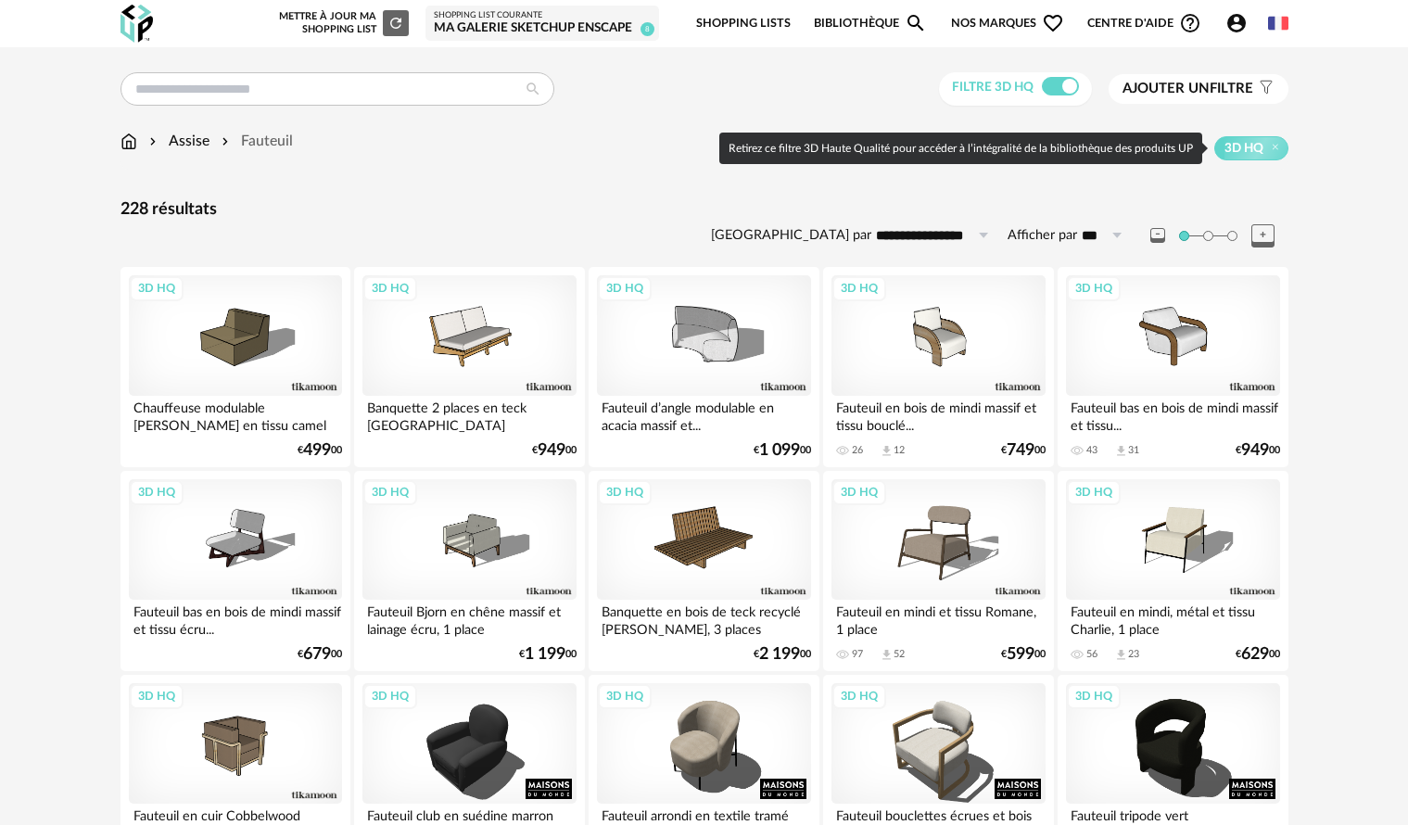
click at [1179, 93] on span "Ajouter un" at bounding box center [1165, 89] width 87 height 14
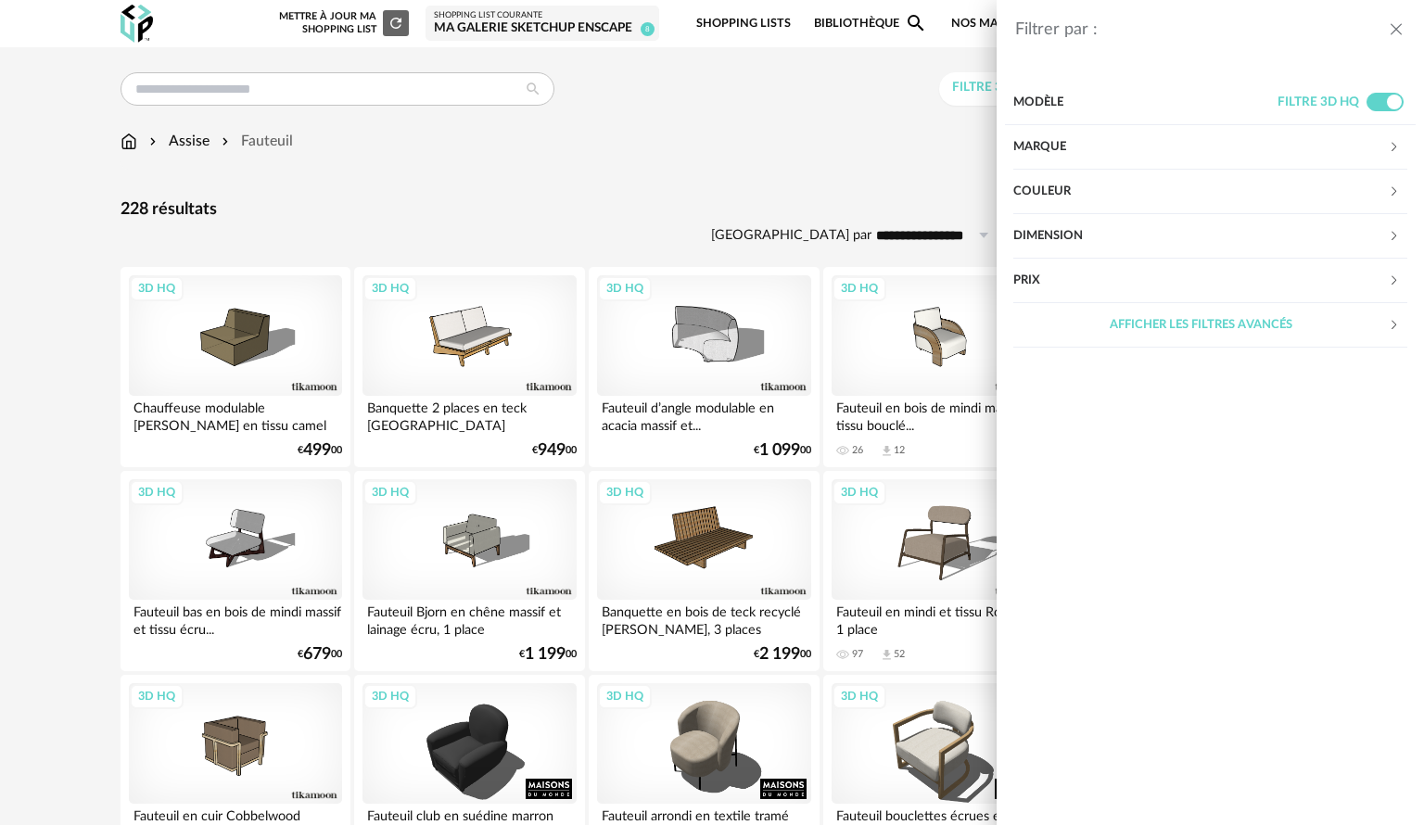
click at [1111, 147] on div "Marque" at bounding box center [1200, 147] width 374 height 44
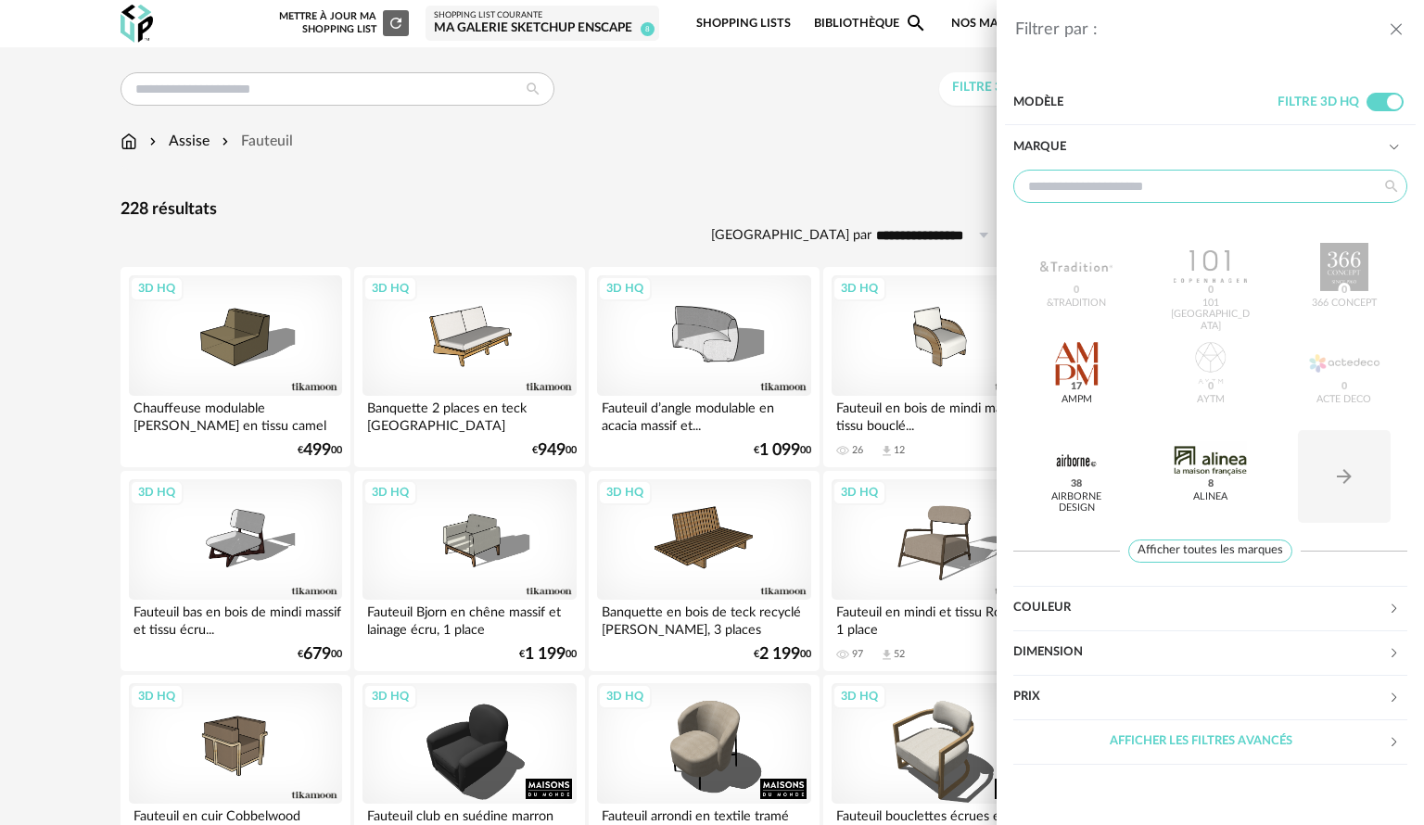
click at [1121, 175] on input "text" at bounding box center [1210, 186] width 394 height 33
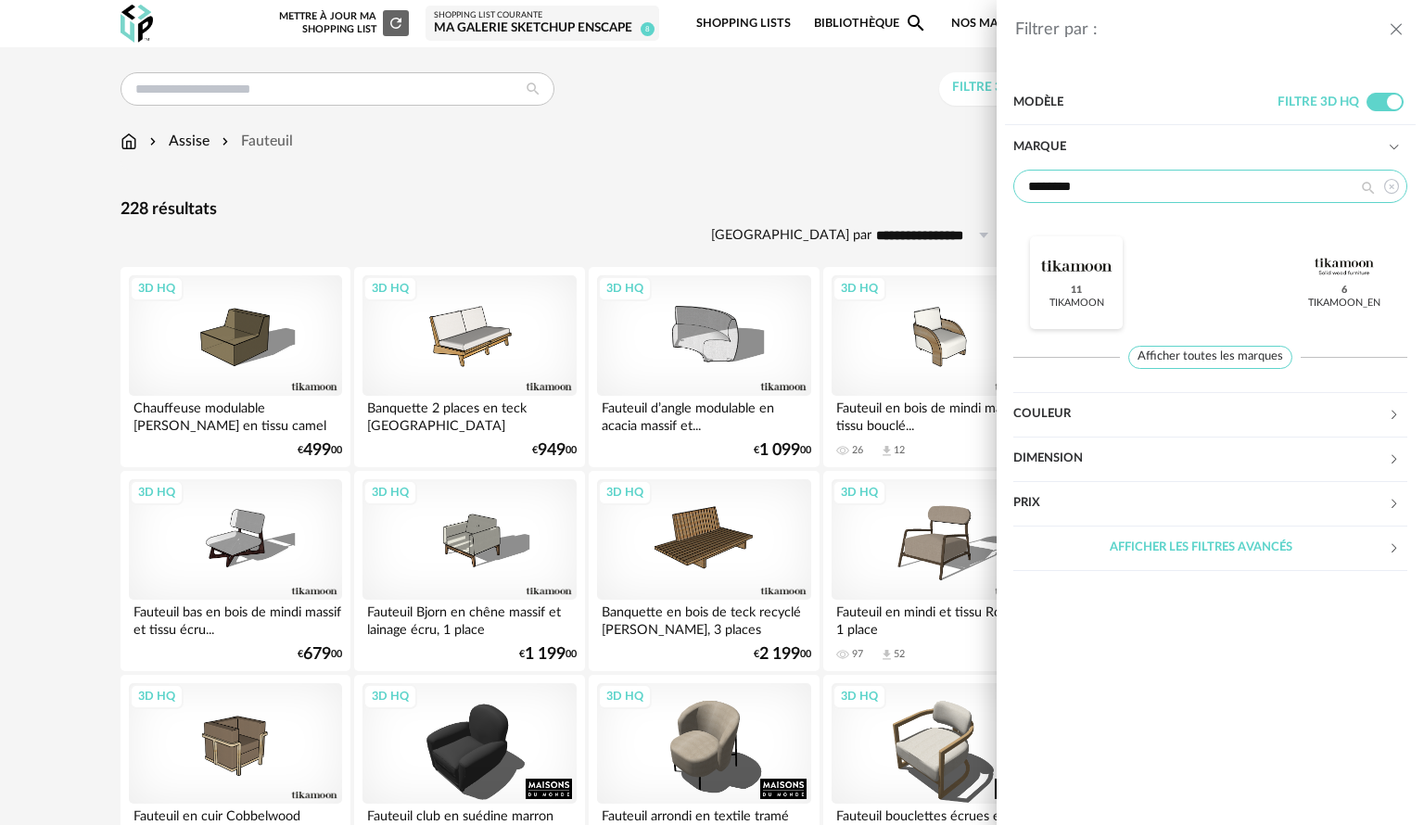
type input "********"
click at [1101, 278] on div at bounding box center [1076, 267] width 72 height 48
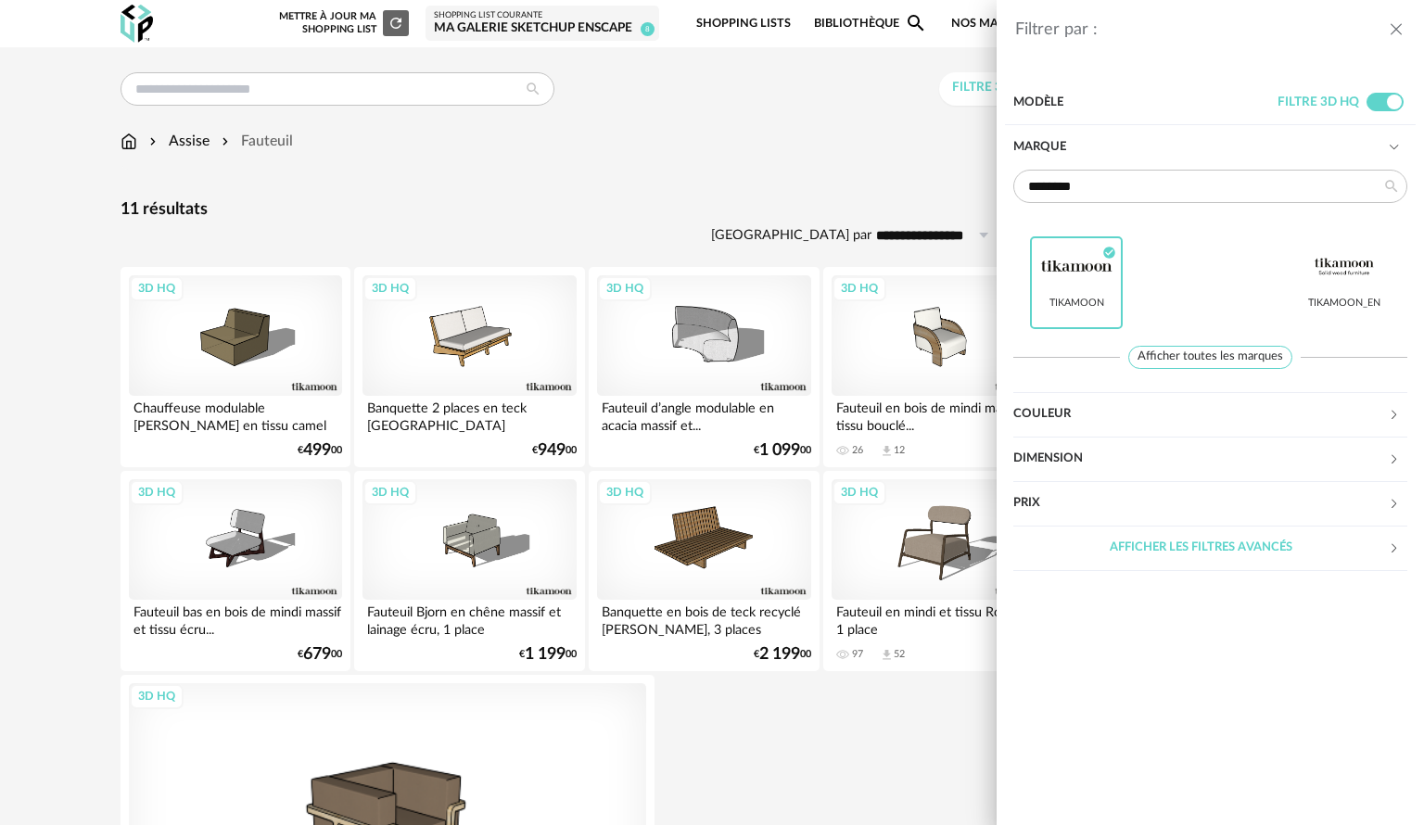
click at [899, 182] on div "Filtrer par : Modèle Filtre 3D HQ Marque ******** Tikamoon Check Circle icon Ti…" at bounding box center [712, 412] width 1424 height 825
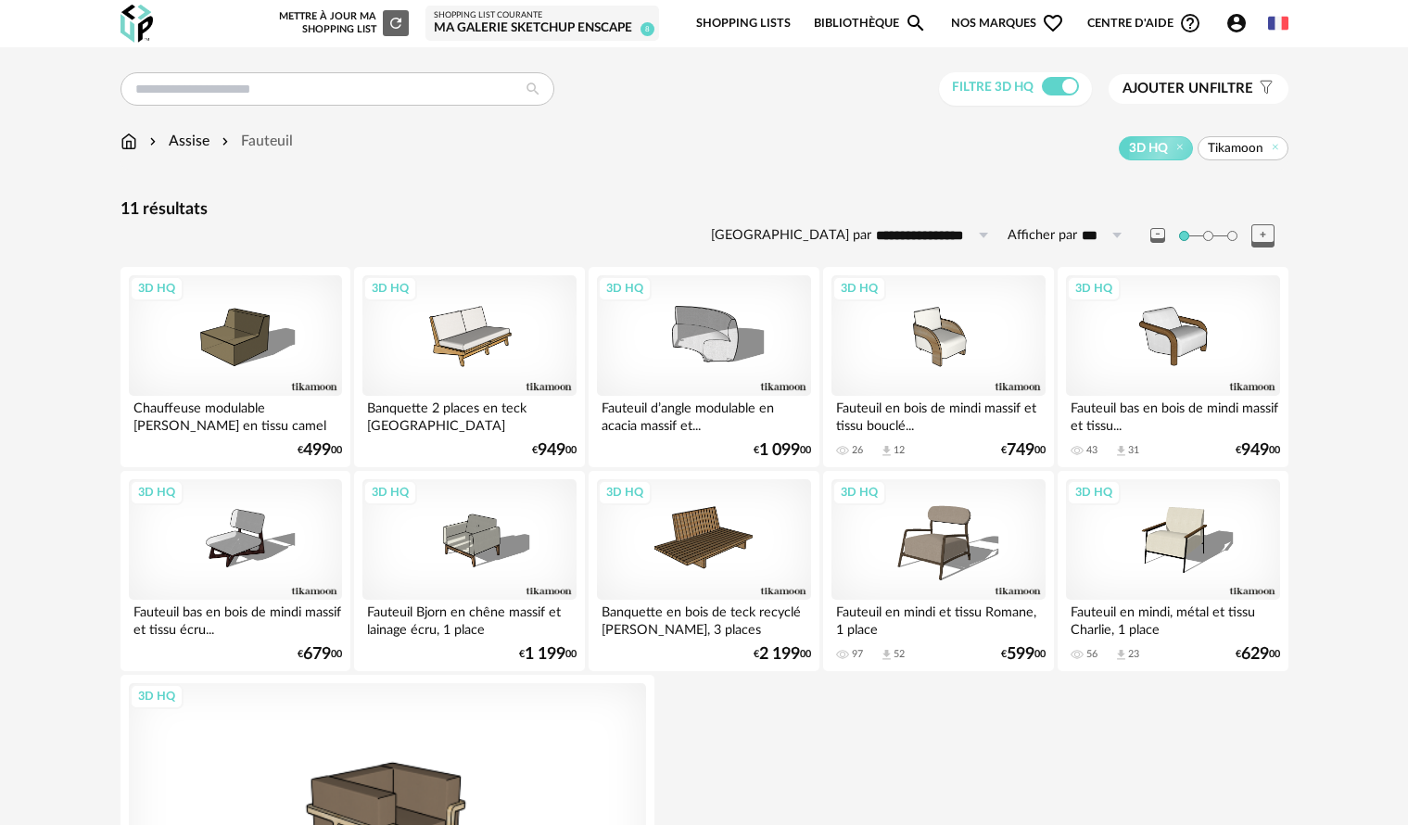
scroll to position [185, 0]
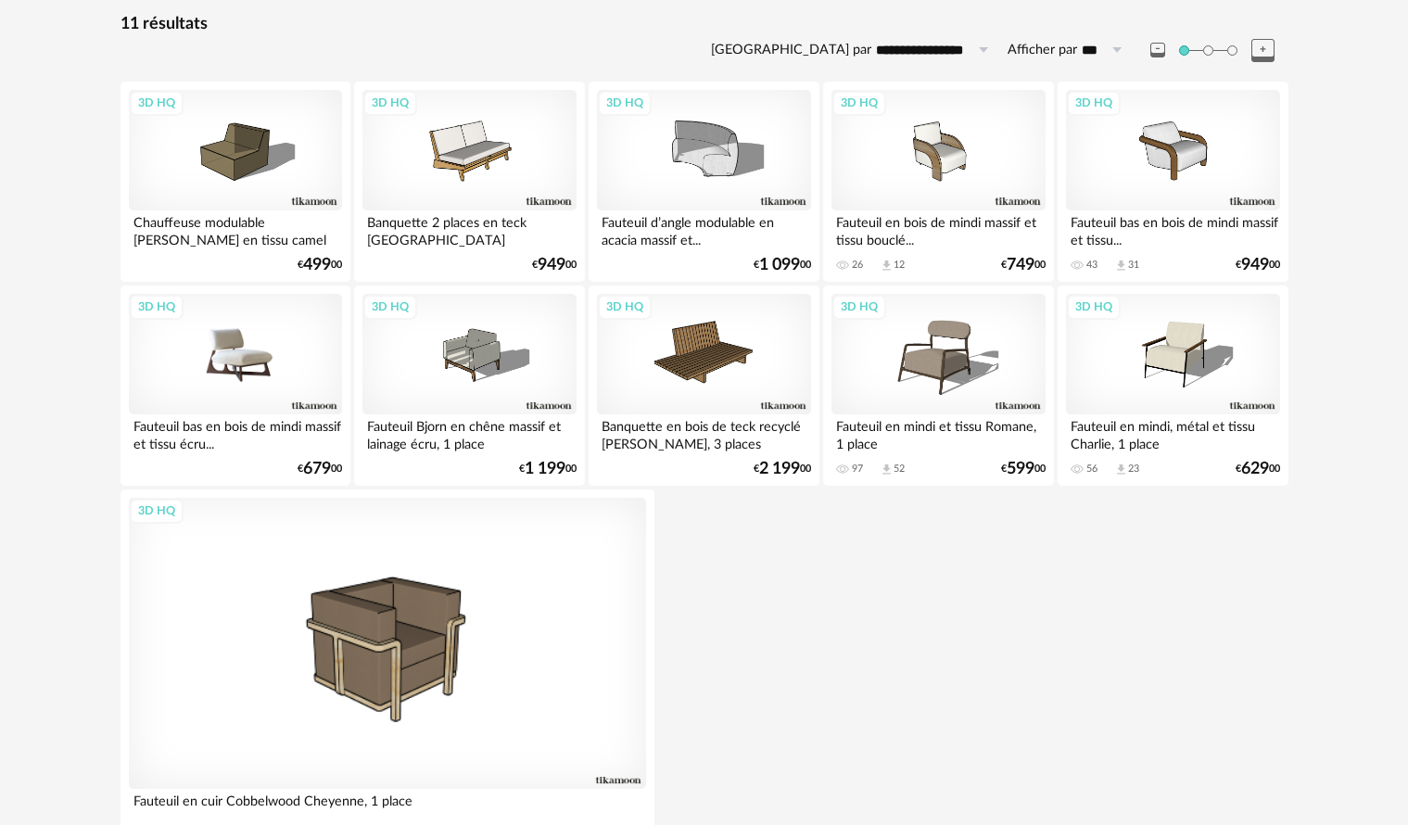
click at [226, 386] on div "3D HQ" at bounding box center [235, 354] width 213 height 120
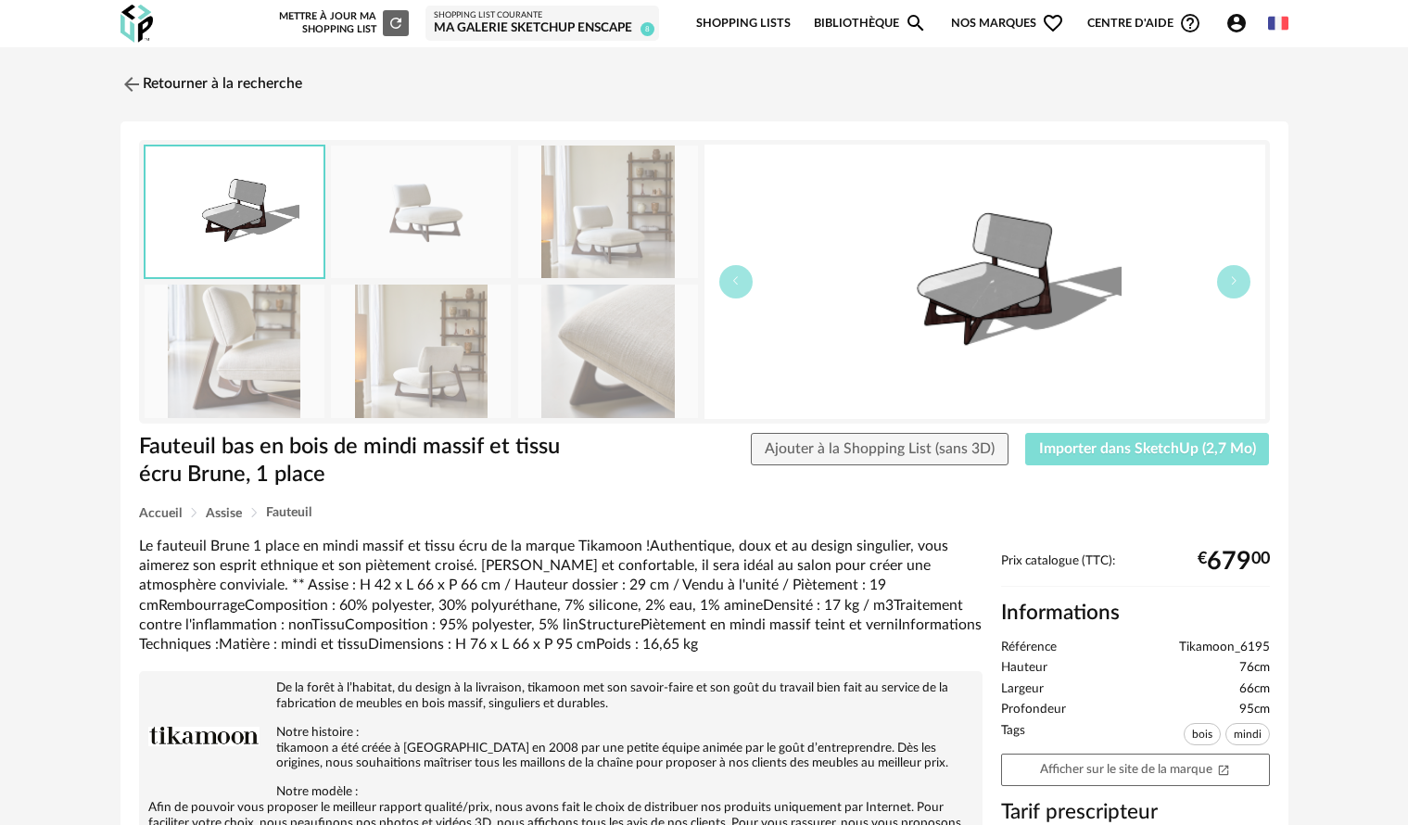
click at [1095, 453] on span "Importer dans SketchUp (2,7 Mo)" at bounding box center [1147, 448] width 217 height 15
click at [1376, 298] on div "Retourner à la recherche Fauteuil bas en bois de mindi massif et tissu écru Bru…" at bounding box center [704, 647] width 1408 height 1201
